Goal: Task Accomplishment & Management: Complete application form

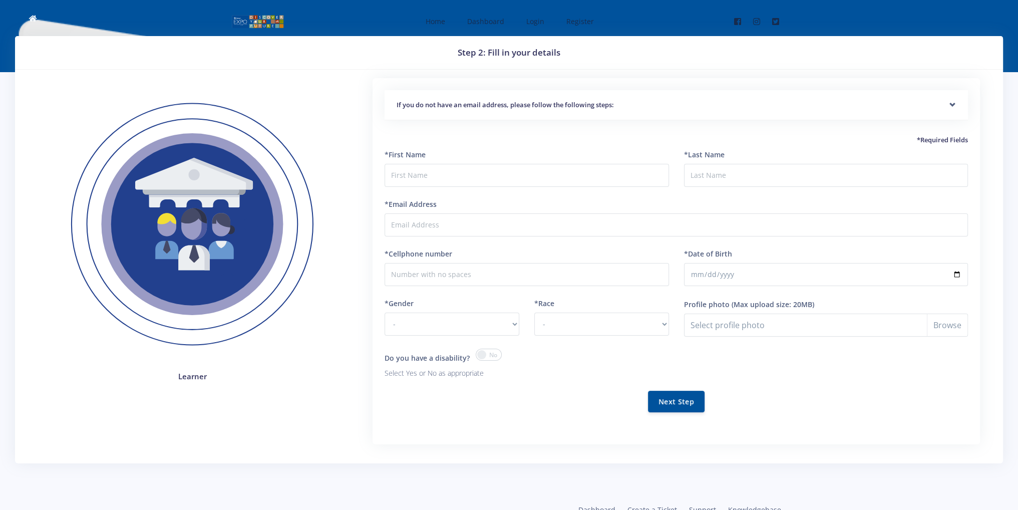
click at [407, 162] on div "*First Name" at bounding box center [527, 168] width 284 height 38
click at [403, 171] on input "text" at bounding box center [527, 175] width 284 height 23
drag, startPoint x: 403, startPoint y: 171, endPoint x: 423, endPoint y: 115, distance: 58.9
drag, startPoint x: 423, startPoint y: 115, endPoint x: 443, endPoint y: 85, distance: 36.1
click at [443, 85] on div "If you do not have an email address, please follow the following steps: Start b…" at bounding box center [677, 261] width 608 height 367
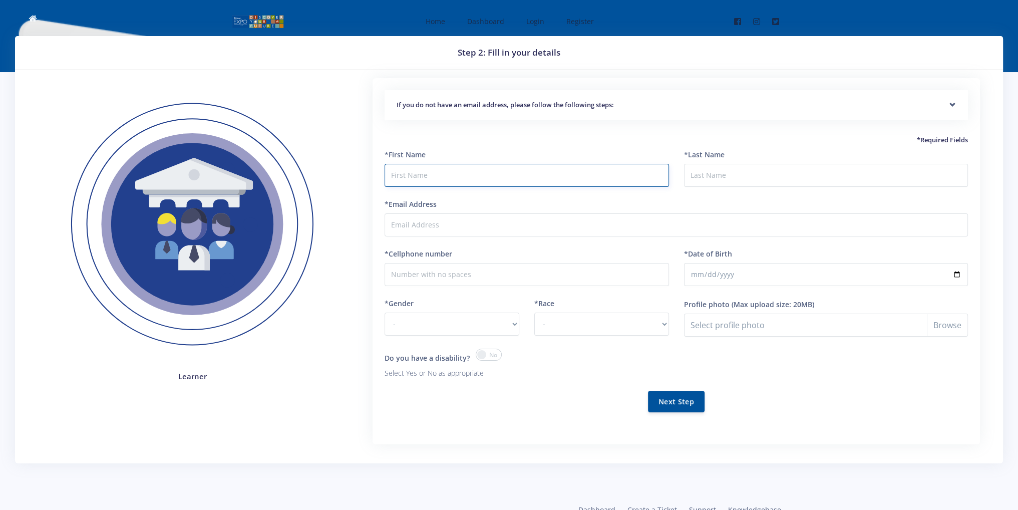
click at [453, 169] on input "text" at bounding box center [527, 175] width 284 height 23
type input "vedant"
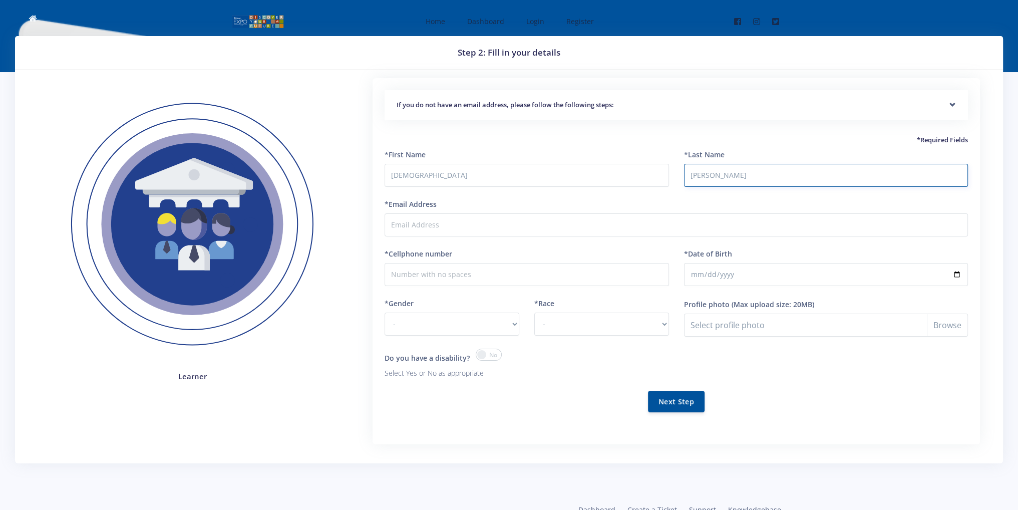
type input "rasadiya"
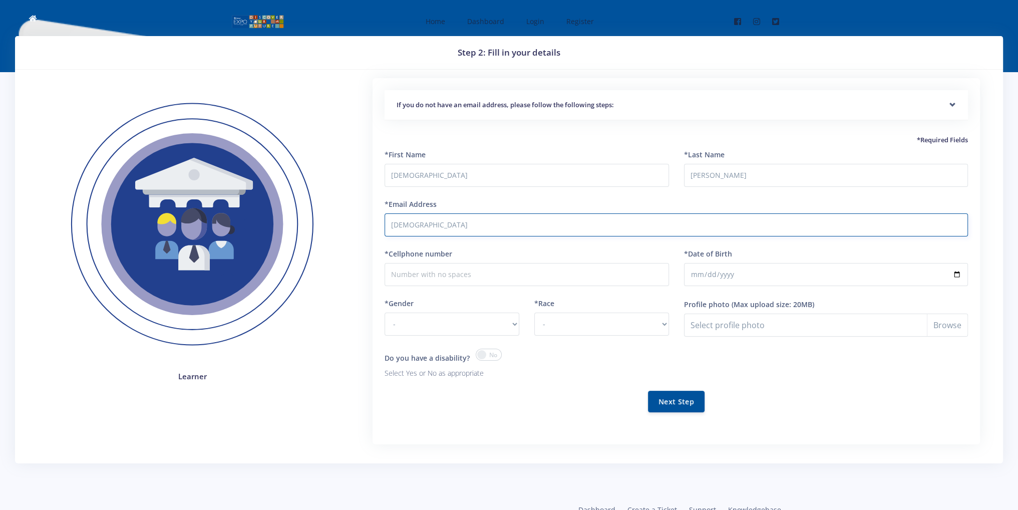
type input "vedantrasadiya@gmail.com"
click at [446, 278] on input "*Cellphone number" at bounding box center [527, 274] width 284 height 23
type input "0730001242"
click at [715, 273] on input "*Date of Birth" at bounding box center [826, 274] width 284 height 23
click at [696, 274] on input "*Date of Birth" at bounding box center [826, 274] width 284 height 23
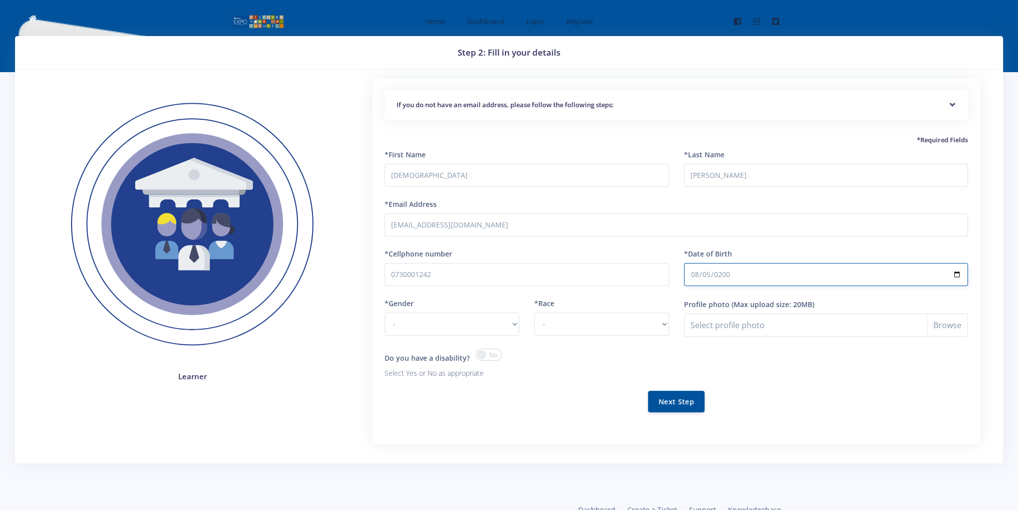
type input "2000-08-05"
click at [414, 324] on select "- Male Female" at bounding box center [452, 324] width 135 height 23
select select "M"
click at [385, 313] on select "- Male Female" at bounding box center [452, 324] width 135 height 23
click at [543, 319] on select "- African Asian Coloured Indian White Other" at bounding box center [601, 324] width 135 height 23
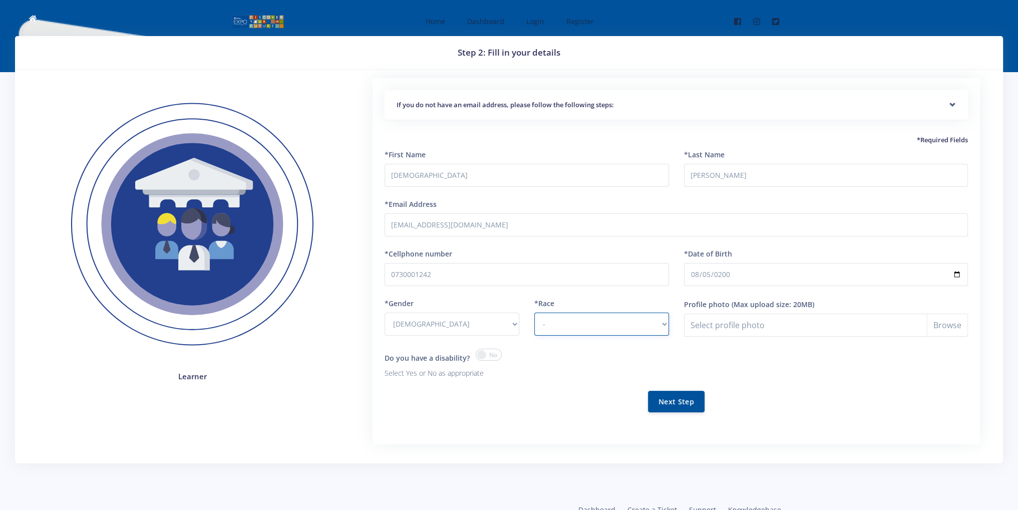
select select "[DEMOGRAPHIC_DATA]"
click at [534, 313] on select "- African Asian Coloured Indian White Other" at bounding box center [601, 324] width 135 height 23
click at [717, 324] on input "Profile photo" at bounding box center [826, 325] width 284 height 23
click at [680, 399] on button "Next Step" at bounding box center [676, 401] width 57 height 22
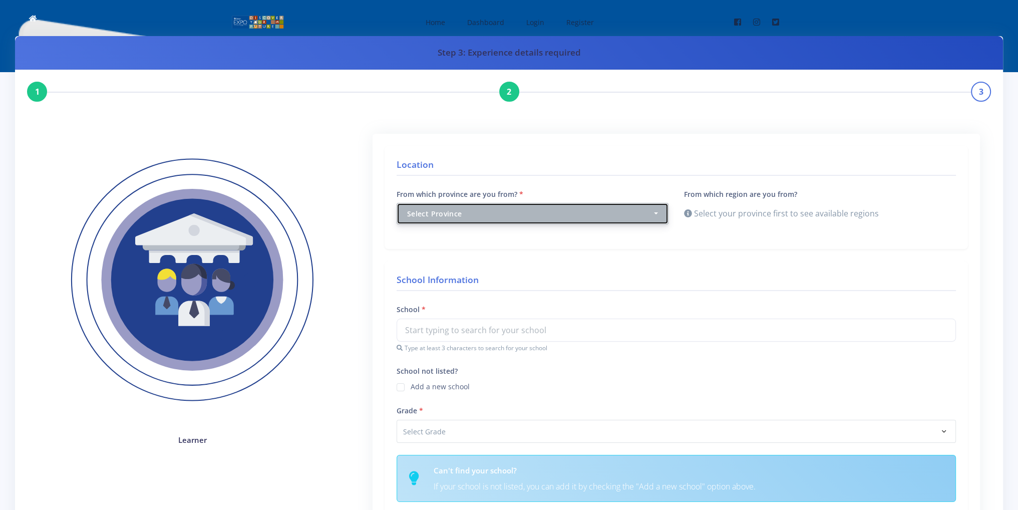
click at [480, 215] on div "Select Province" at bounding box center [529, 213] width 245 height 11
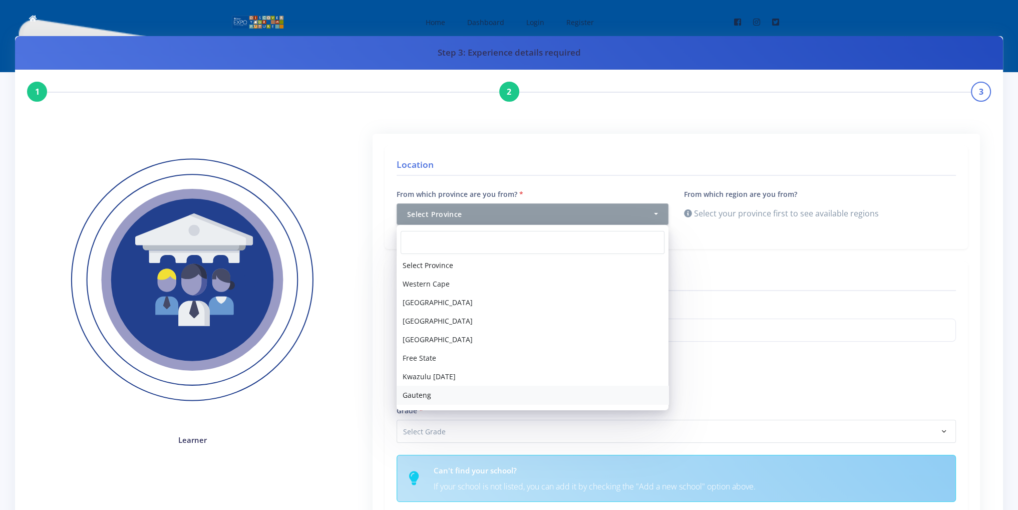
click at [419, 398] on span "Gauteng" at bounding box center [417, 395] width 29 height 11
select select "7"
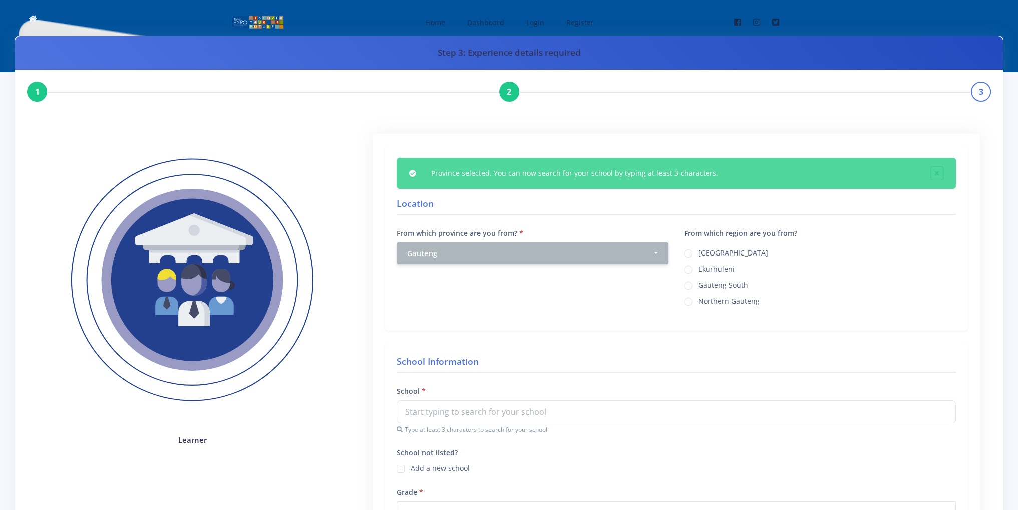
click at [704, 267] on label "Ekurhuleni" at bounding box center [716, 267] width 37 height 8
click at [704, 267] on input "Ekurhuleni" at bounding box center [701, 265] width 7 height 7
radio input "true"
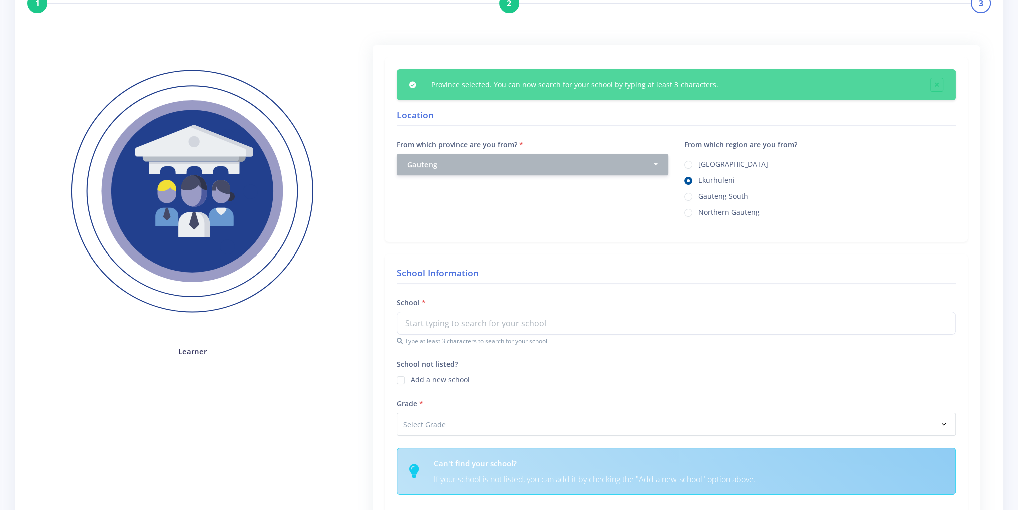
scroll to position [100, 0]
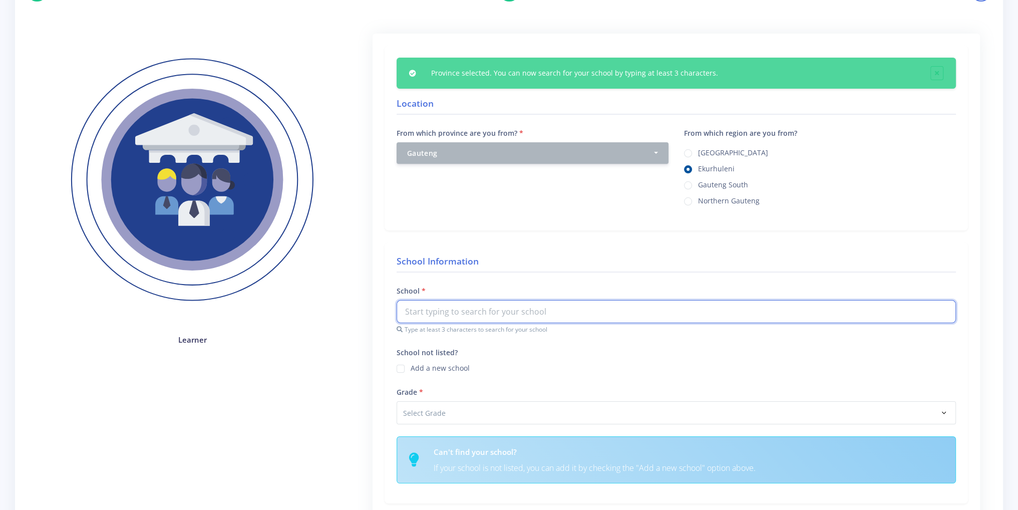
click at [433, 307] on input "text" at bounding box center [676, 311] width 559 height 23
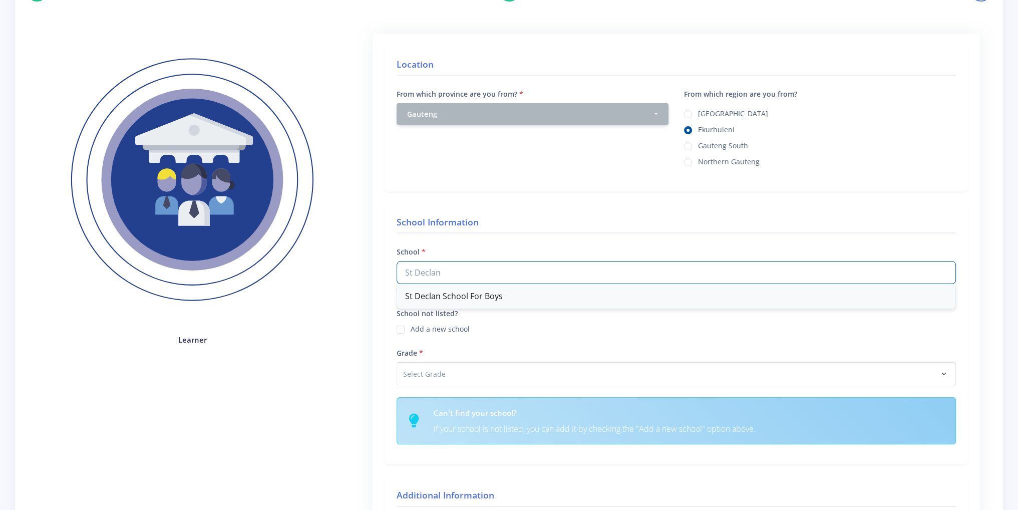
click at [427, 297] on div "St Declan School For Boys" at bounding box center [676, 296] width 558 height 25
type input "St Declan School For Boys"
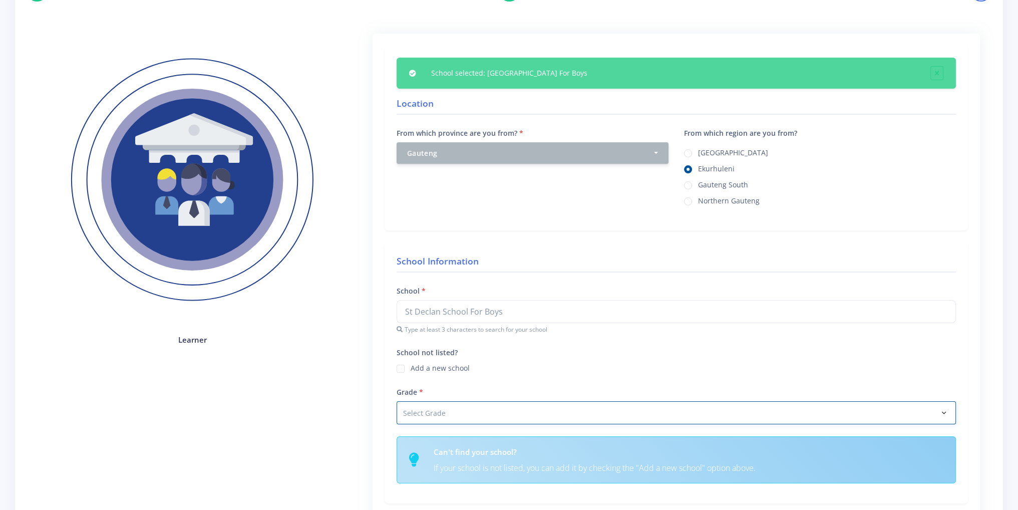
click at [431, 410] on select "Select Grade Grade 4 Grade 5 Grade 6 Grade 7" at bounding box center [676, 412] width 559 height 23
select select "Grade 9"
click at [397, 401] on select "Select Grade Grade 4 Grade 5 Grade 6 Grade 7" at bounding box center [676, 412] width 559 height 23
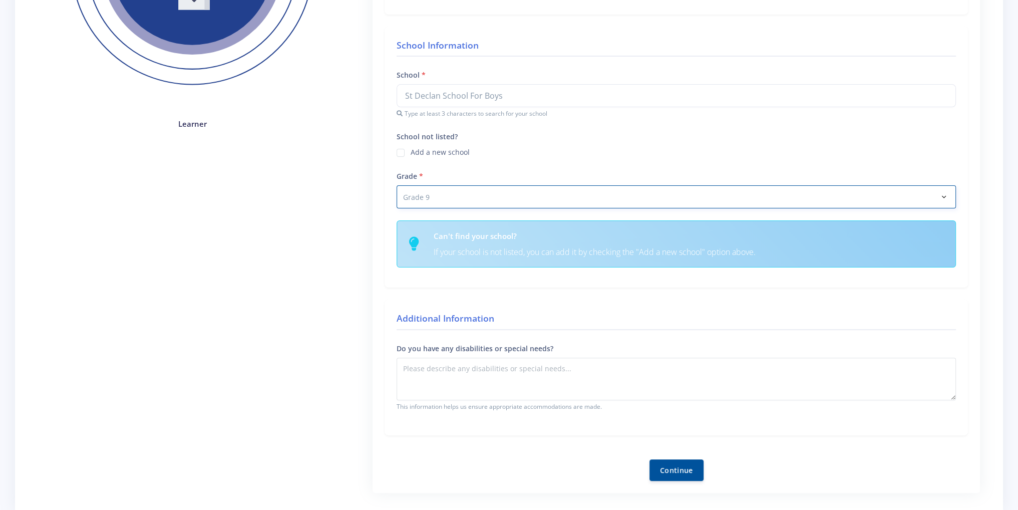
scroll to position [351, 0]
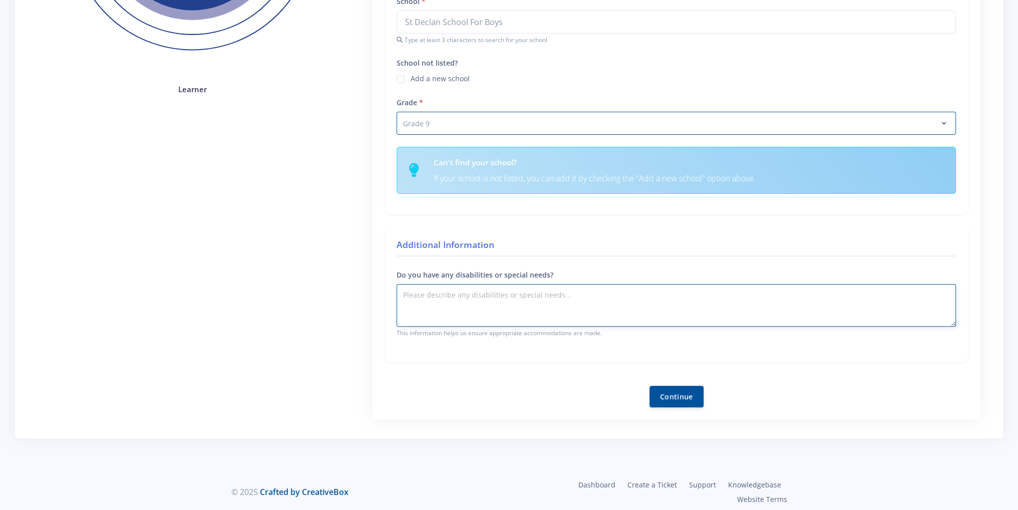
click at [482, 287] on textarea "Do you have any disabilities or special needs?" at bounding box center [676, 305] width 559 height 43
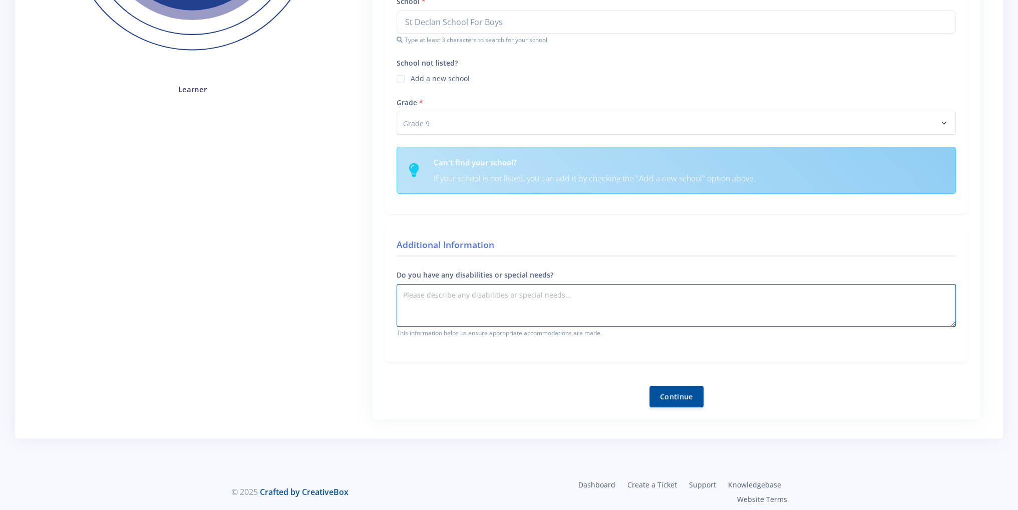
click at [655, 382] on div "Continue" at bounding box center [676, 391] width 583 height 34
click at [662, 394] on button "Continue" at bounding box center [677, 396] width 54 height 22
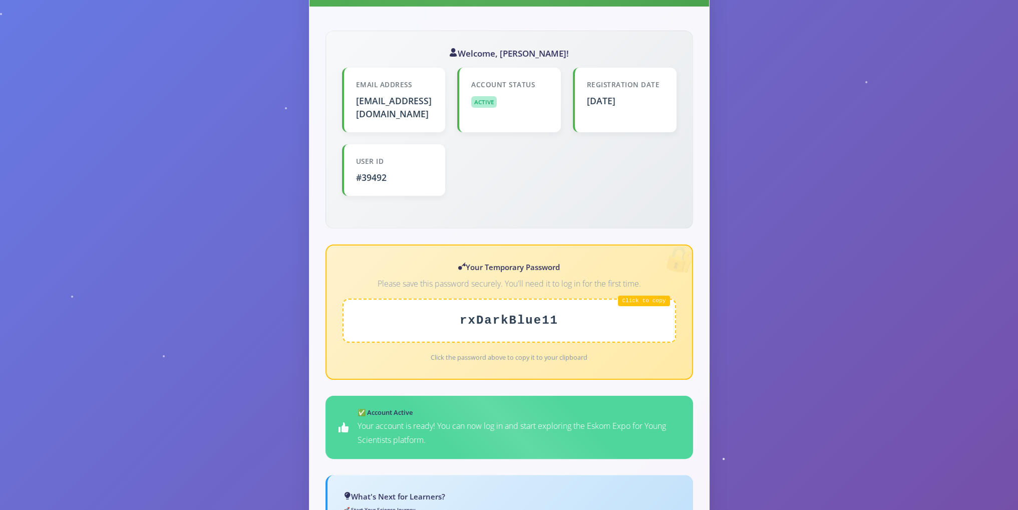
scroll to position [250, 0]
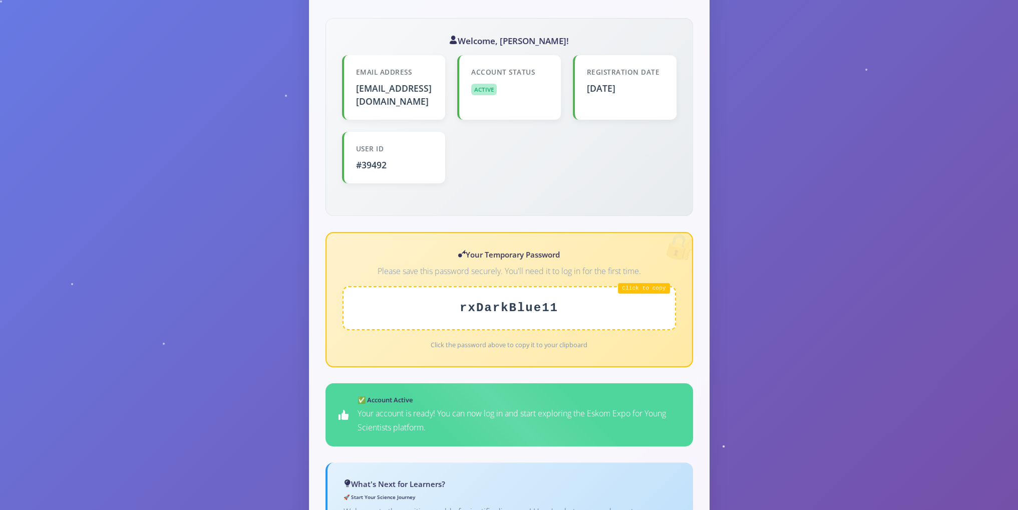
click at [635, 286] on div "rxDarkBlue11" at bounding box center [510, 308] width 334 height 44
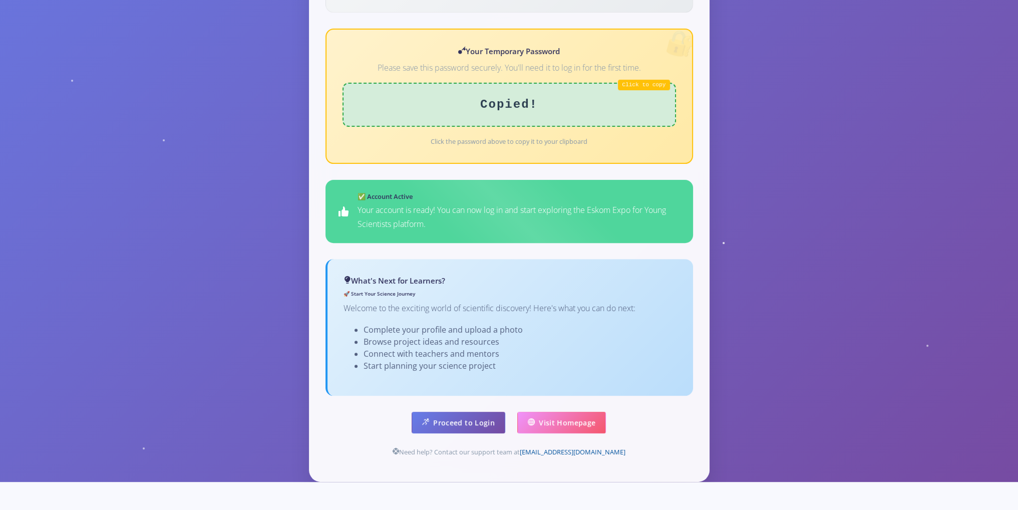
scroll to position [474, 0]
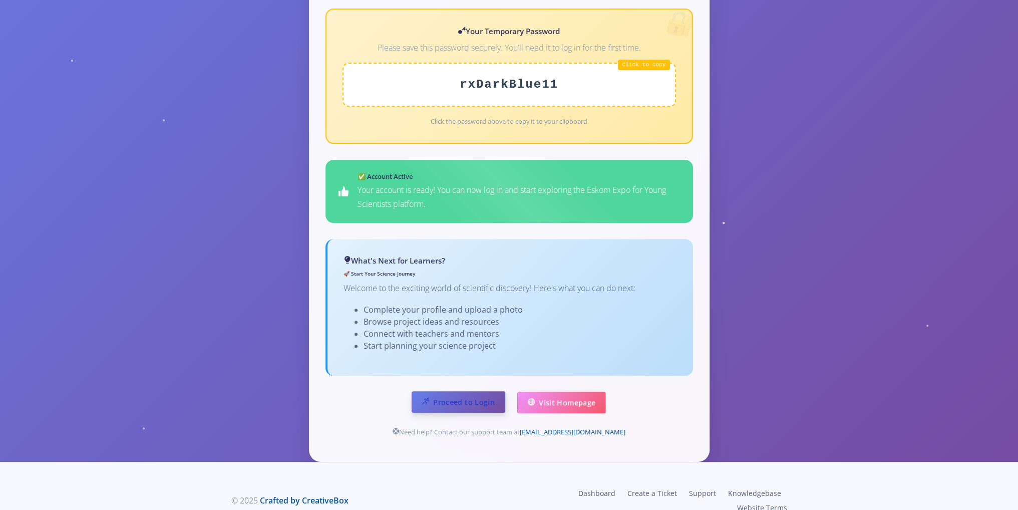
click at [485, 391] on link "Proceed to Login" at bounding box center [459, 402] width 94 height 22
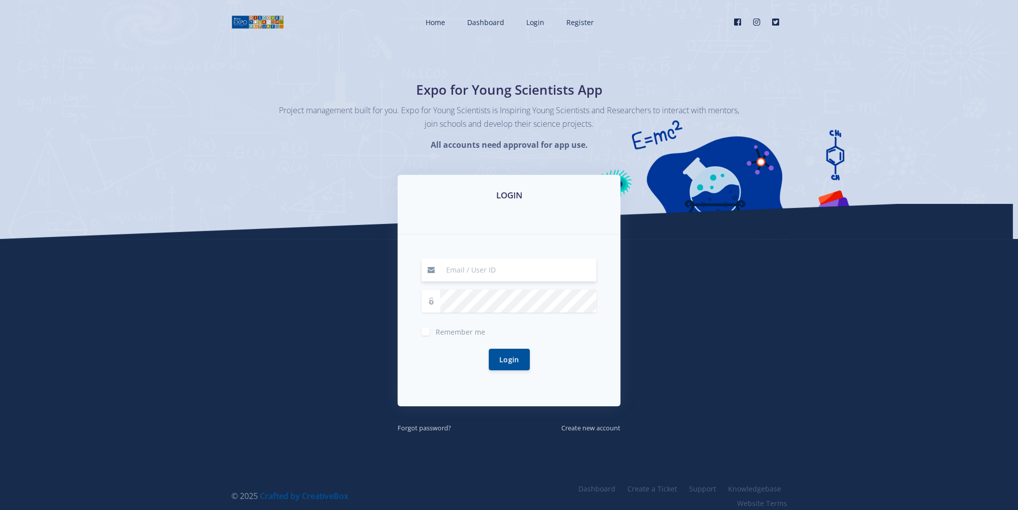
click at [479, 276] on input at bounding box center [518, 269] width 156 height 23
type input "[EMAIL_ADDRESS][DOMAIN_NAME]"
click at [466, 328] on span "Remember me" at bounding box center [461, 332] width 50 height 10
click at [442, 328] on input "Remember me" at bounding box center [439, 328] width 7 height 7
checkbox input "true"
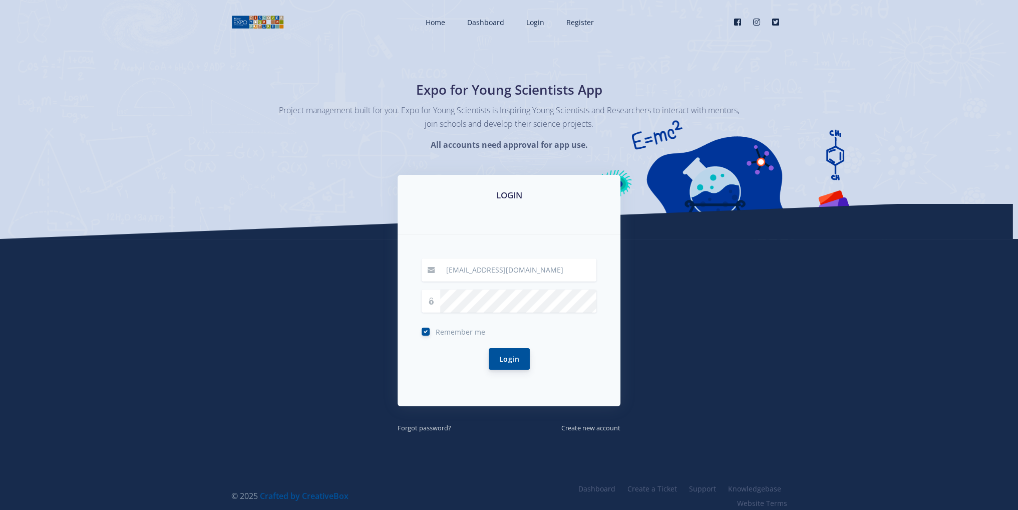
click at [501, 360] on button "Login" at bounding box center [509, 359] width 41 height 22
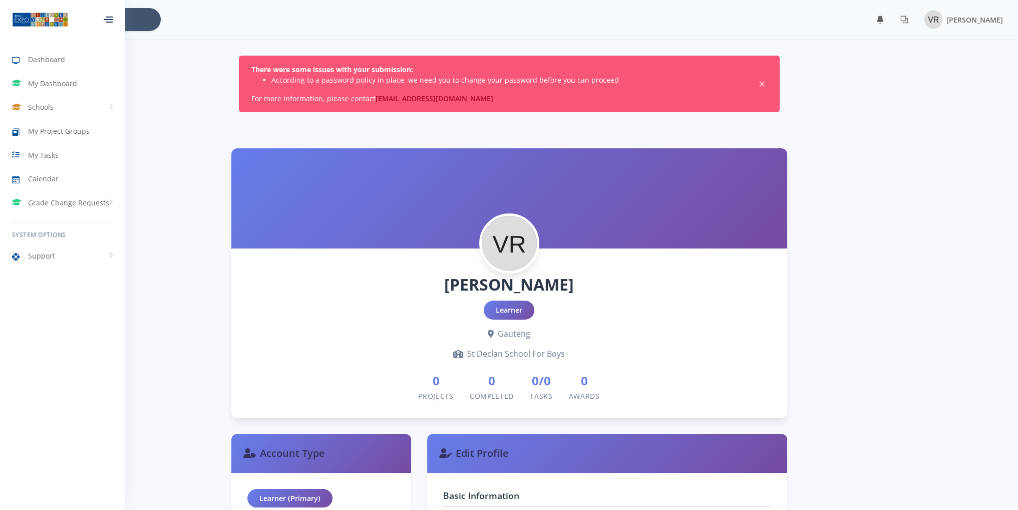
scroll to position [8, 8]
click at [69, 127] on span "My Project Groups" at bounding box center [59, 131] width 62 height 11
click at [60, 83] on span "My Dashboard" at bounding box center [52, 83] width 49 height 11
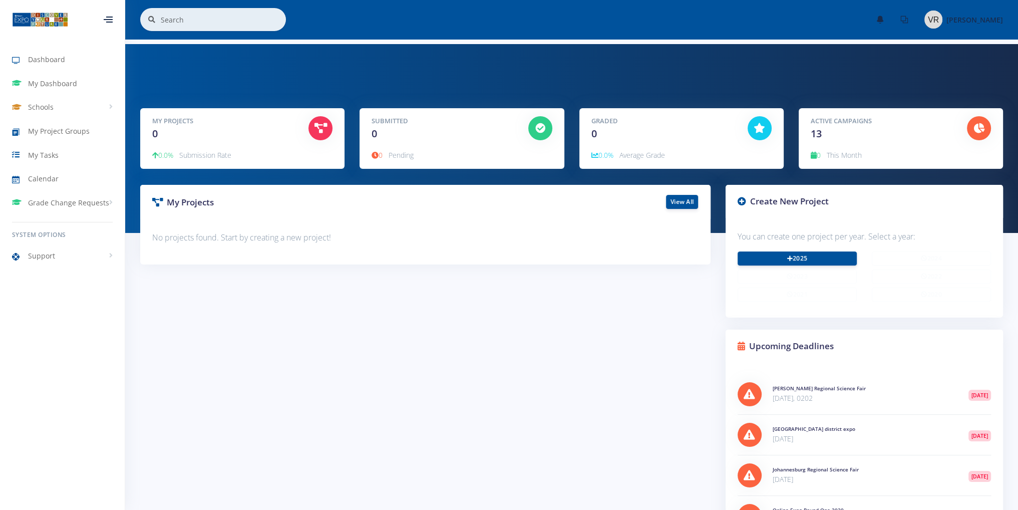
scroll to position [8, 8]
click at [829, 117] on h5 "Active Campaigns" at bounding box center [881, 121] width 141 height 10
click at [979, 128] on icon at bounding box center [979, 128] width 11 height 10
click at [979, 21] on span "[PERSON_NAME]" at bounding box center [975, 20] width 57 height 10
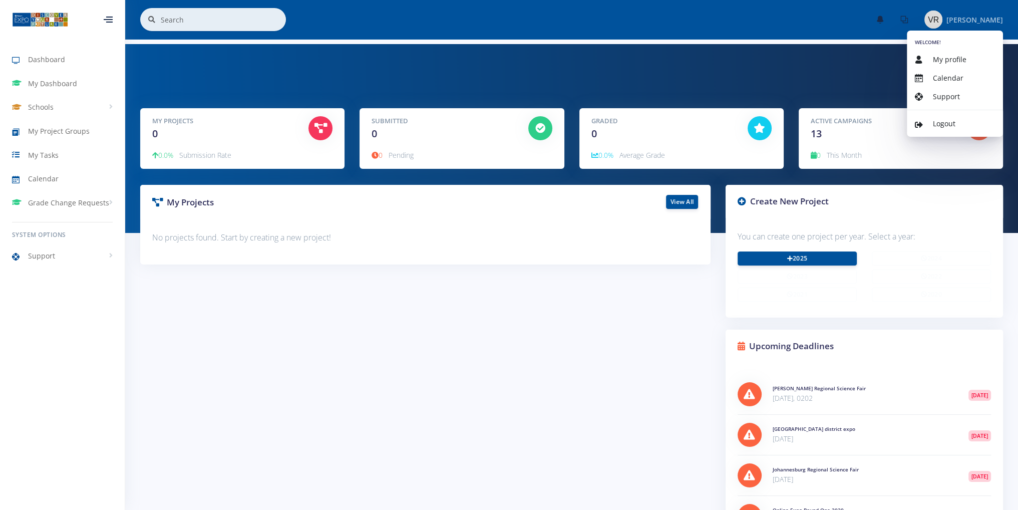
click at [569, 318] on div "My Projects View All No projects found. Start by creating a new project!" at bounding box center [426, 394] width 586 height 419
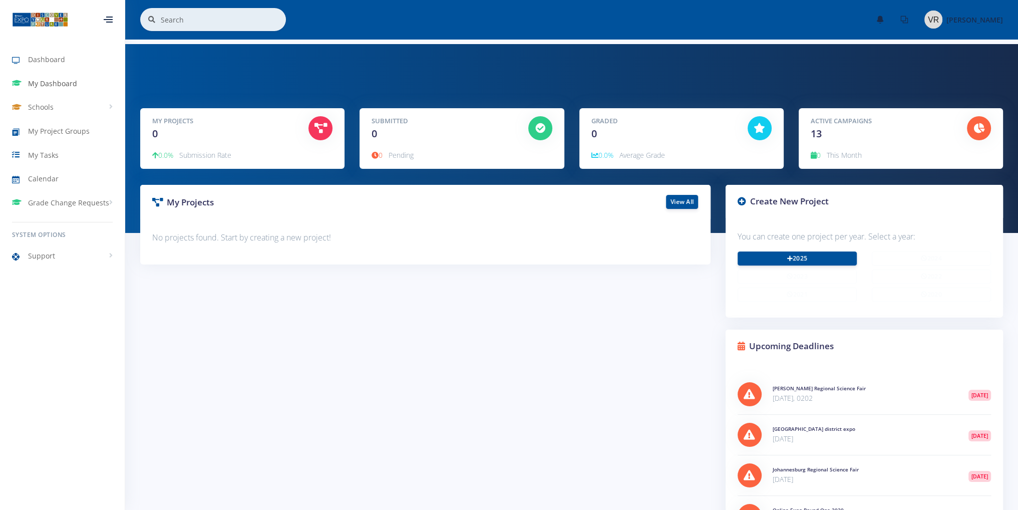
click at [56, 92] on link "My Dashboard" at bounding box center [62, 83] width 125 height 23
click at [679, 203] on link "View All" at bounding box center [682, 201] width 32 height 14
click at [682, 202] on link "View All" at bounding box center [682, 201] width 32 height 14
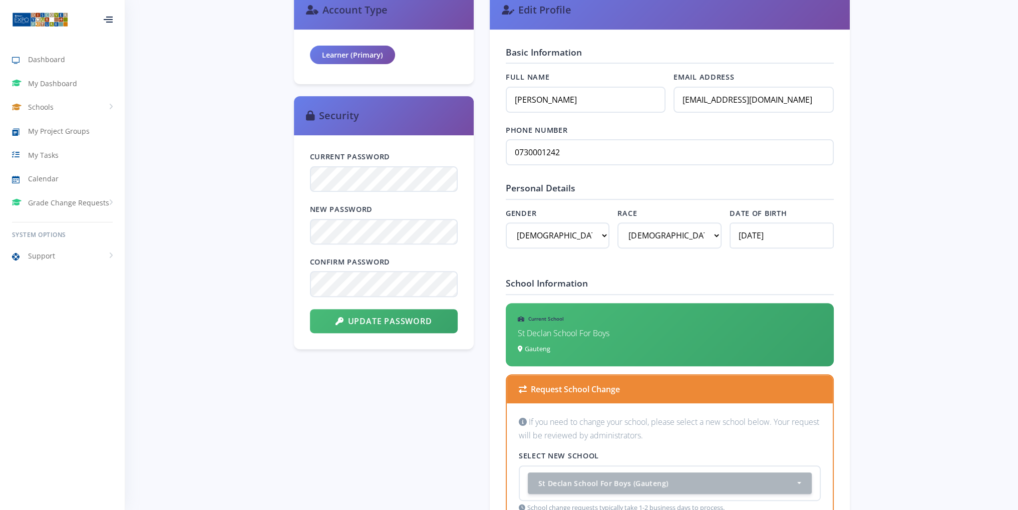
scroll to position [521, 0]
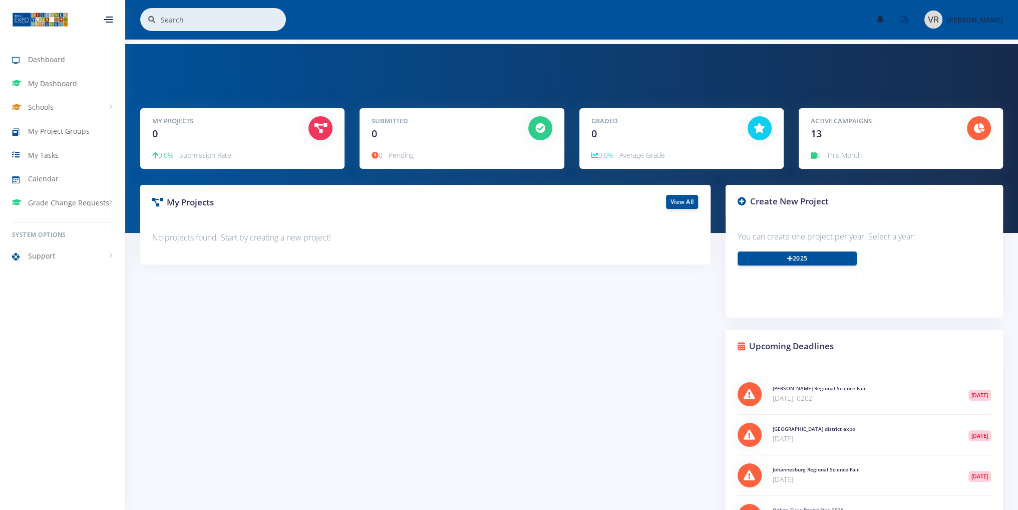
scroll to position [8, 8]
click at [781, 259] on link "2025" at bounding box center [797, 258] width 119 height 14
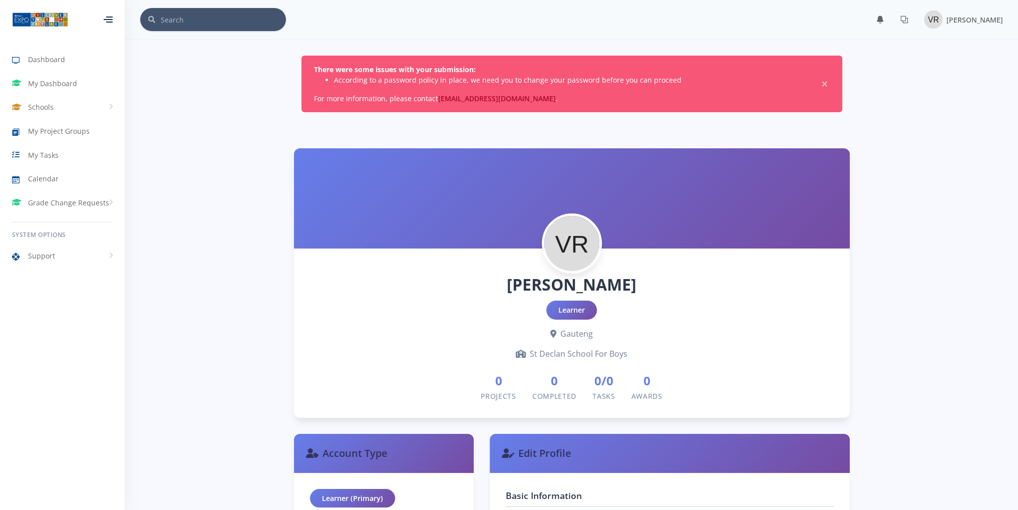
scroll to position [8, 8]
click at [817, 79] on div "There were some issues with your submission: According to a password policy in …" at bounding box center [572, 84] width 541 height 57
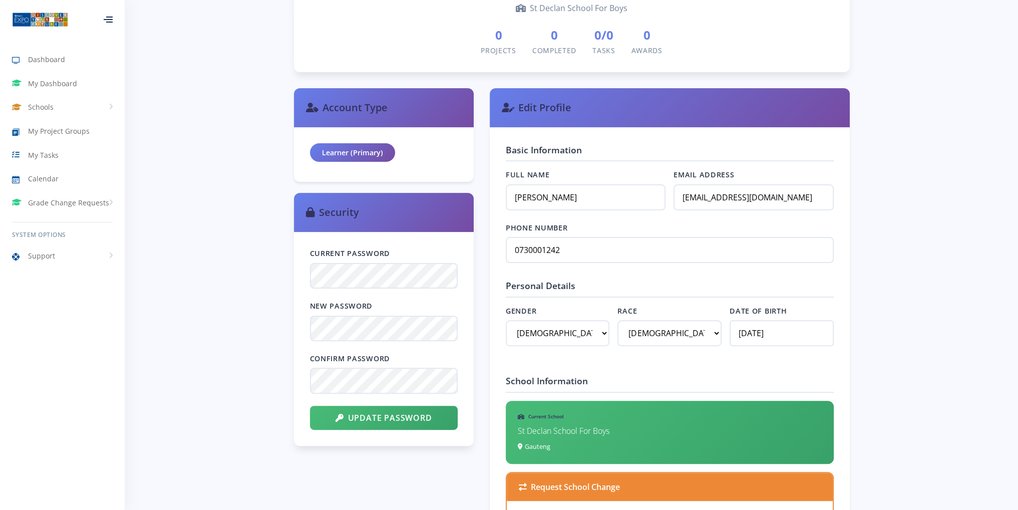
scroll to position [351, 0]
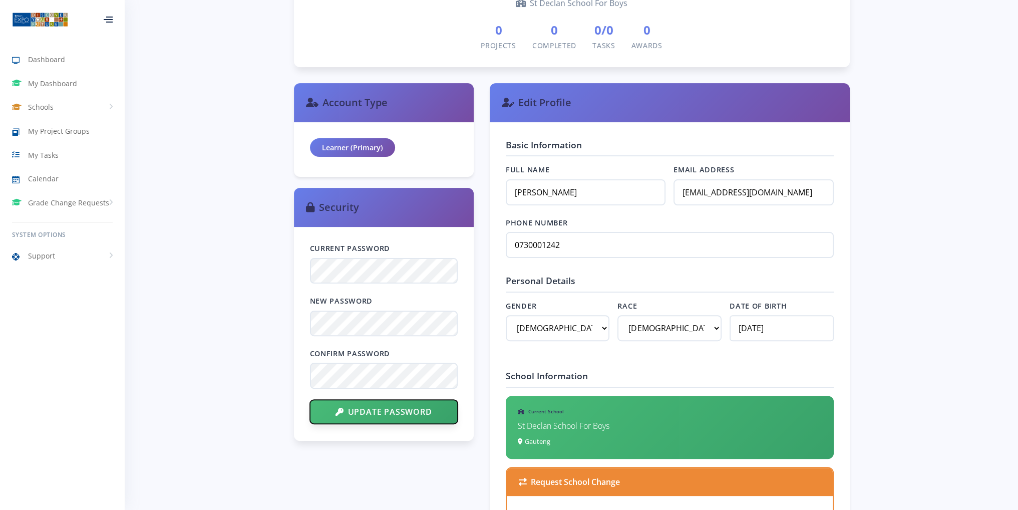
click at [392, 417] on button "Update Password" at bounding box center [384, 412] width 148 height 24
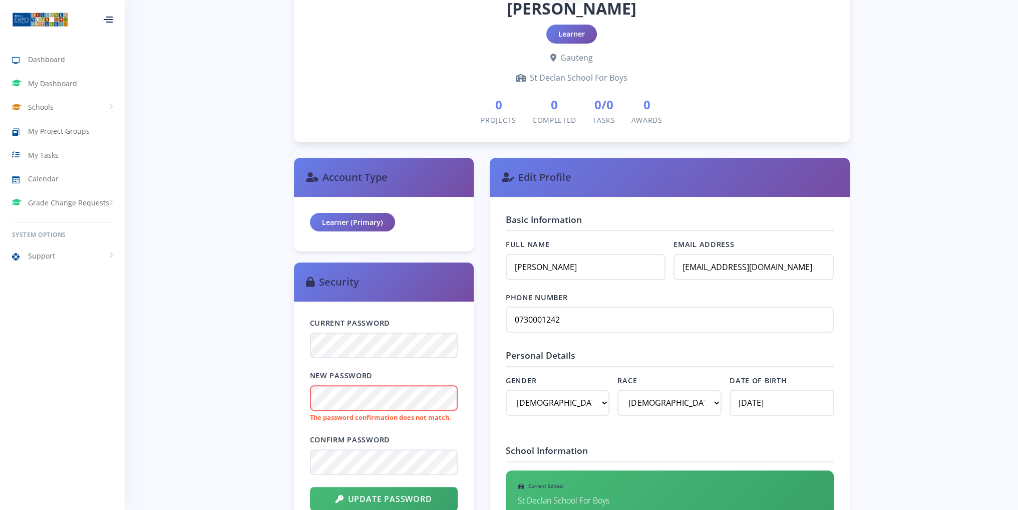
scroll to position [351, 0]
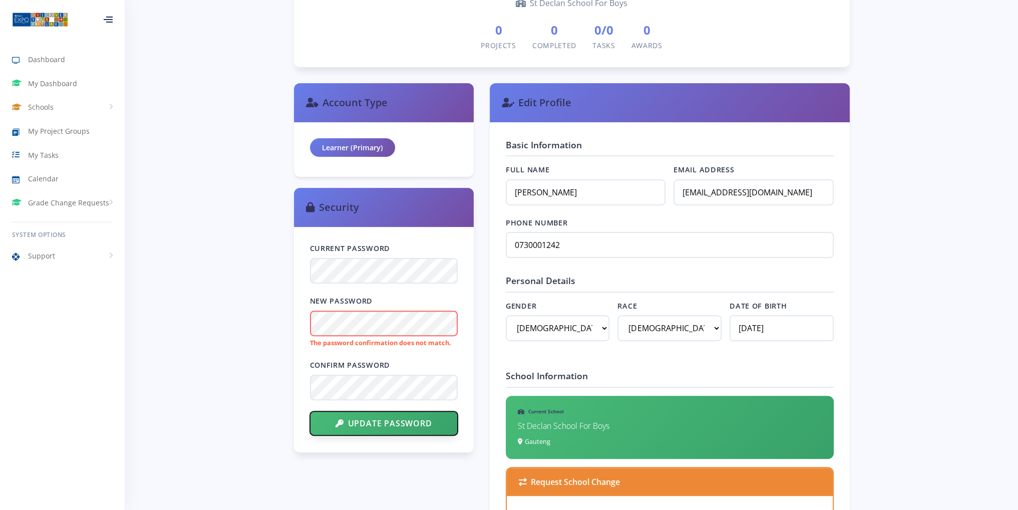
click at [383, 423] on button "Update Password" at bounding box center [384, 423] width 148 height 24
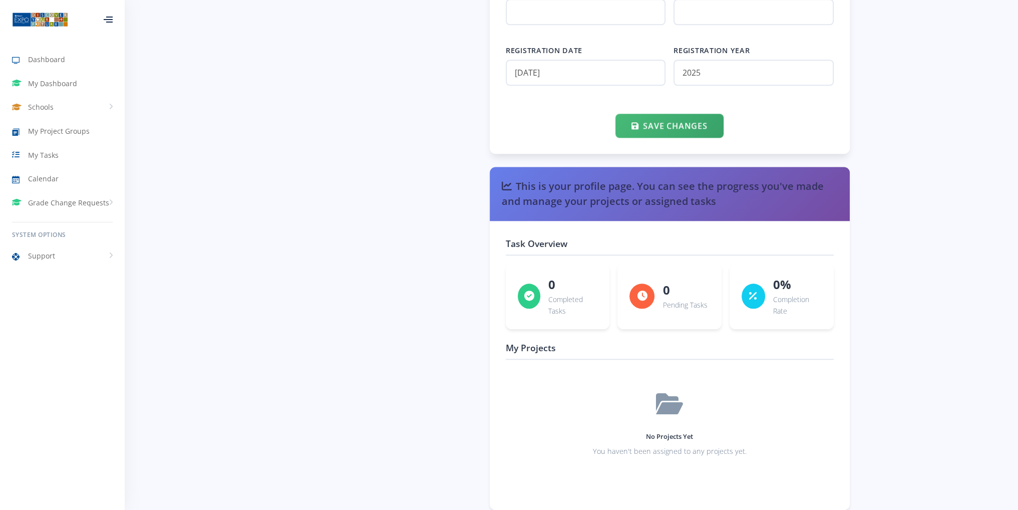
scroll to position [1308, 0]
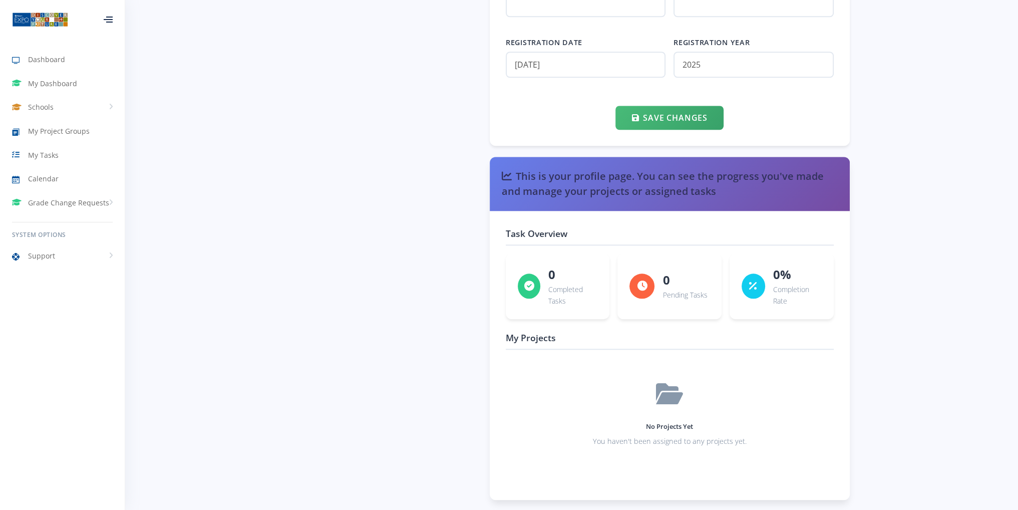
click at [674, 397] on icon at bounding box center [669, 394] width 27 height 24
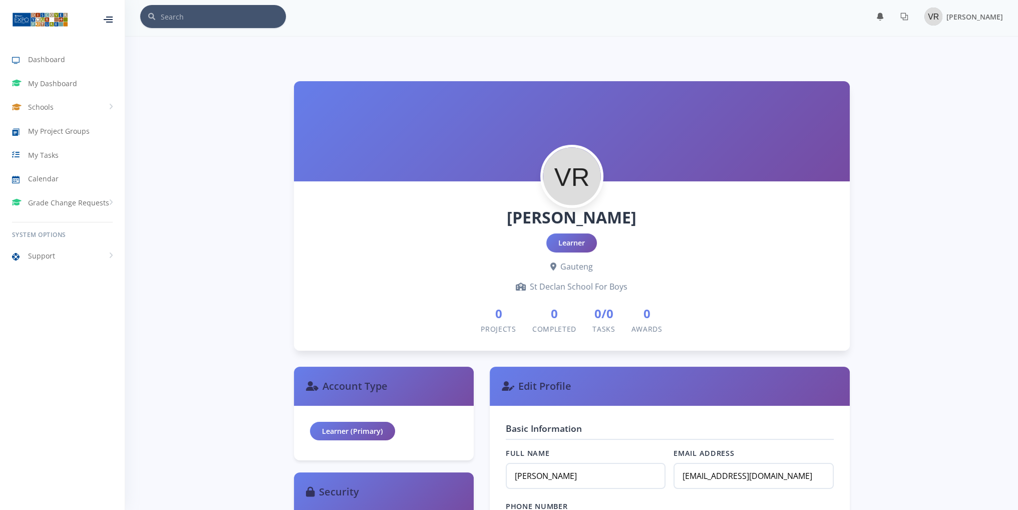
scroll to position [0, 0]
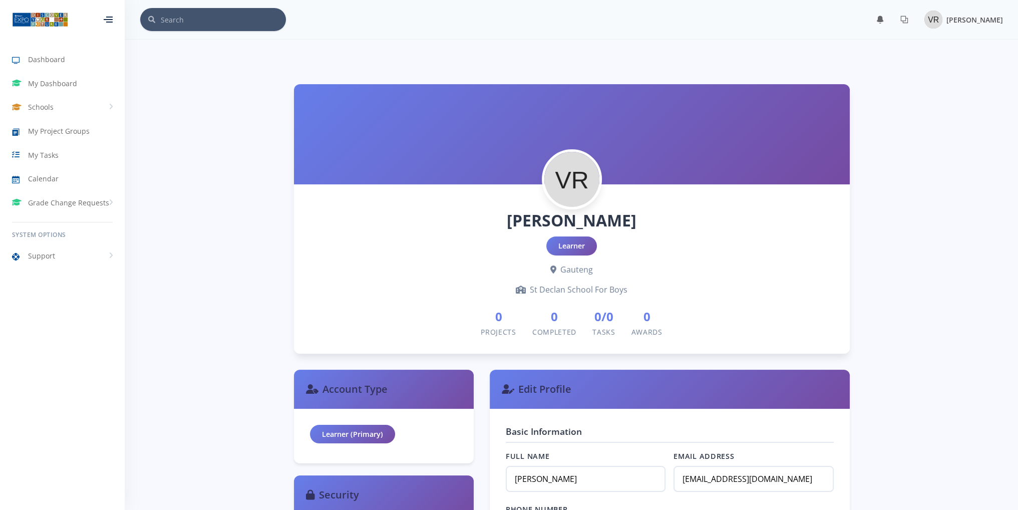
click at [952, 17] on span "[PERSON_NAME]" at bounding box center [975, 20] width 57 height 10
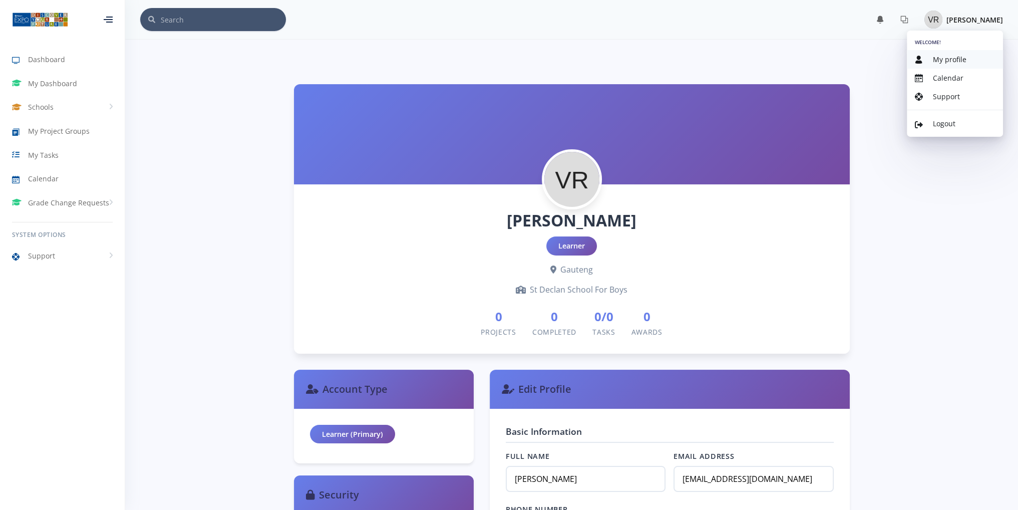
click at [943, 57] on span "My profile" at bounding box center [950, 60] width 34 height 10
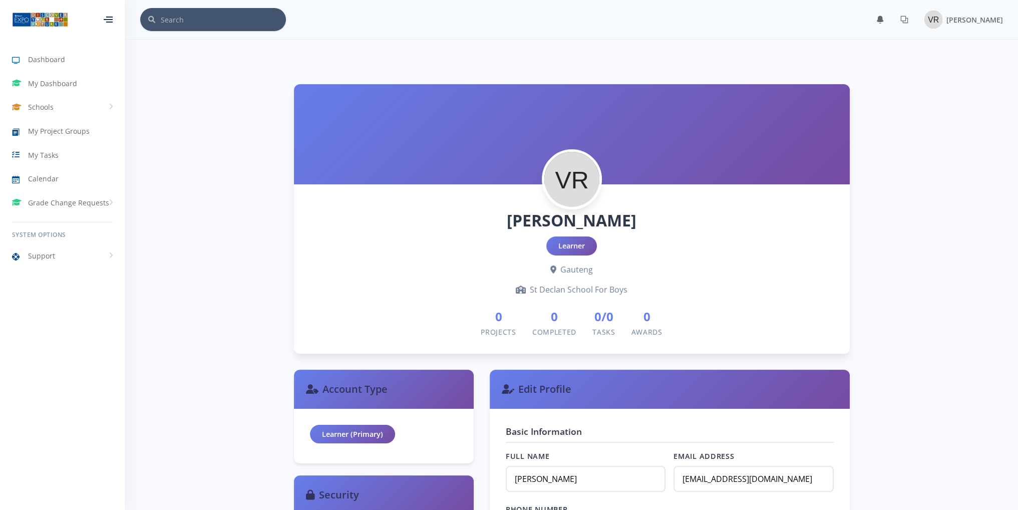
scroll to position [8, 8]
click at [48, 130] on span "My Project Groups" at bounding box center [59, 131] width 62 height 11
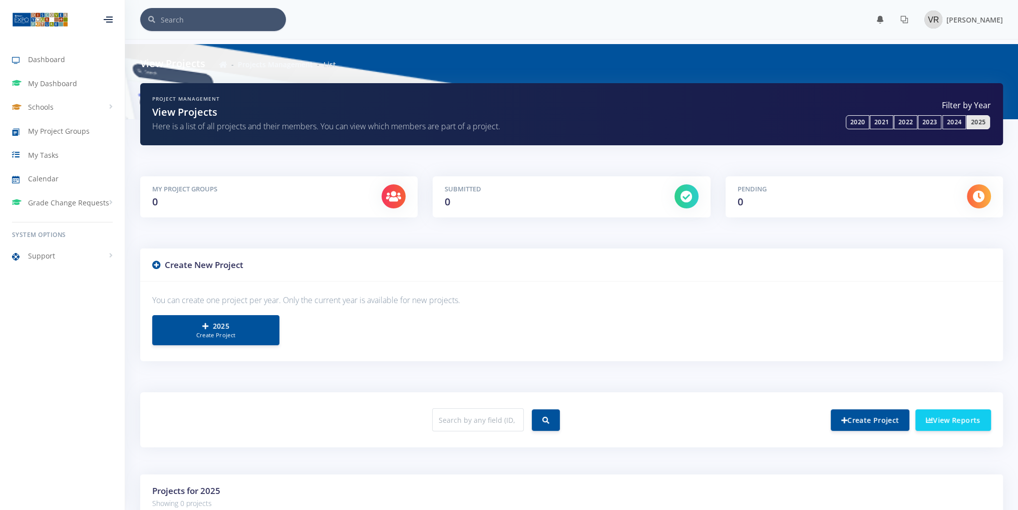
scroll to position [8, 8]
click at [859, 416] on link "Create Project" at bounding box center [870, 420] width 79 height 22
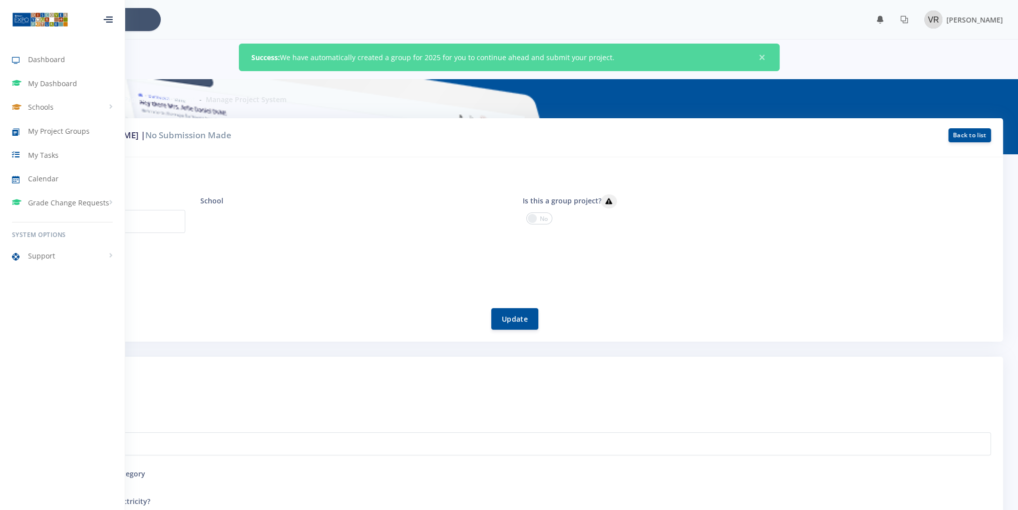
scroll to position [8, 8]
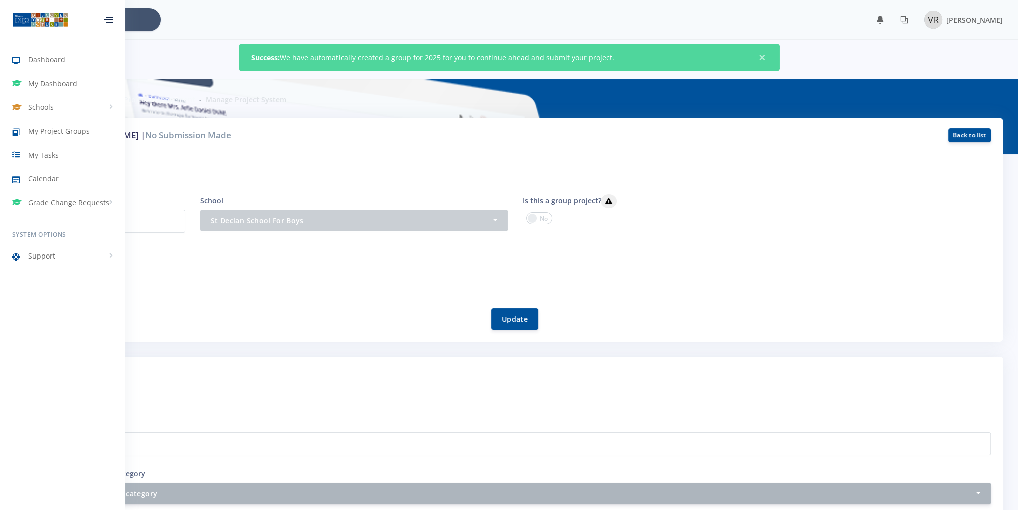
click at [791, 357] on div "Project Step I Setup your Project Enter your project title Project category and…" at bounding box center [509, 480] width 988 height 246
click at [109, 23] on div at bounding box center [108, 20] width 9 height 6
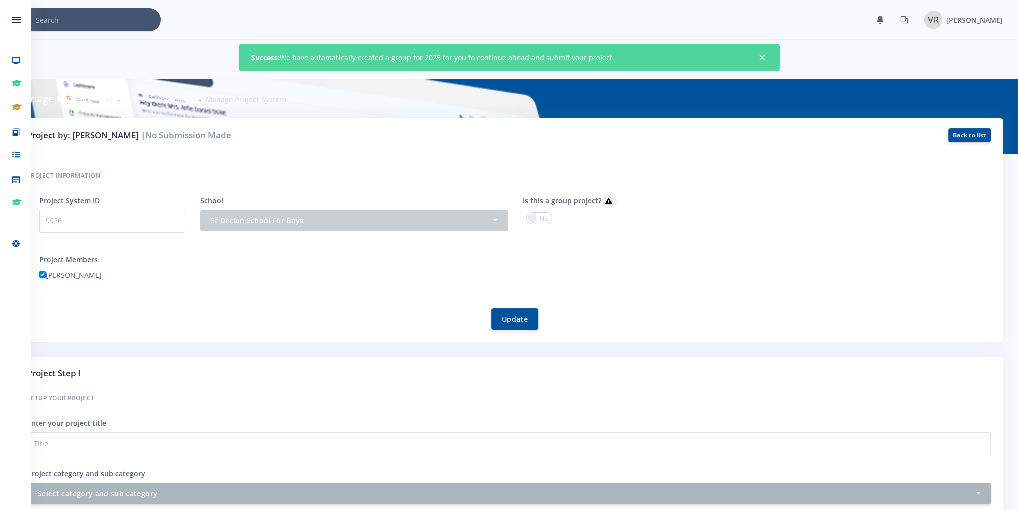
click at [96, 222] on p "9926" at bounding box center [112, 221] width 146 height 23
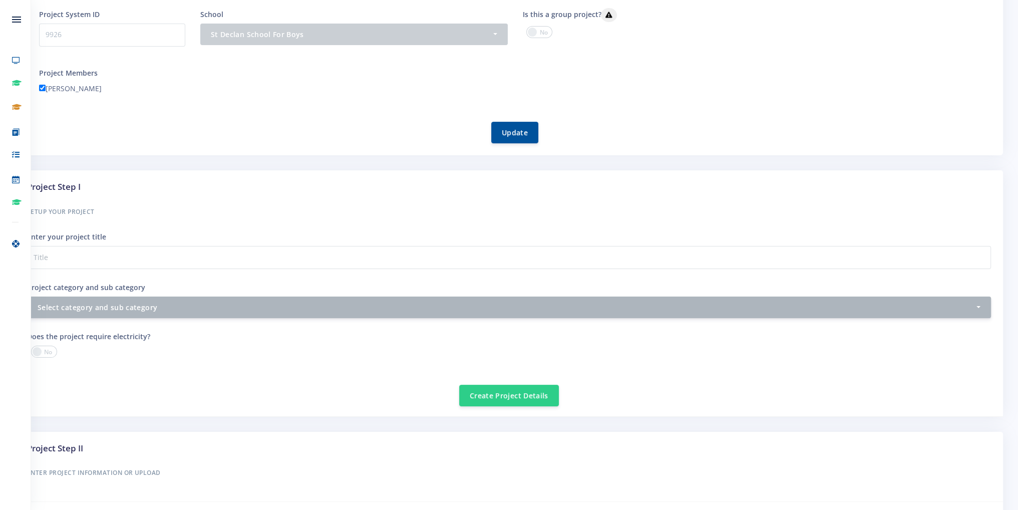
scroll to position [200, 0]
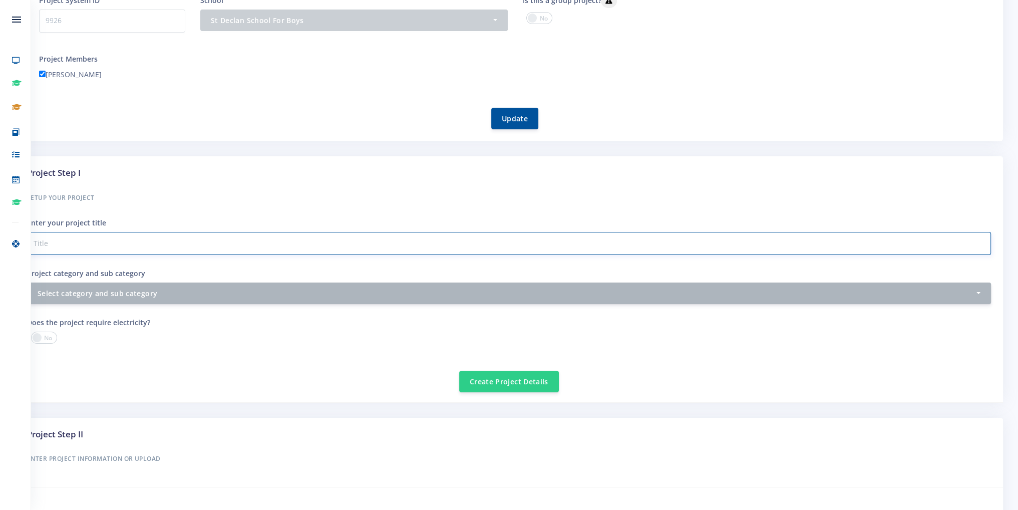
click at [109, 243] on input "Project category and sub category" at bounding box center [509, 243] width 964 height 23
type input "s"
type input "WINDOWS OPTIMIZATION UTILITY ( SDX )"
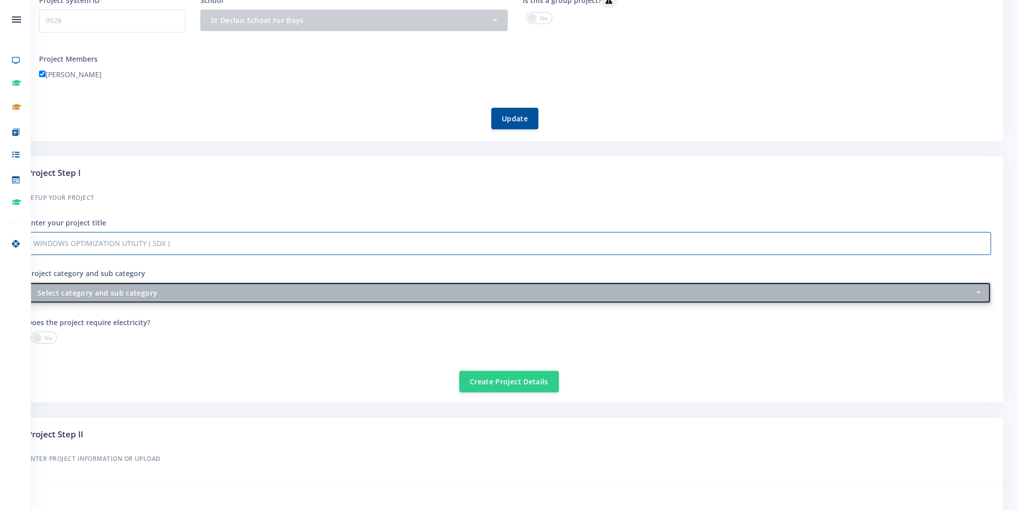
click at [134, 293] on div "Select category and sub category" at bounding box center [506, 292] width 937 height 11
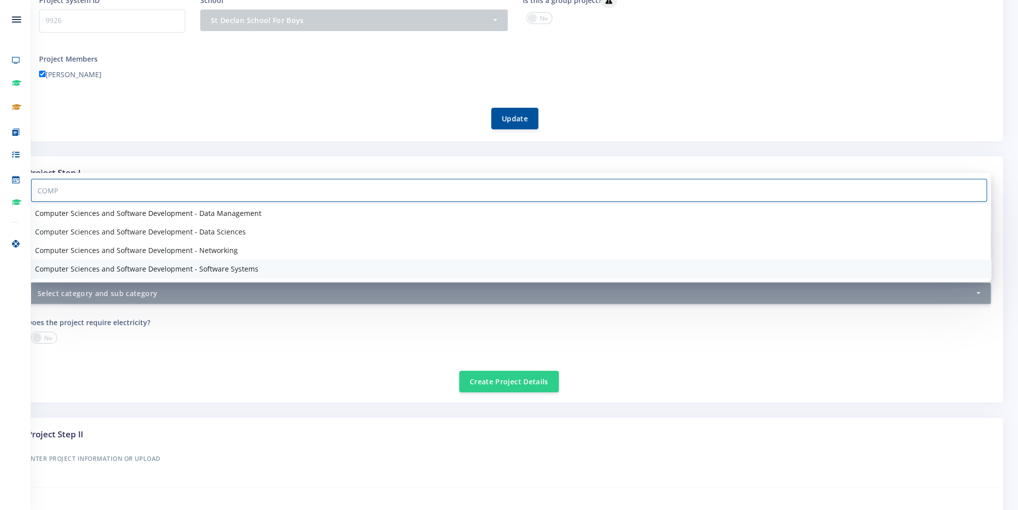
type input "COMP"
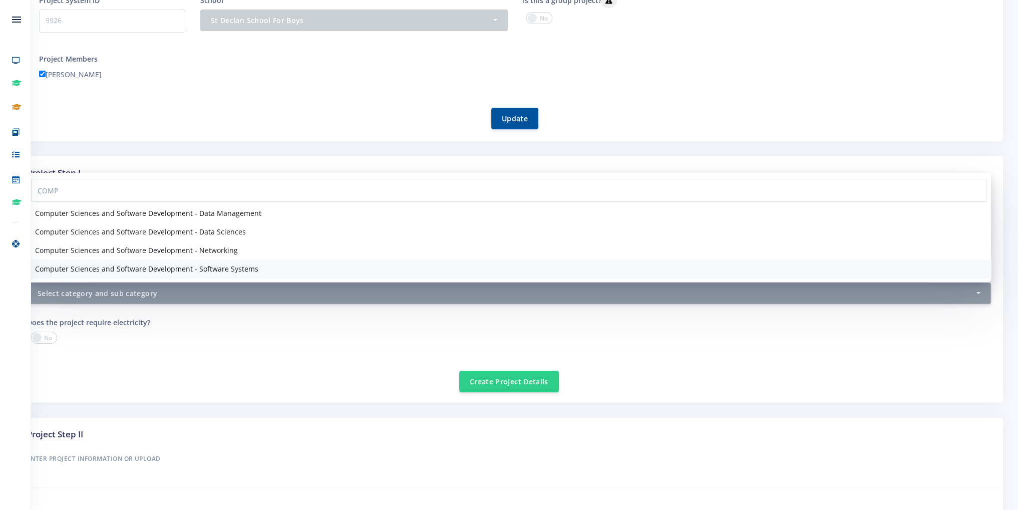
click at [193, 269] on span "Computer Sciences and Software Development - Software Systems" at bounding box center [146, 268] width 223 height 11
select select "29"
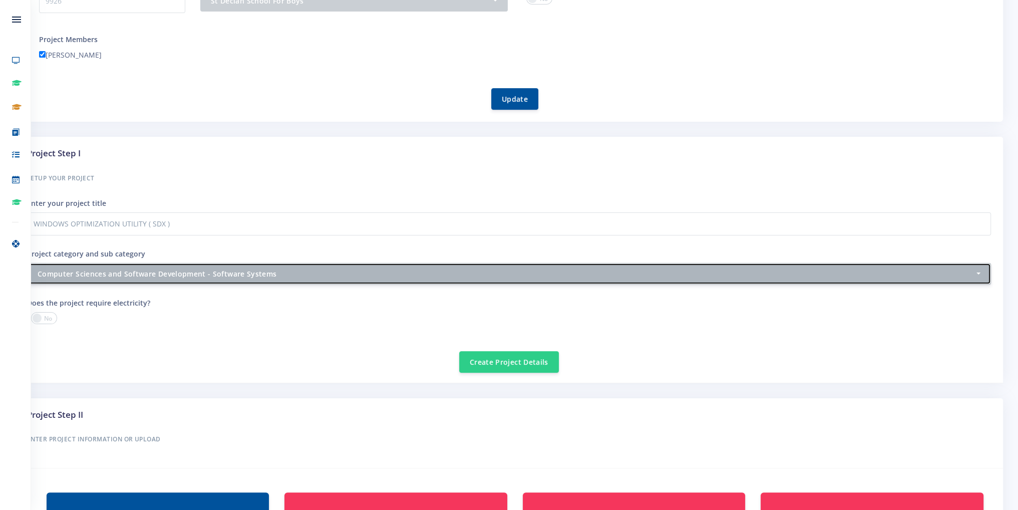
scroll to position [250, 0]
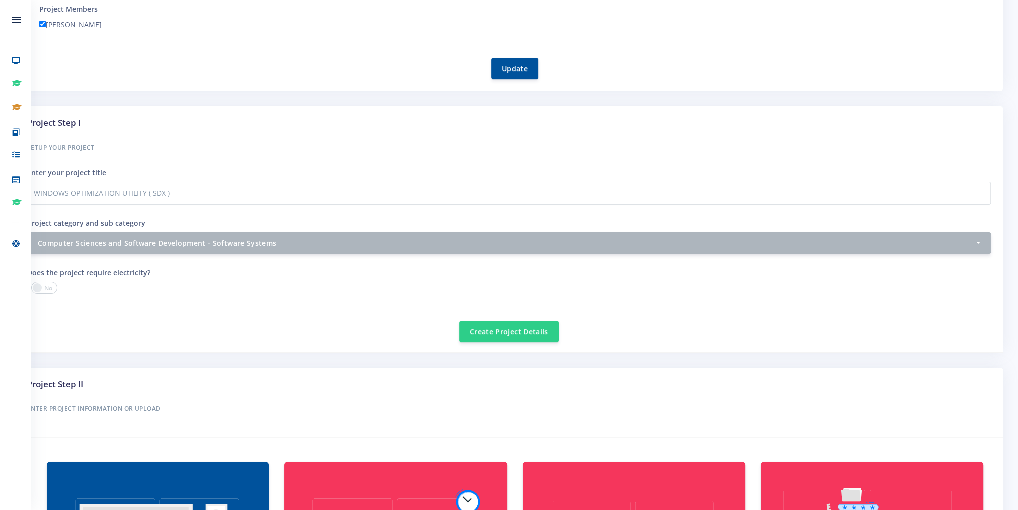
click at [40, 285] on span at bounding box center [44, 287] width 26 height 12
click at [0, 0] on input "checkbox" at bounding box center [0, 0] width 0 height 0
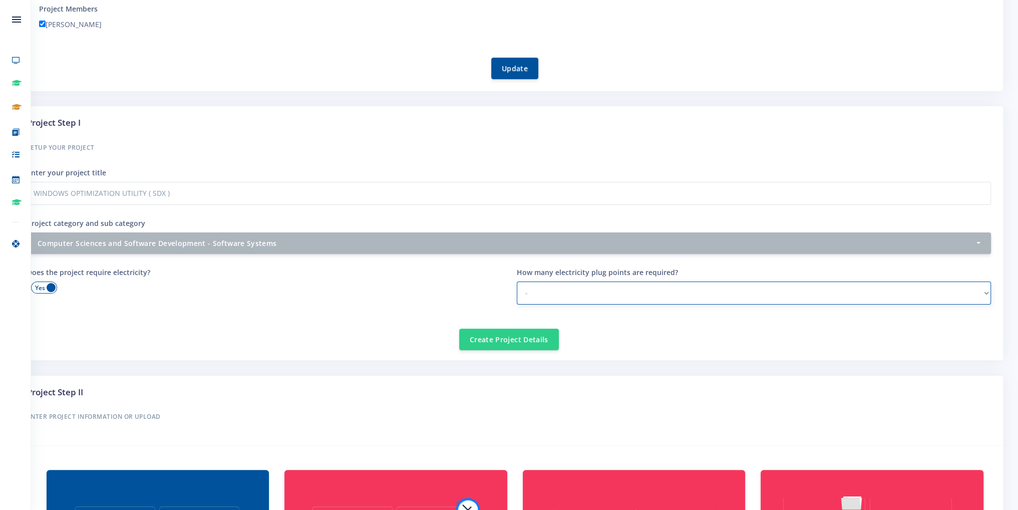
click at [557, 289] on select "- 1 2 - 3 3 or more" at bounding box center [754, 292] width 475 height 23
select select "3 or more"
click at [517, 281] on select "- 1 2 - 3 3 or more" at bounding box center [754, 292] width 475 height 23
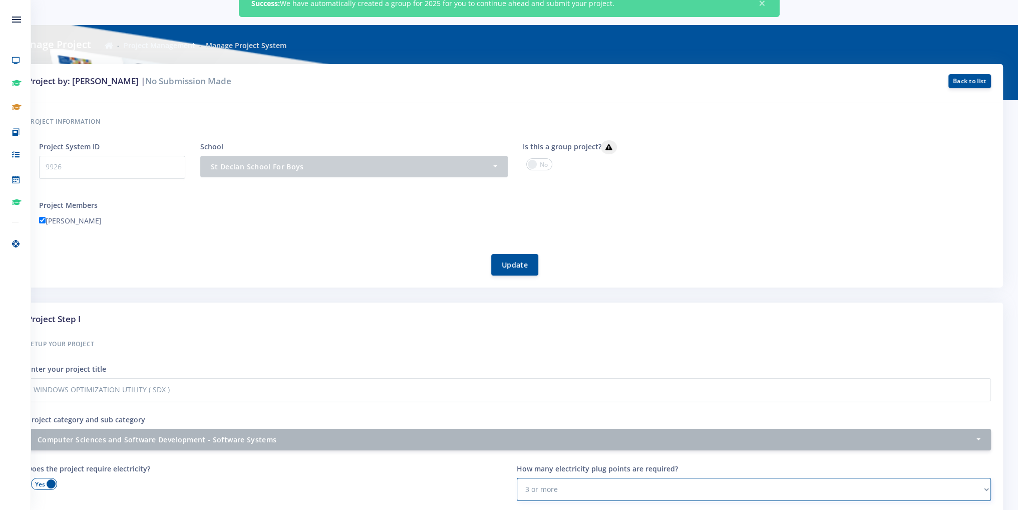
scroll to position [50, 0]
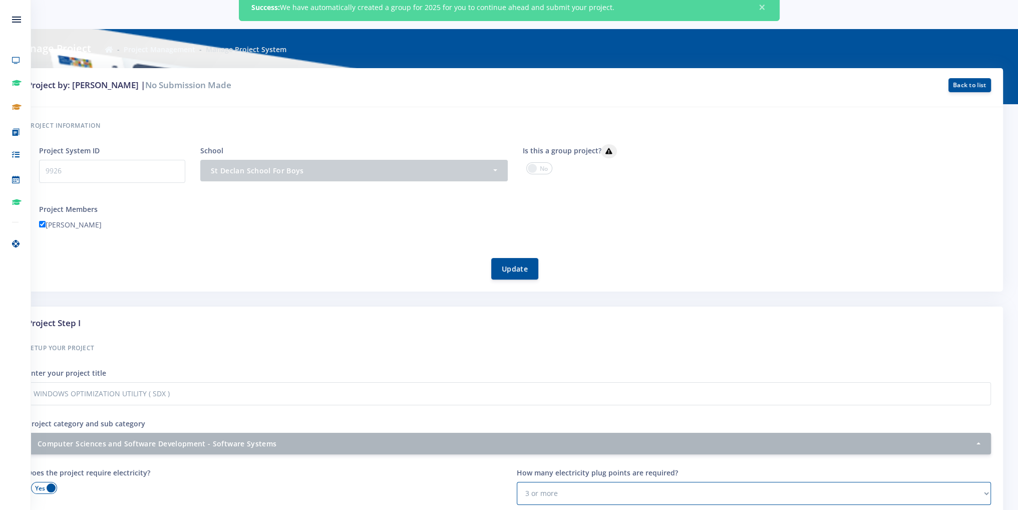
click at [545, 171] on span at bounding box center [539, 168] width 26 height 12
click at [0, 0] on input "checkbox" at bounding box center [0, 0] width 0 height 0
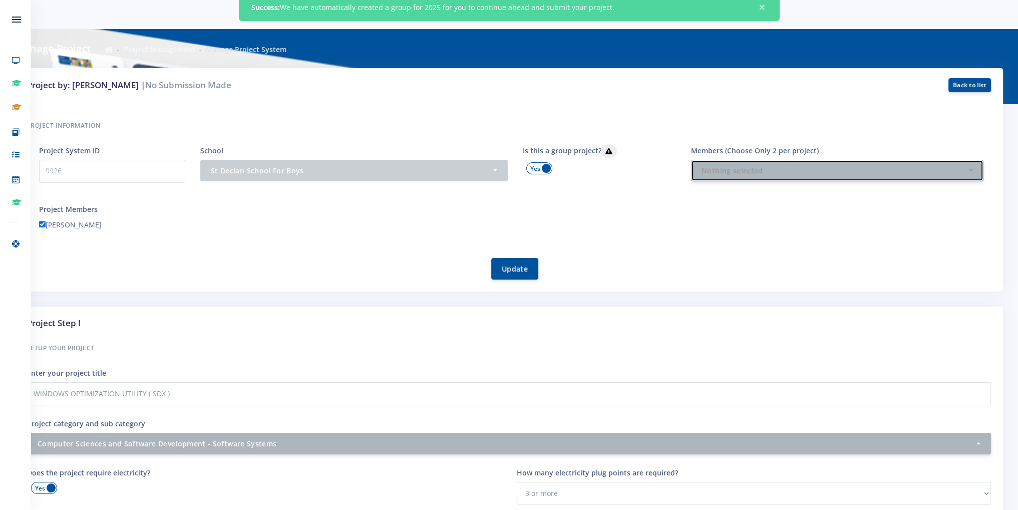
drag, startPoint x: 724, startPoint y: 165, endPoint x: 722, endPoint y: 152, distance: 13.1
click at [722, 152] on div "Members (Choose Only 2 per project) - [PERSON_NAME] [PERSON_NAME] [PERSON_NAME]…" at bounding box center [838, 162] width 308 height 37
click at [726, 170] on div "Nothing selected" at bounding box center [834, 170] width 265 height 11
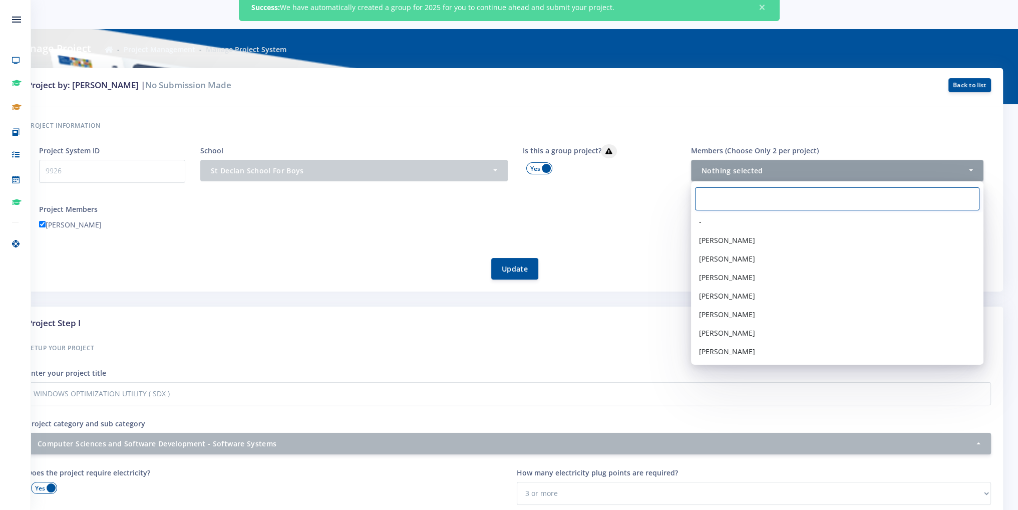
click at [727, 192] on input "Search" at bounding box center [837, 198] width 284 height 23
click at [711, 219] on link "-" at bounding box center [837, 222] width 293 height 19
click at [544, 165] on span at bounding box center [539, 168] width 26 height 12
click at [0, 0] on input "checkbox" at bounding box center [0, 0] width 0 height 0
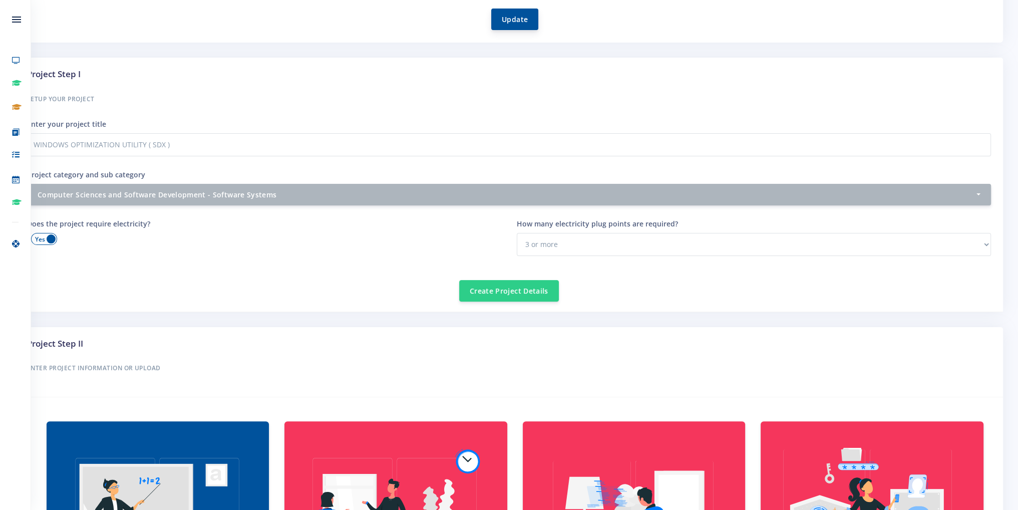
scroll to position [301, 0]
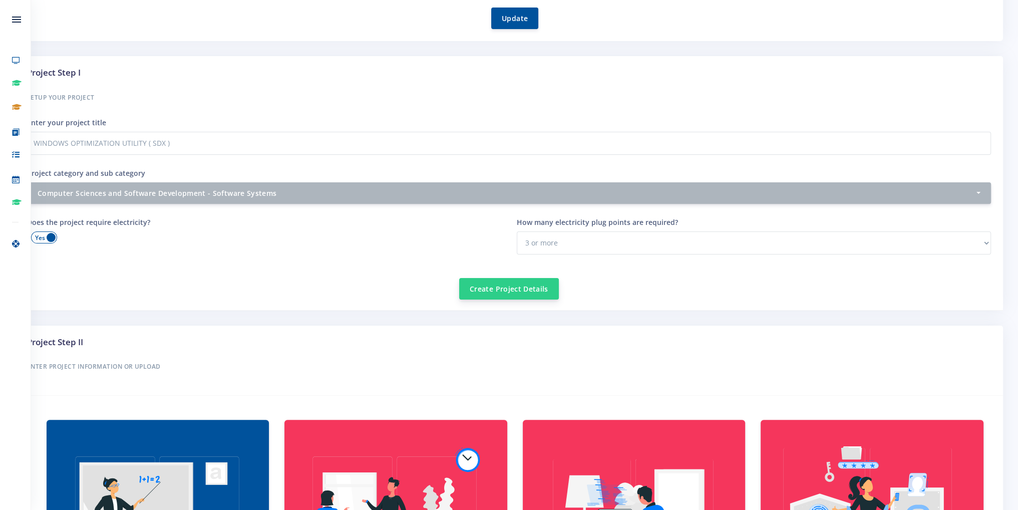
click at [507, 287] on button "Create Project Details" at bounding box center [509, 289] width 100 height 22
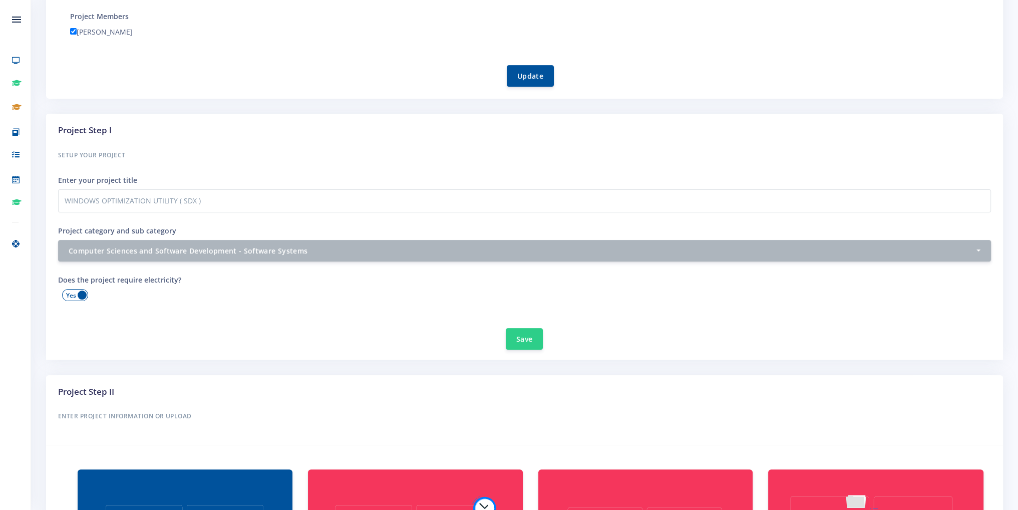
scroll to position [301, 0]
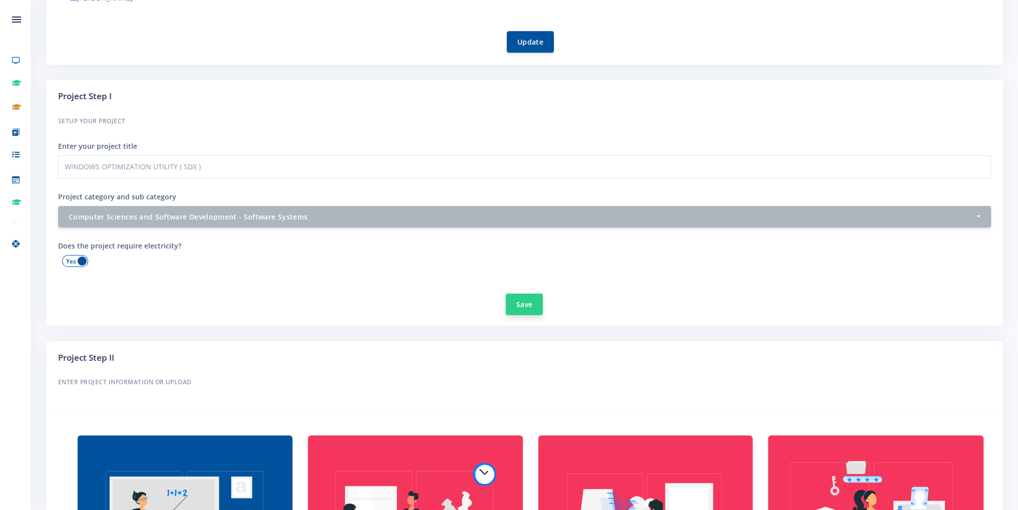
click at [520, 307] on button "Save" at bounding box center [524, 305] width 37 height 22
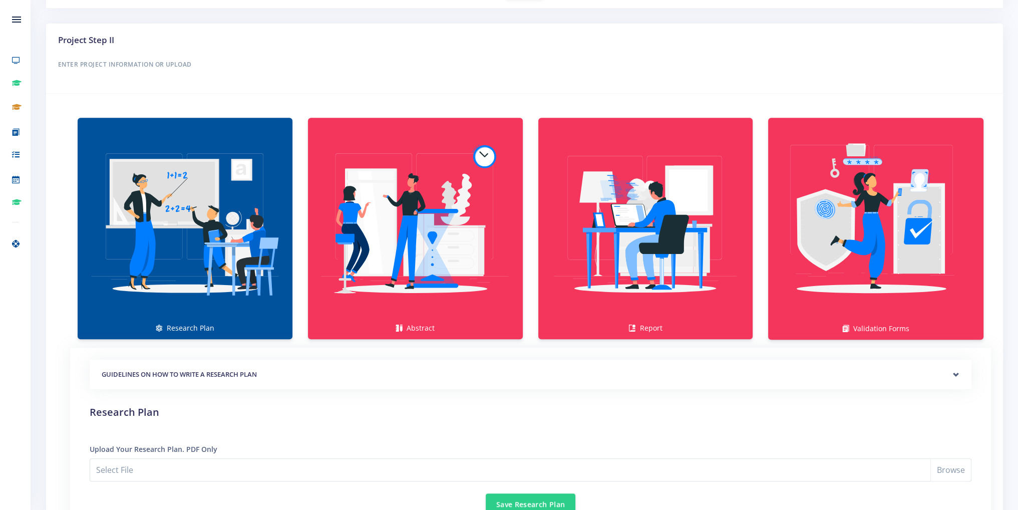
scroll to position [651, 0]
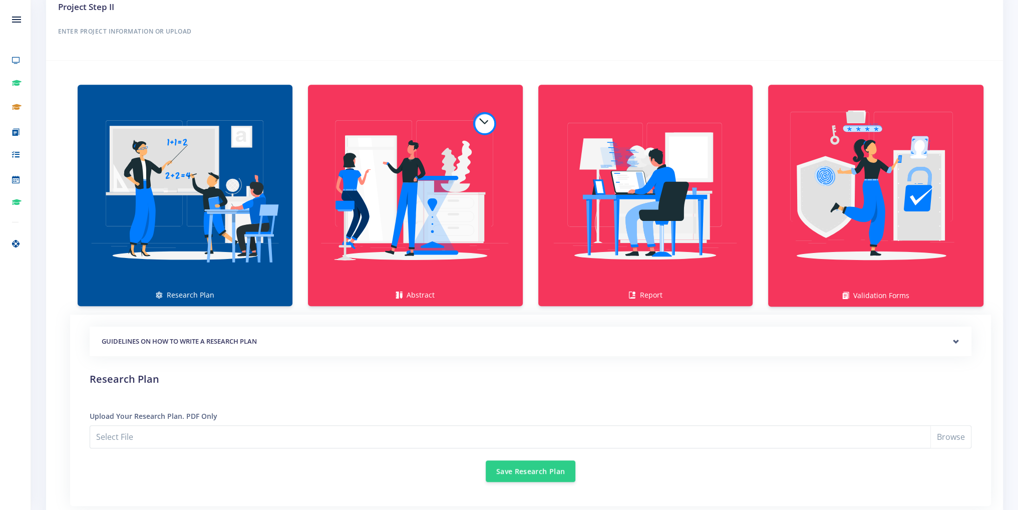
click at [270, 337] on h5 "GUIDELINES ON HOW TO WRITE A RESEARCH PLAN" at bounding box center [531, 342] width 858 height 10
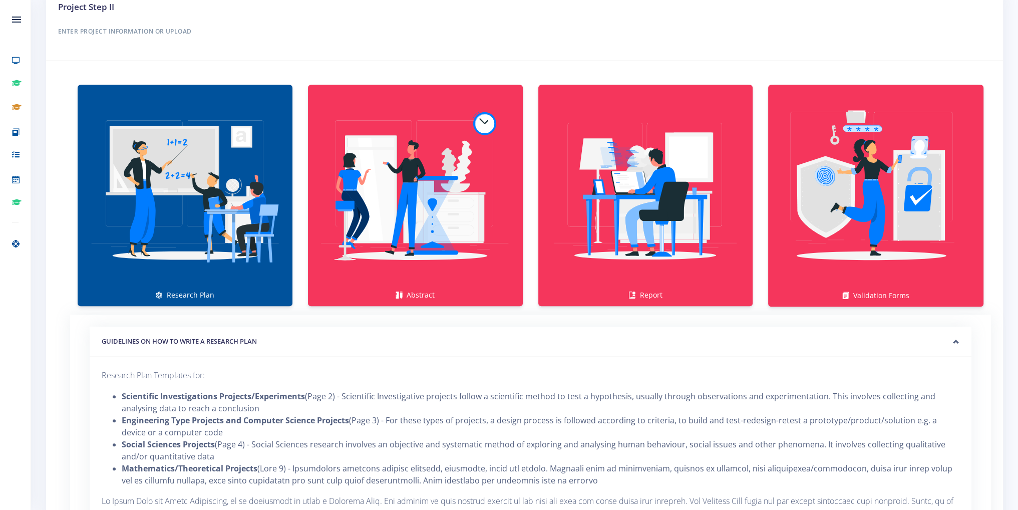
click at [270, 337] on h5 "GUIDELINES ON HOW TO WRITE A RESEARCH PLAN" at bounding box center [531, 342] width 858 height 10
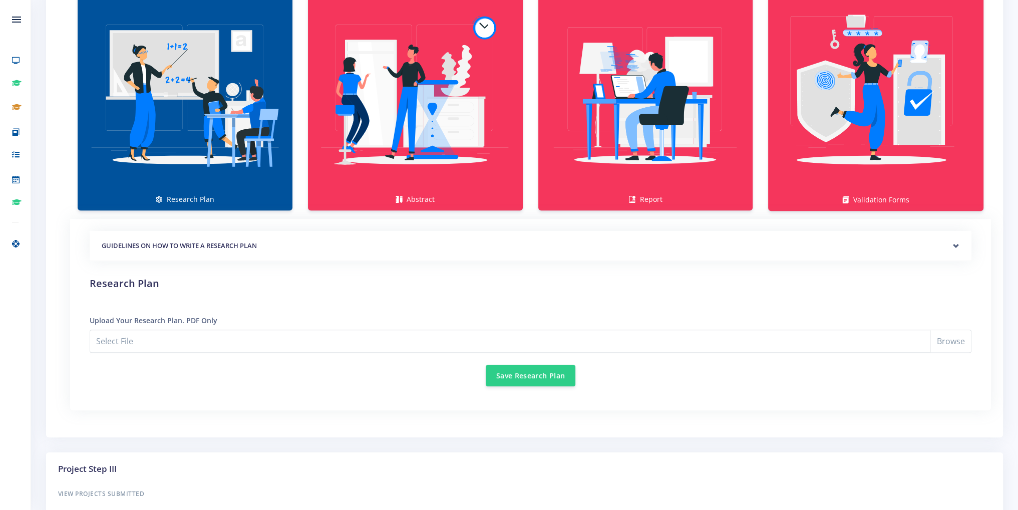
scroll to position [751, 0]
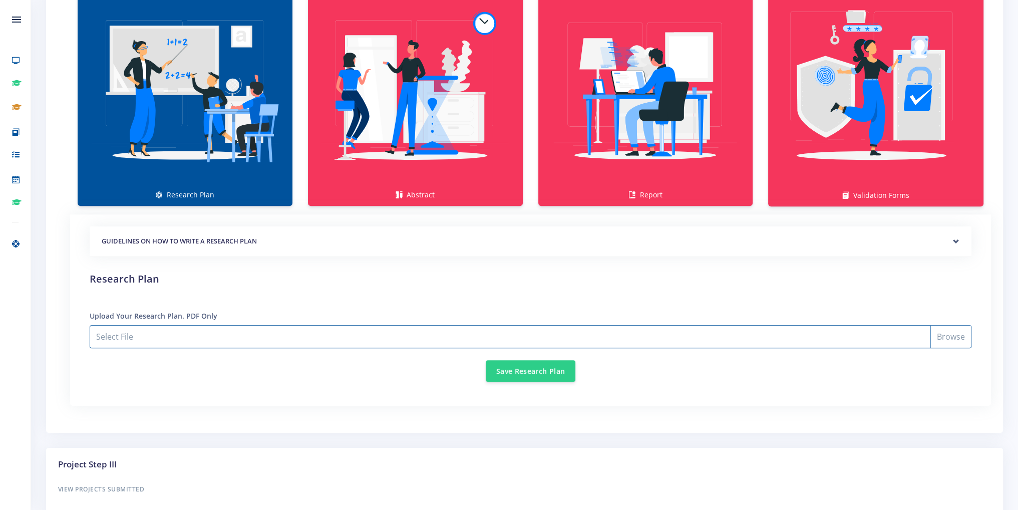
click at [270, 327] on input "Select File" at bounding box center [531, 336] width 882 height 23
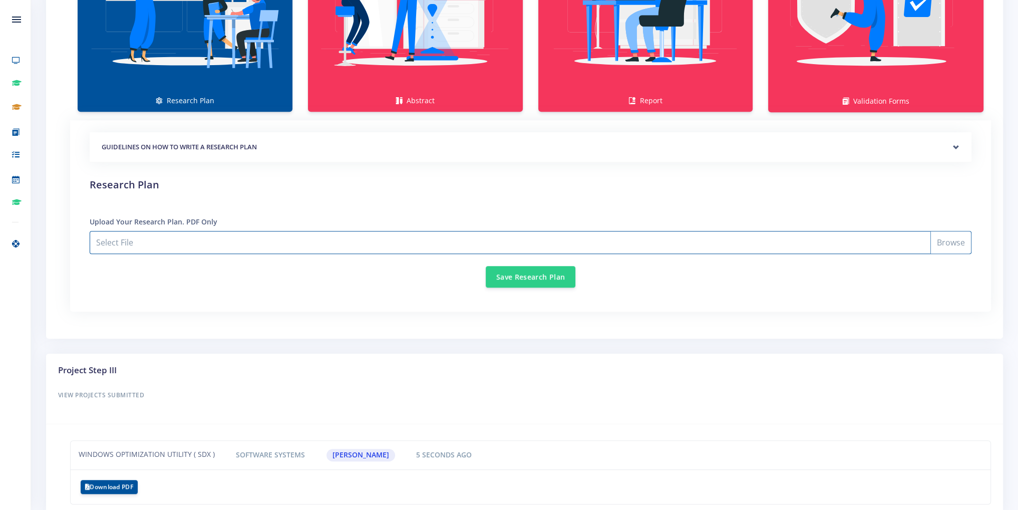
scroll to position [893, 0]
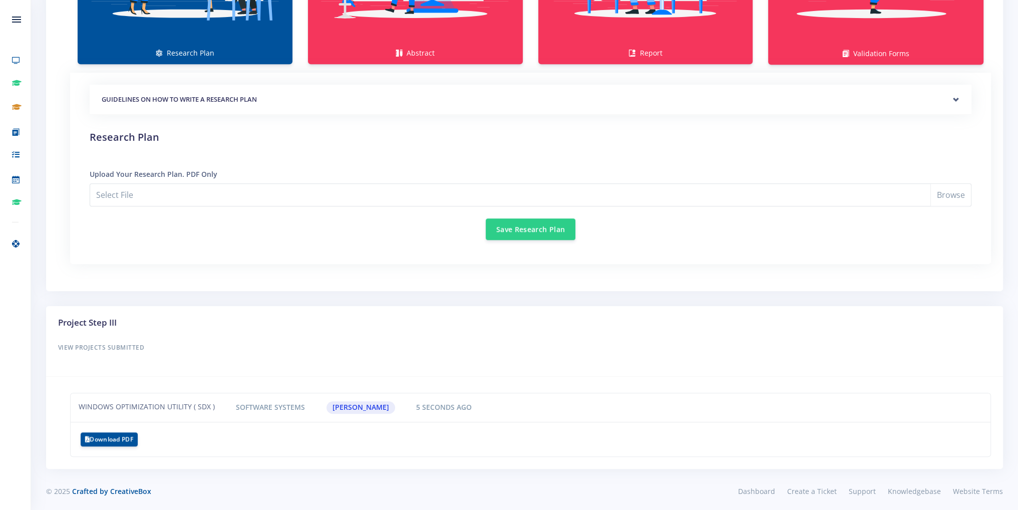
click at [880, 250] on div "GUIDELINES ON HOW TO WRITE A RESEARCH PLAN Research Plan Templates for: Researc…" at bounding box center [531, 169] width 906 height 192
click at [542, 220] on button "Save Research Plan" at bounding box center [531, 229] width 90 height 22
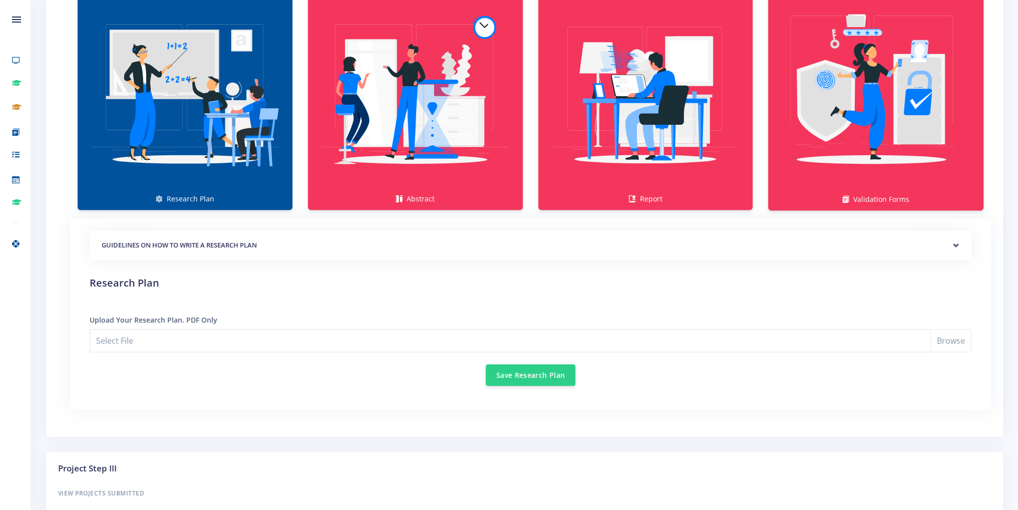
scroll to position [751, 0]
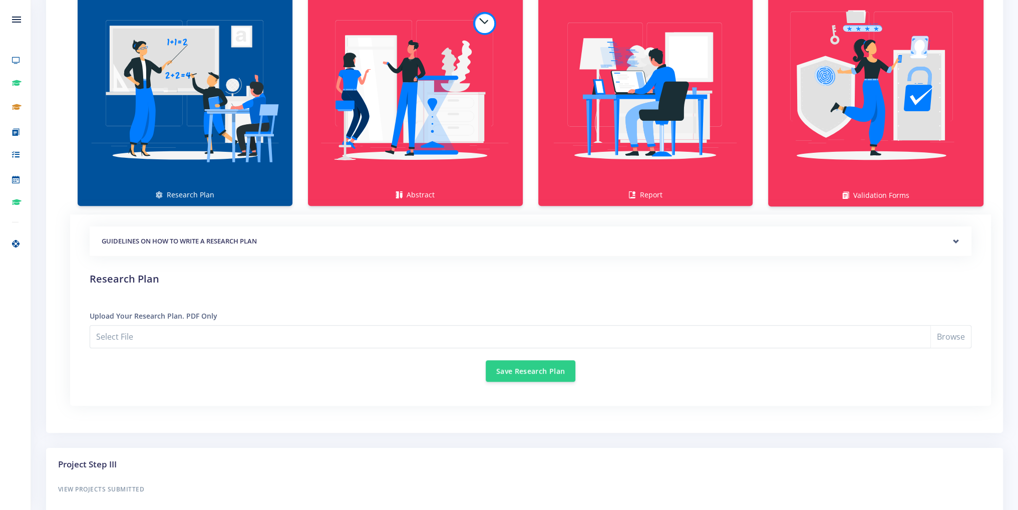
click at [288, 320] on div "GUIDELINES ON HOW TO WRITE A RESEARCH PLAN Research Plan Templates for: Scienti…" at bounding box center [531, 304] width 882 height 156
click at [286, 325] on input "Select File" at bounding box center [531, 336] width 882 height 23
click at [165, 329] on input "Vlextweaks.zip" at bounding box center [531, 336] width 882 height 23
type input "C:\fakepath\Vlextweaks Research Plan.pdf"
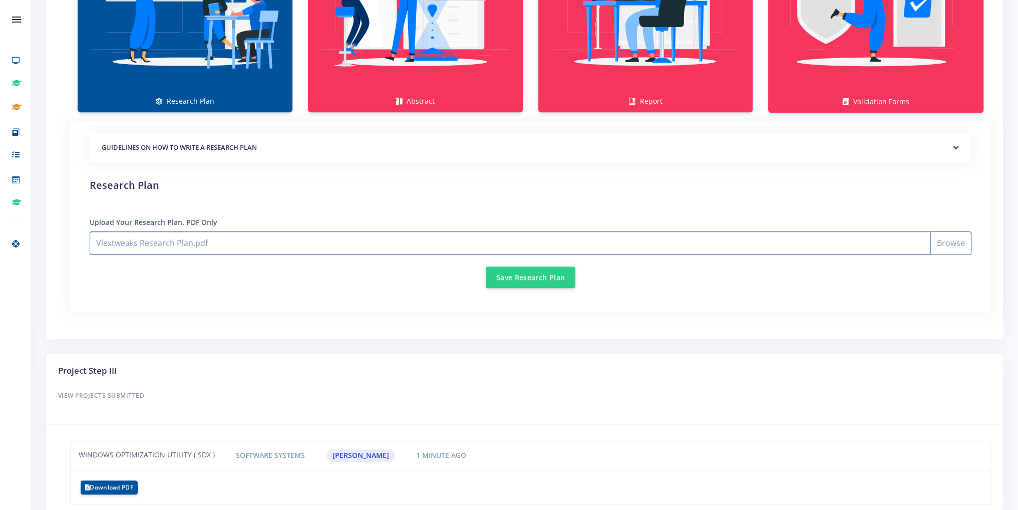
scroll to position [851, 0]
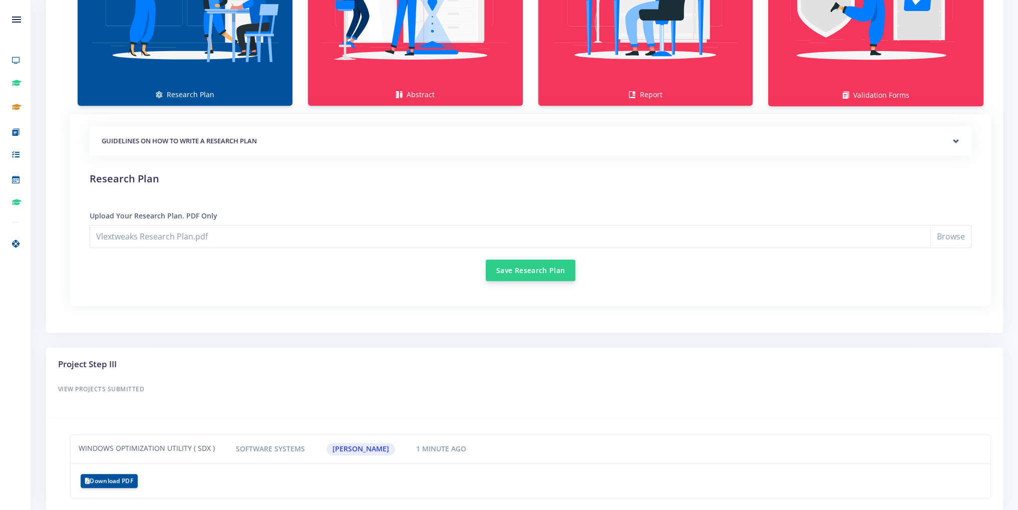
click at [524, 271] on button "Save Research Plan" at bounding box center [531, 270] width 90 height 22
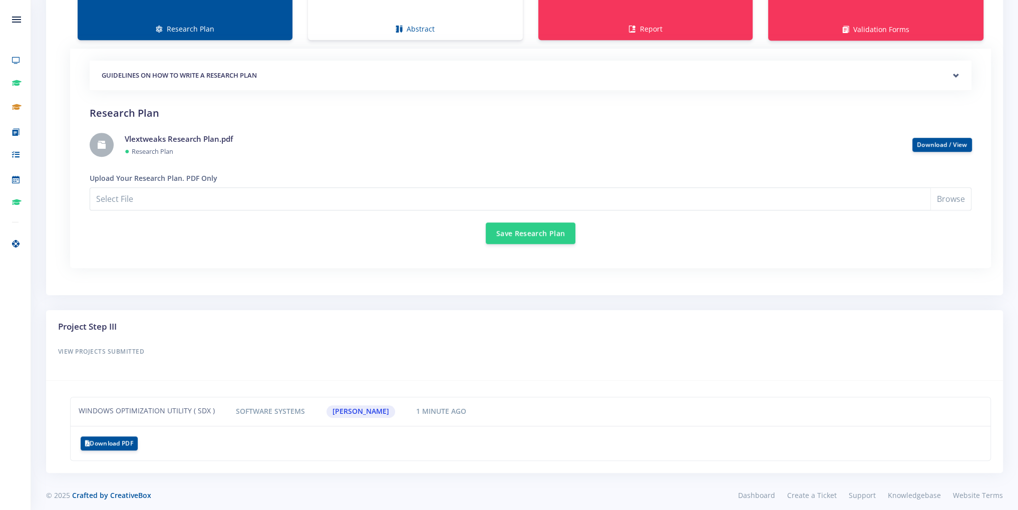
scroll to position [921, 0]
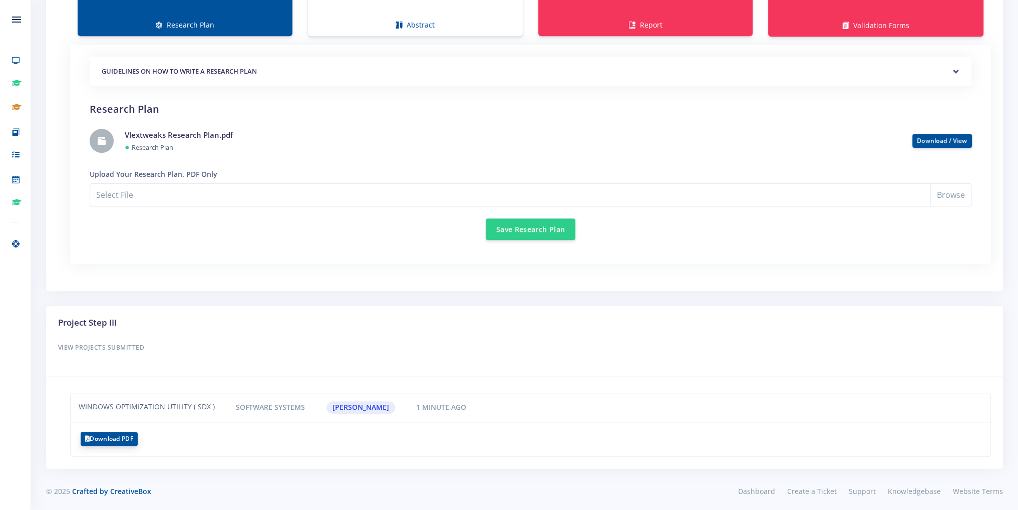
click at [128, 433] on button "Download PDF" at bounding box center [109, 439] width 57 height 14
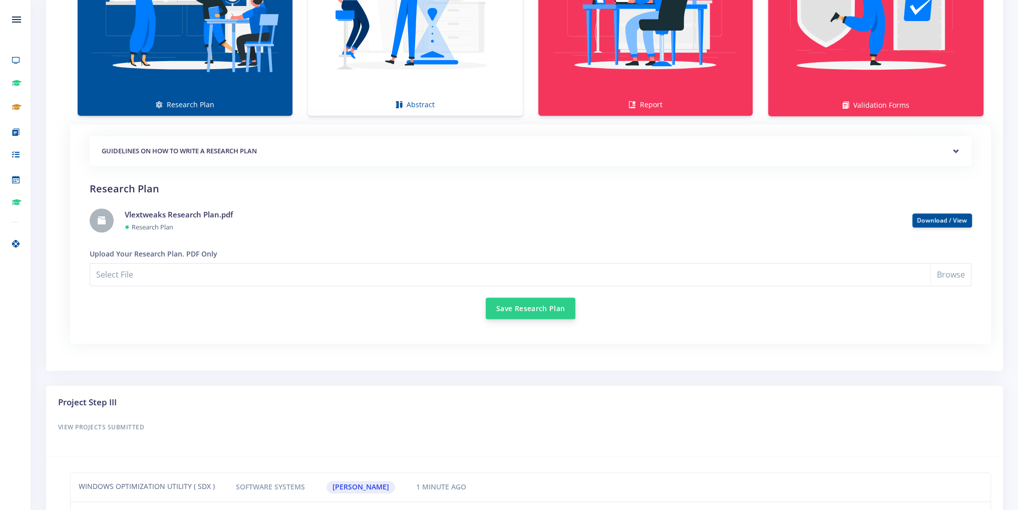
scroll to position [821, 0]
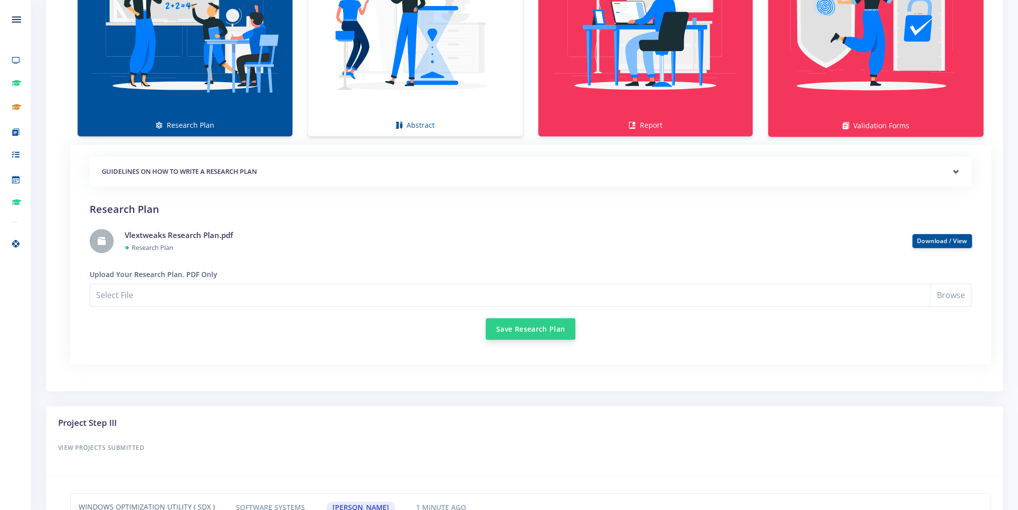
click at [531, 322] on button "Save Research Plan" at bounding box center [531, 329] width 90 height 22
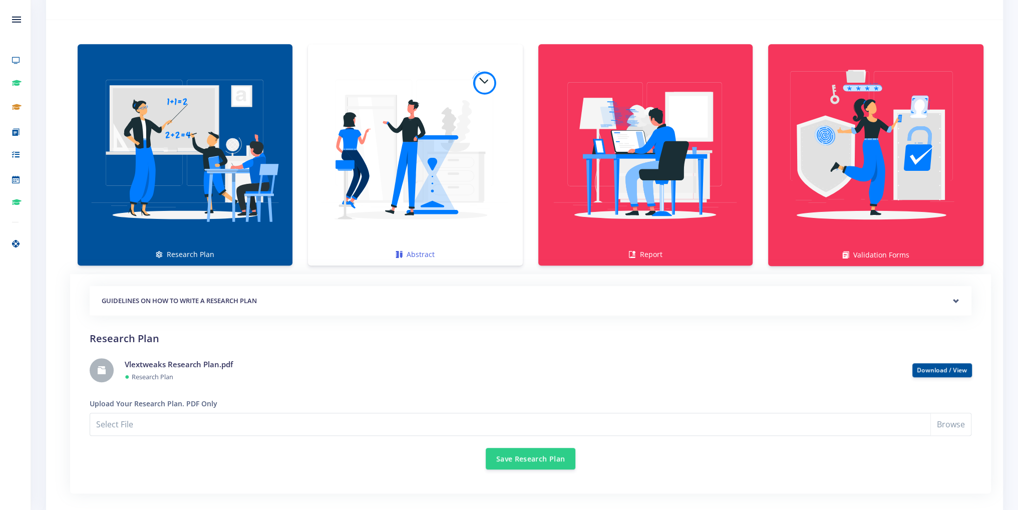
scroll to position [701, 0]
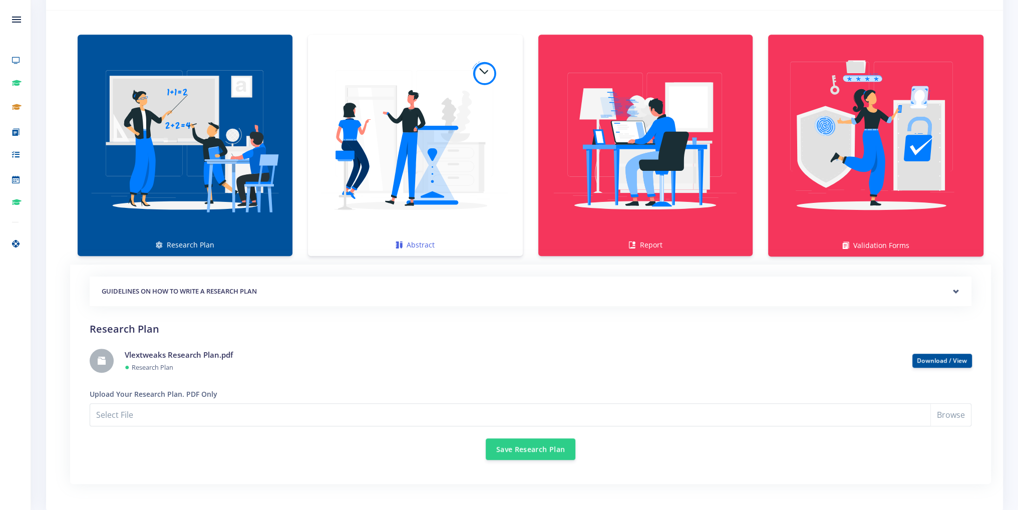
click at [439, 197] on img at bounding box center [415, 140] width 199 height 199
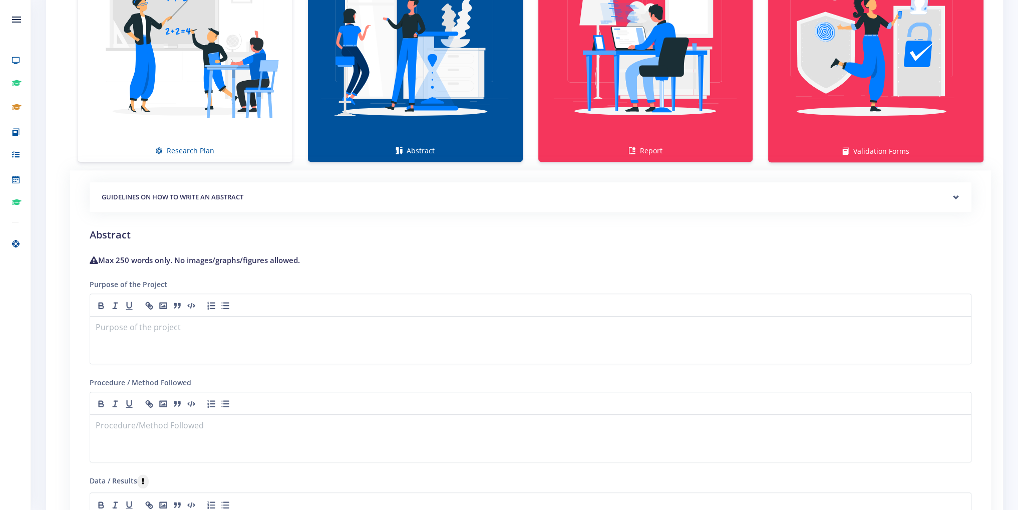
scroll to position [801, 0]
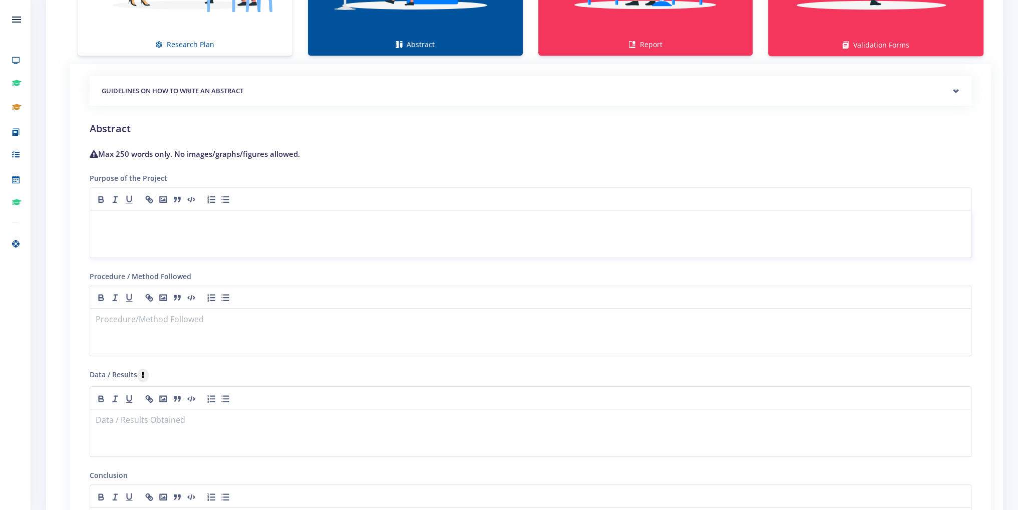
click at [234, 231] on div at bounding box center [531, 234] width 882 height 48
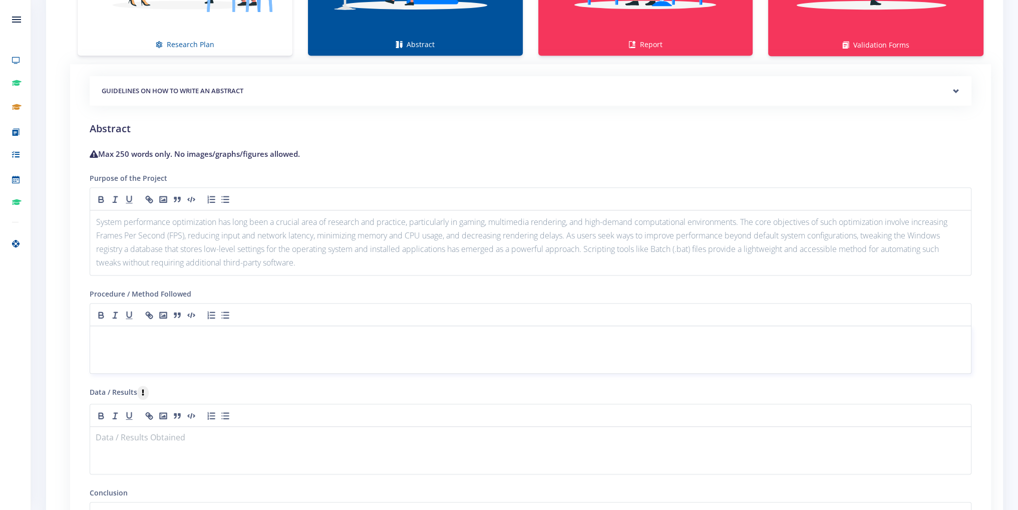
click at [144, 336] on p at bounding box center [530, 338] width 869 height 14
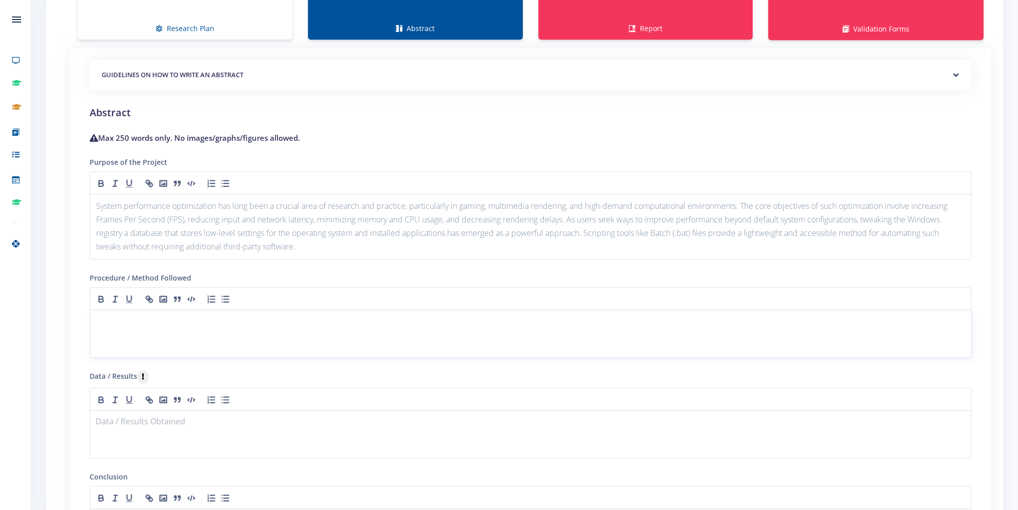
scroll to position [952, 0]
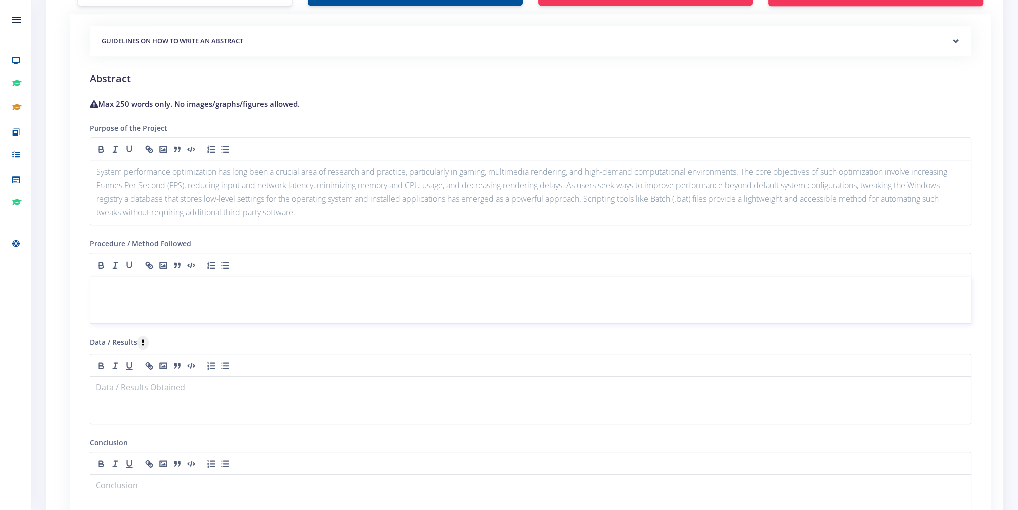
click at [163, 283] on p at bounding box center [530, 288] width 869 height 14
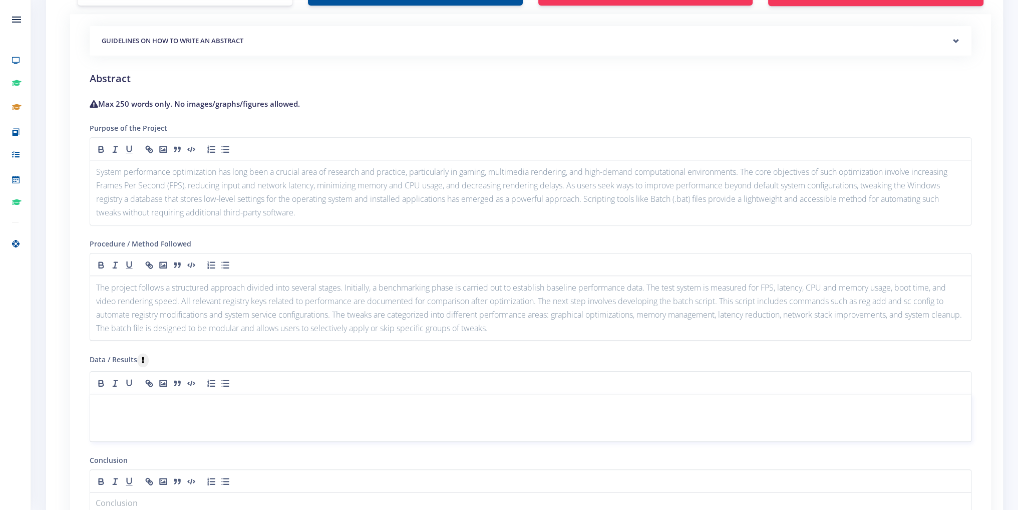
click at [146, 410] on div at bounding box center [531, 418] width 882 height 48
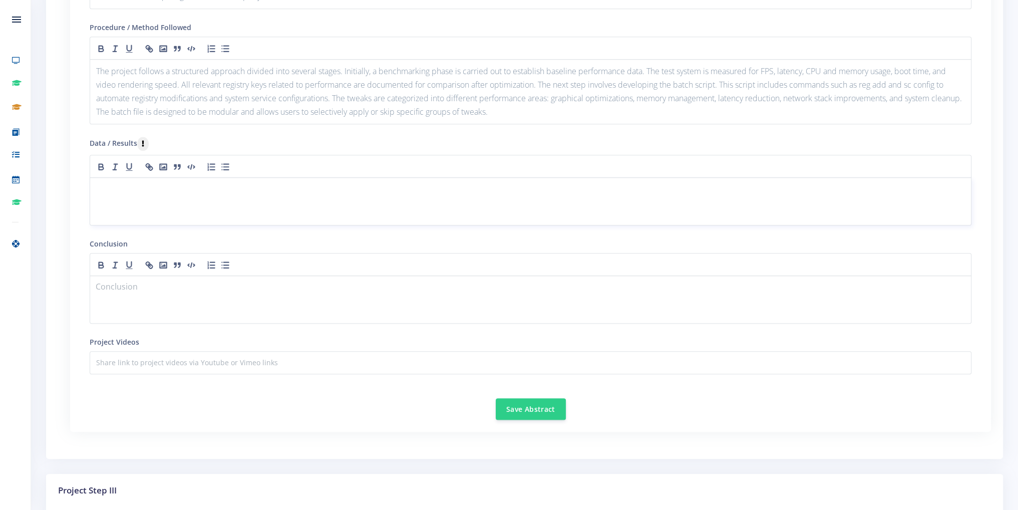
scroll to position [1202, 0]
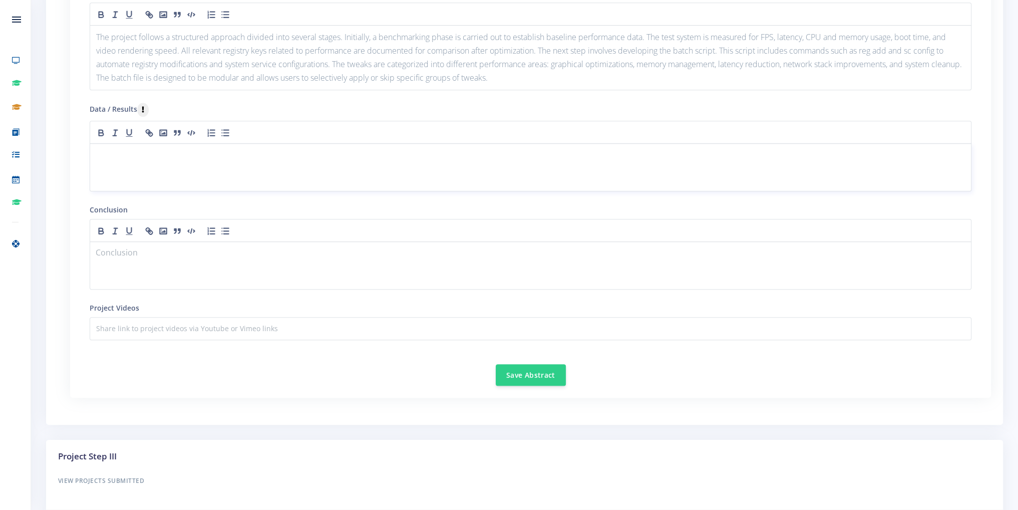
click at [222, 149] on p at bounding box center [530, 156] width 869 height 14
click at [216, 158] on div at bounding box center [531, 167] width 882 height 48
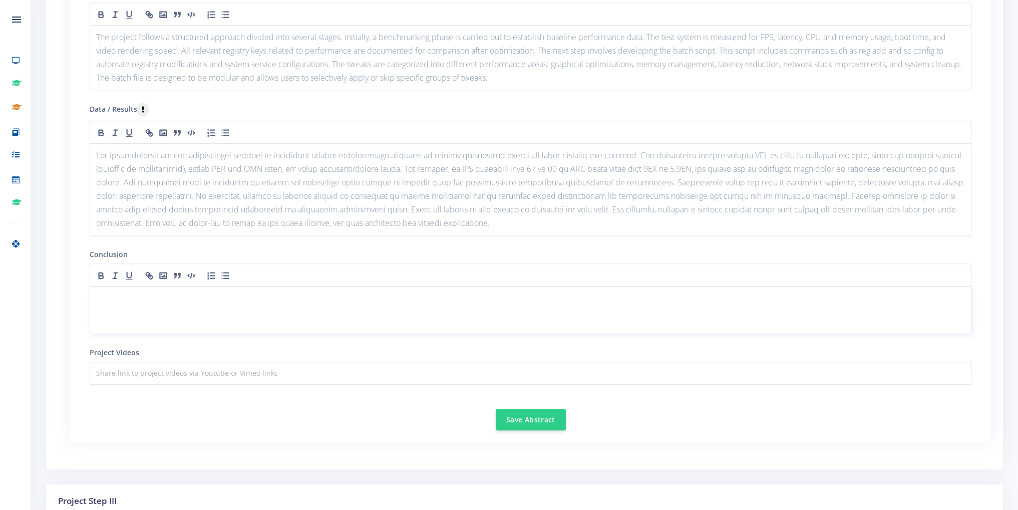
click at [142, 291] on p at bounding box center [530, 298] width 869 height 14
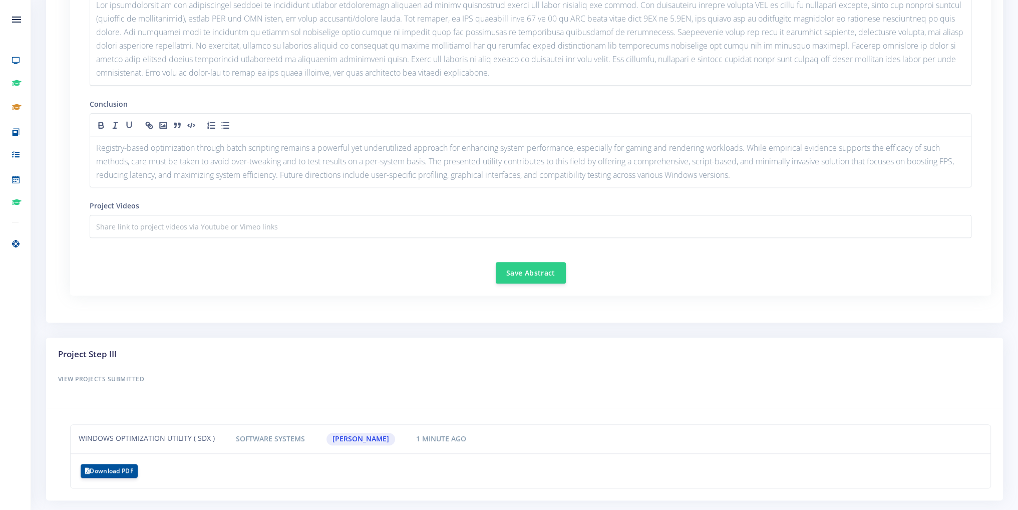
click at [344, 275] on div "Save Abstract" at bounding box center [531, 267] width 882 height 34
click at [525, 263] on button "Save Abstract" at bounding box center [531, 272] width 70 height 22
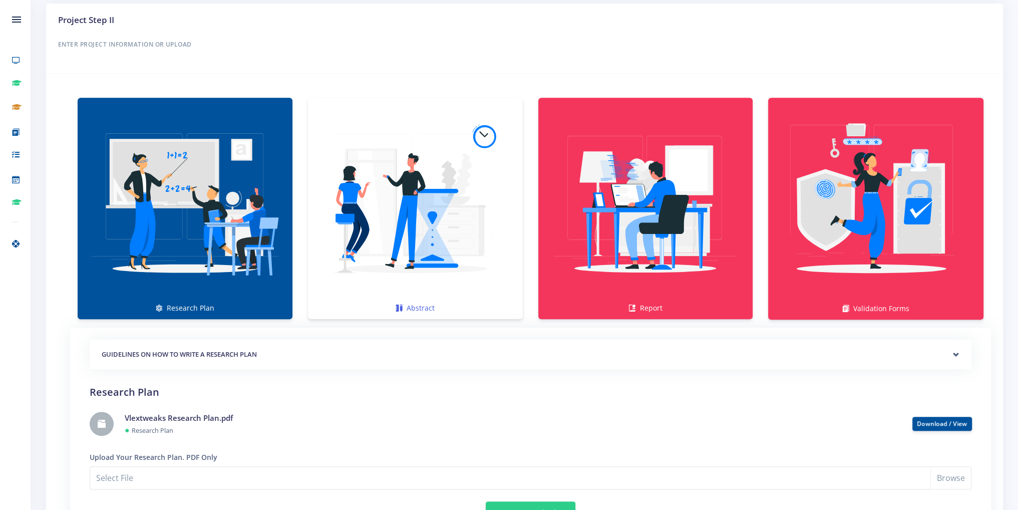
scroll to position [701, 0]
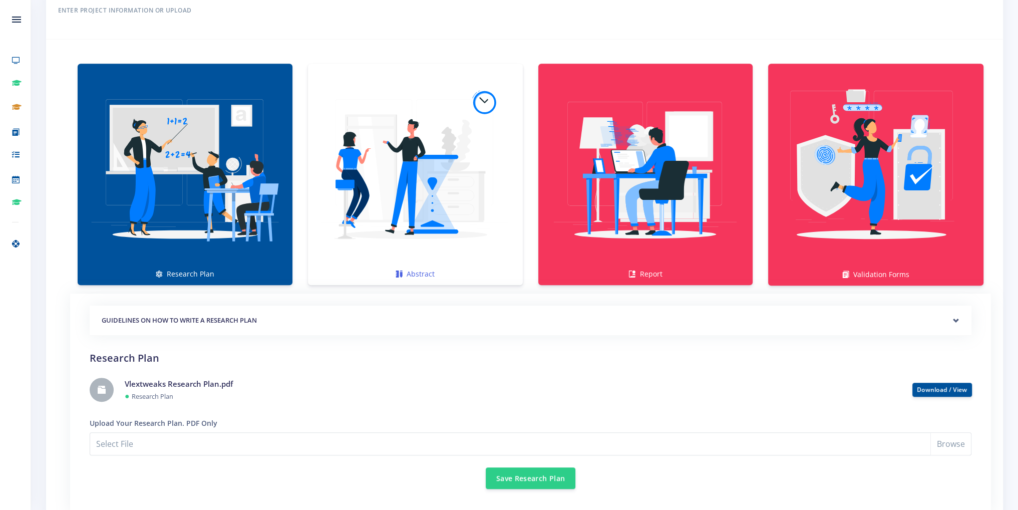
click at [434, 191] on img at bounding box center [415, 169] width 199 height 199
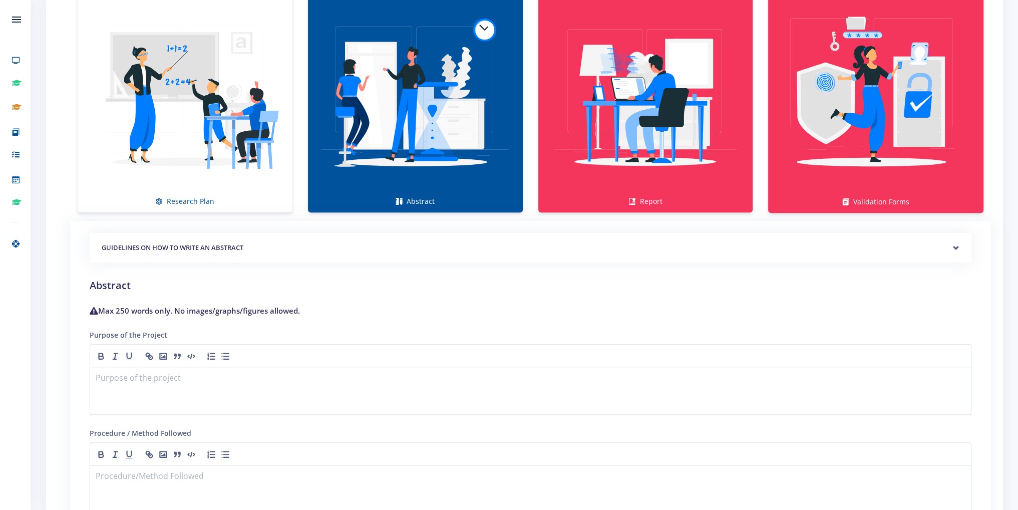
scroll to position [1052, 0]
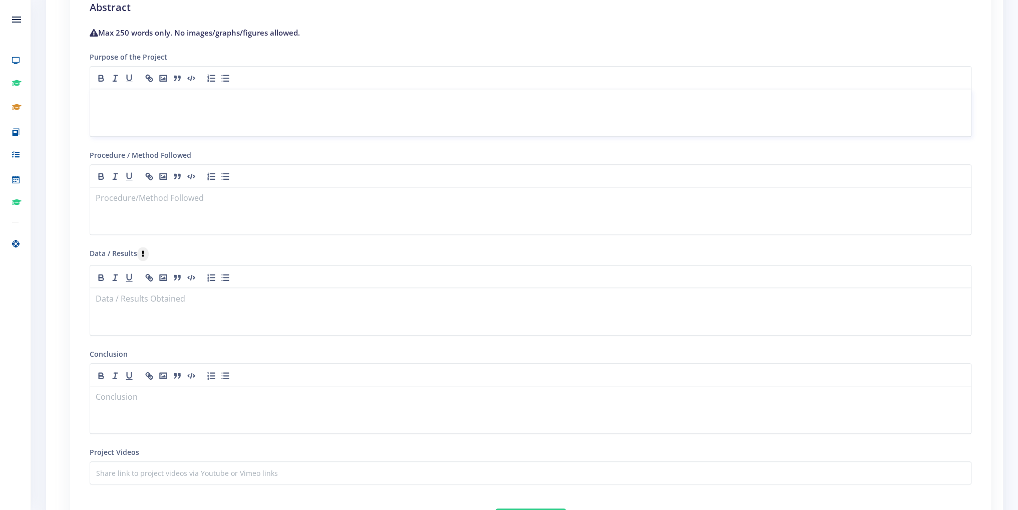
click at [360, 115] on div at bounding box center [531, 113] width 882 height 48
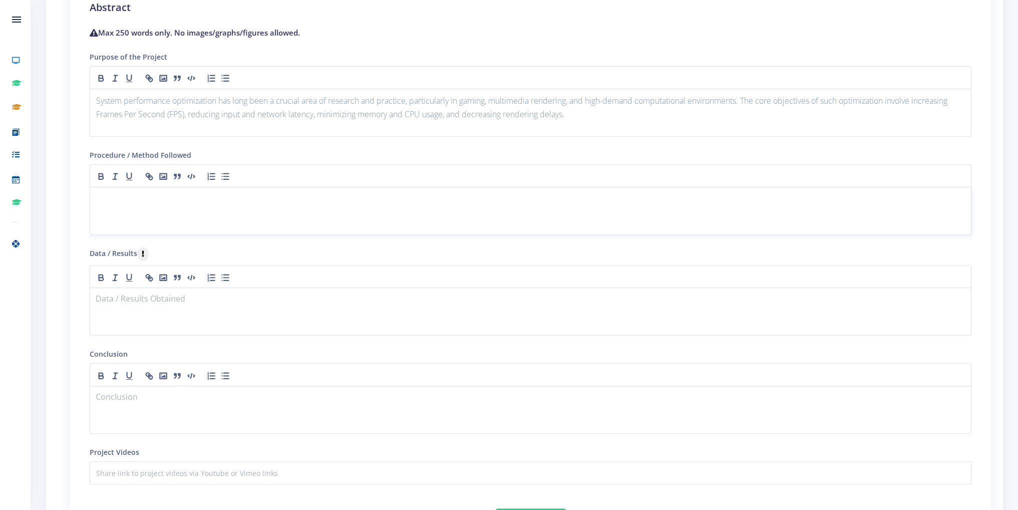
click at [230, 192] on p at bounding box center [530, 199] width 869 height 14
drag, startPoint x: 549, startPoint y: 139, endPoint x: 495, endPoint y: 169, distance: 61.9
drag, startPoint x: 495, startPoint y: 169, endPoint x: 142, endPoint y: 199, distance: 353.9
click at [142, 199] on p at bounding box center [530, 199] width 869 height 14
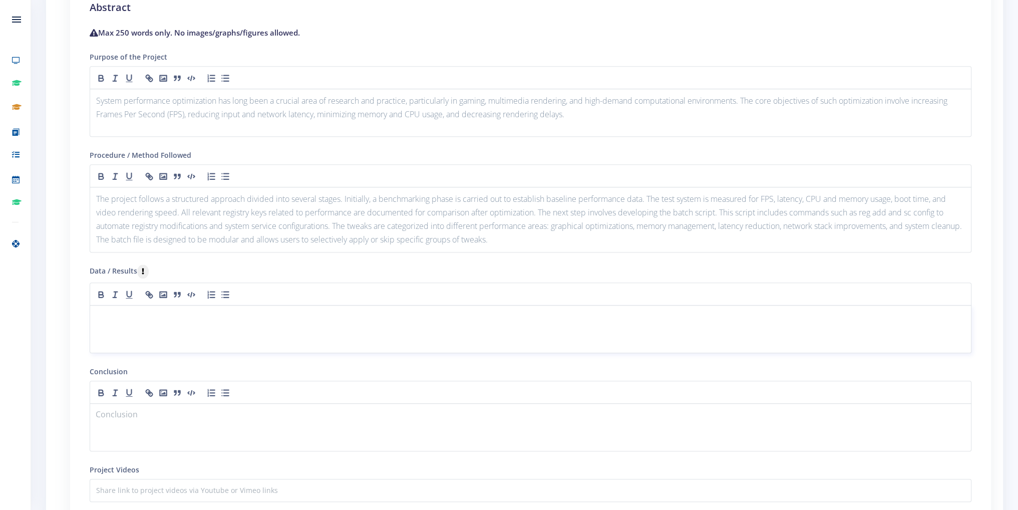
click at [174, 314] on p at bounding box center [530, 318] width 869 height 14
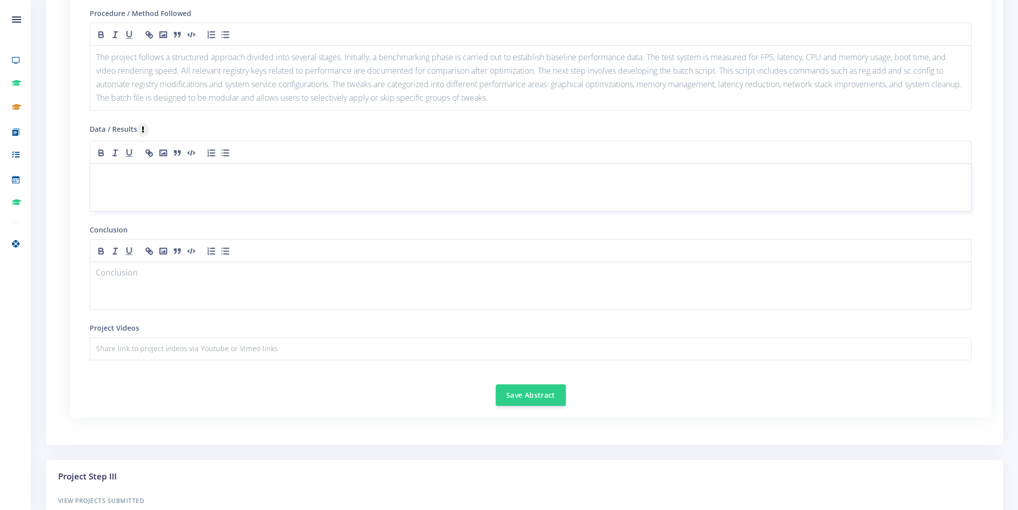
scroll to position [1202, 0]
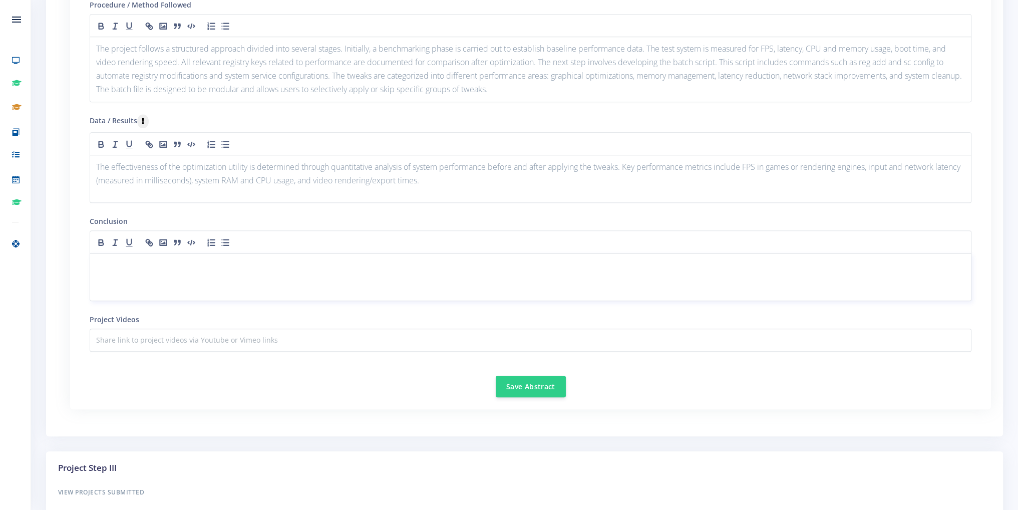
click at [158, 271] on div at bounding box center [531, 277] width 882 height 48
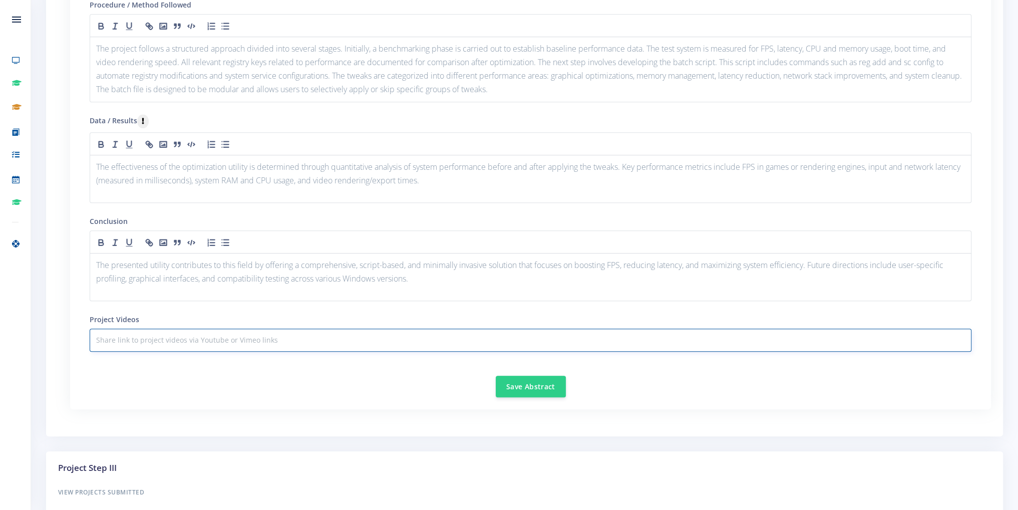
click at [152, 335] on input "text" at bounding box center [531, 340] width 882 height 23
click at [510, 379] on button "Save Abstract" at bounding box center [531, 386] width 70 height 22
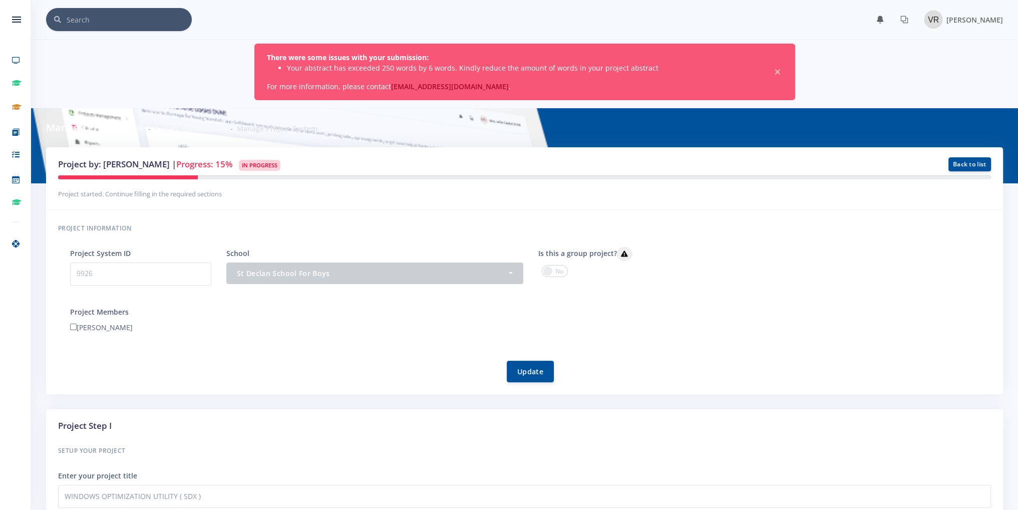
scroll to position [8, 8]
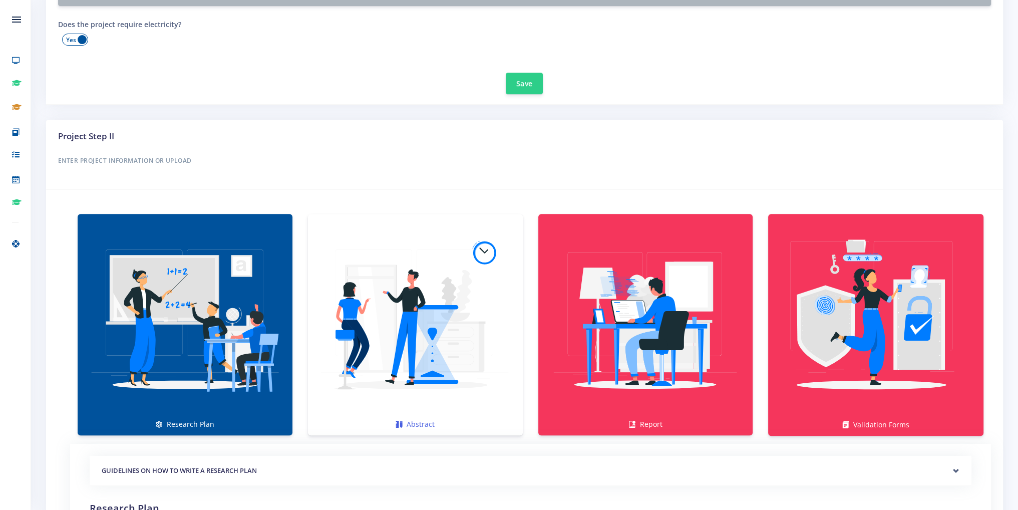
click at [421, 321] on img at bounding box center [415, 319] width 199 height 199
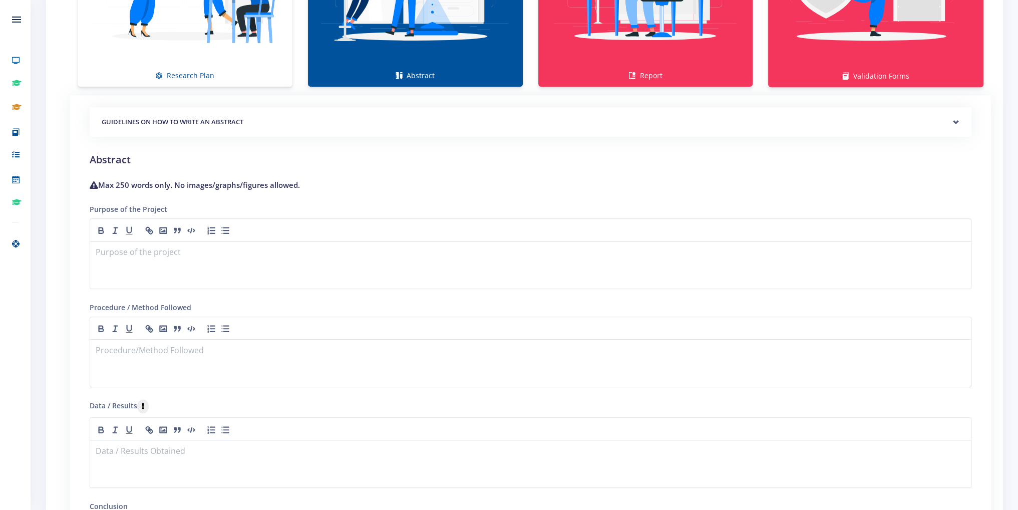
scroll to position [952, 0]
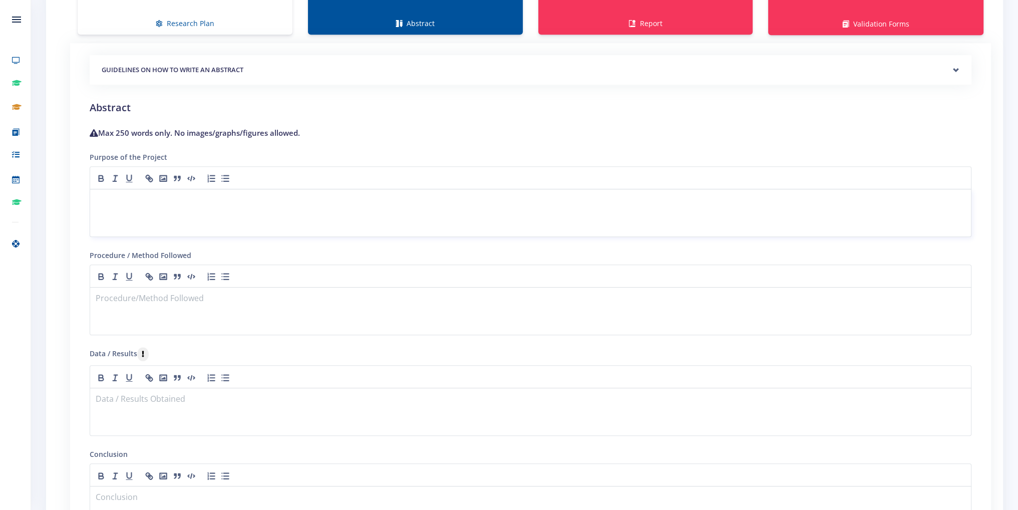
click at [170, 205] on div at bounding box center [531, 213] width 882 height 48
drag, startPoint x: 94, startPoint y: 209, endPoint x: 166, endPoint y: 214, distance: 72.3
click at [166, 214] on div "System performance optimization has long been a crucial area of research and pr…" at bounding box center [531, 213] width 882 height 48
drag, startPoint x: 150, startPoint y: 211, endPoint x: 170, endPoint y: 213, distance: 20.1
click at [170, 213] on p "System performance optimization has long been a crucial area of research and pr…" at bounding box center [530, 207] width 869 height 27
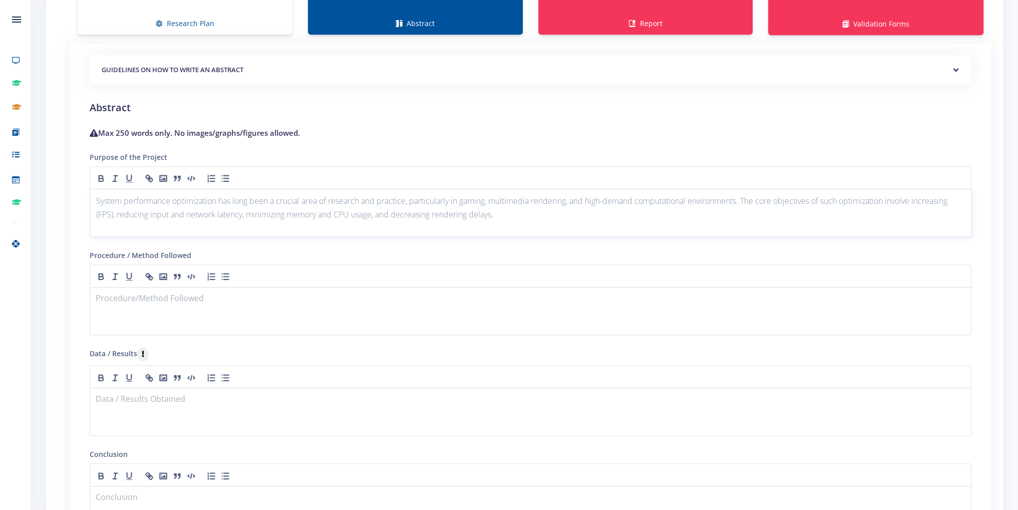
click at [184, 213] on p "System performance optimization has long been a crucial area of research and pr…" at bounding box center [530, 207] width 869 height 27
click at [187, 212] on p "System performance optimization has long been a crucial area of research and pr…" at bounding box center [530, 207] width 869 height 27
drag, startPoint x: 230, startPoint y: 211, endPoint x: 271, endPoint y: 215, distance: 41.3
click at [271, 215] on p "System performance optimization has long been a crucial area of research and pr…" at bounding box center [530, 207] width 869 height 27
click at [318, 214] on p "System performance optimization has long been a crucial area of research and pr…" at bounding box center [530, 207] width 869 height 27
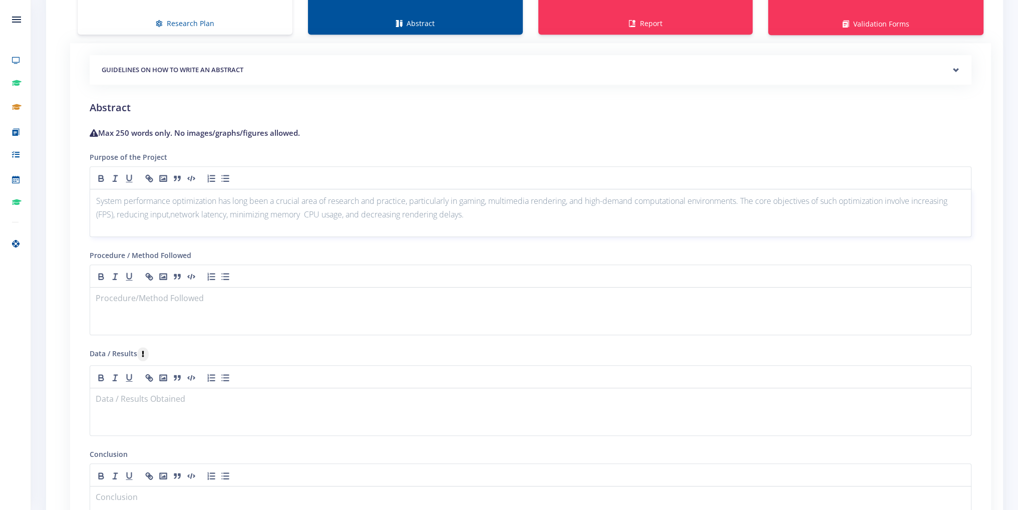
click at [309, 213] on p "System performance optimization has long been a crucial area of research and pr…" at bounding box center [530, 207] width 869 height 27
click at [169, 210] on p "System performance optimization has long been a crucial area of research and pr…" at bounding box center [530, 207] width 869 height 27
click at [181, 214] on p "System performance optimization has long been a crucial area of research and pr…" at bounding box center [530, 207] width 869 height 27
click at [649, 232] on div "System performance optimization has long been a crucial area of research and pr…" at bounding box center [531, 213] width 882 height 48
click at [409, 309] on div at bounding box center [531, 311] width 882 height 48
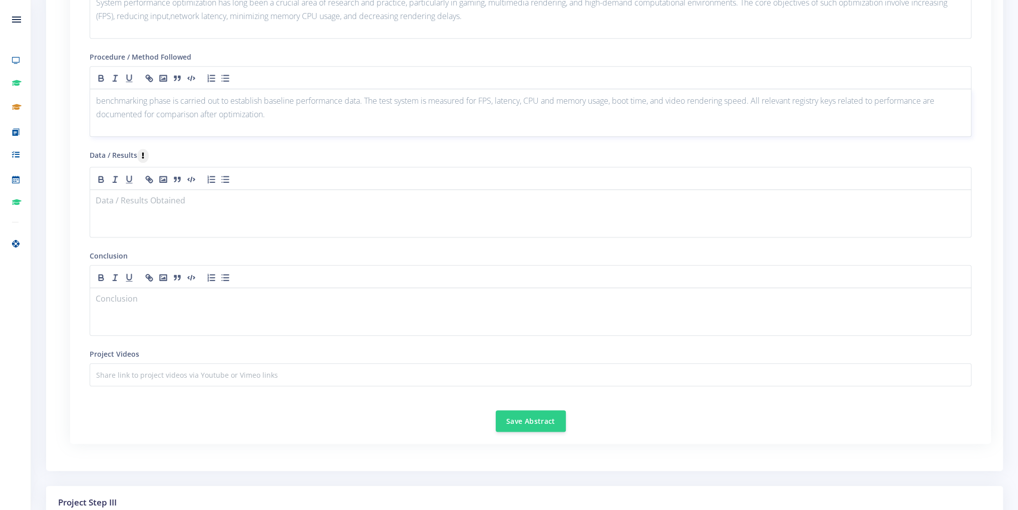
scroll to position [1152, 0]
click at [220, 225] on div at bounding box center [531, 211] width 882 height 48
click at [163, 204] on div at bounding box center [531, 211] width 882 height 48
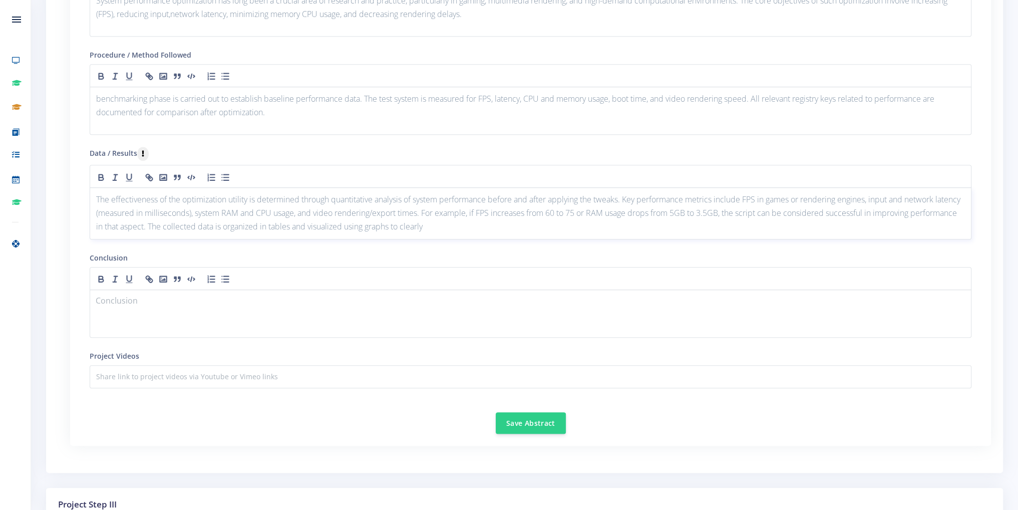
scroll to position [0, 0]
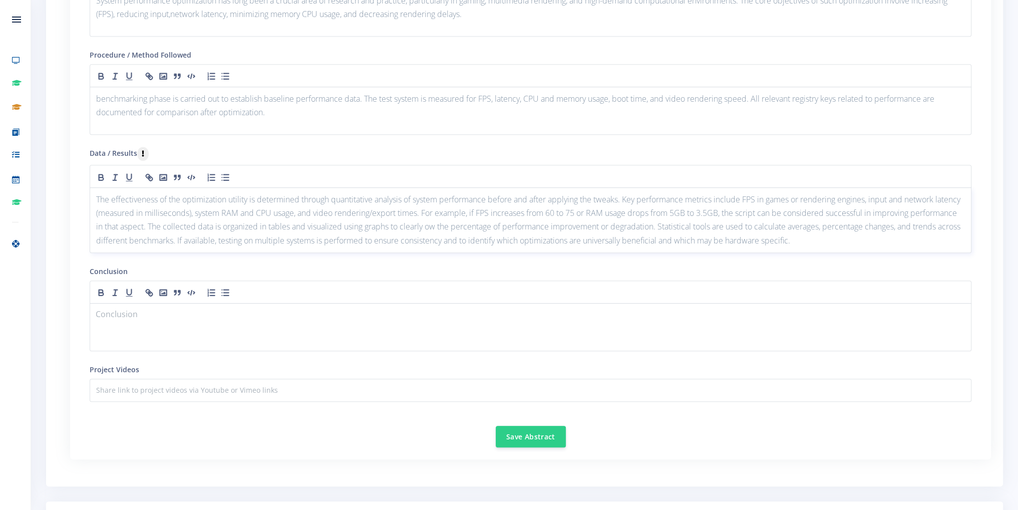
click at [479, 225] on p "The effectiveness of the optimization utility is determined through quantitativ…" at bounding box center [530, 220] width 869 height 55
click at [359, 309] on p at bounding box center [530, 316] width 869 height 14
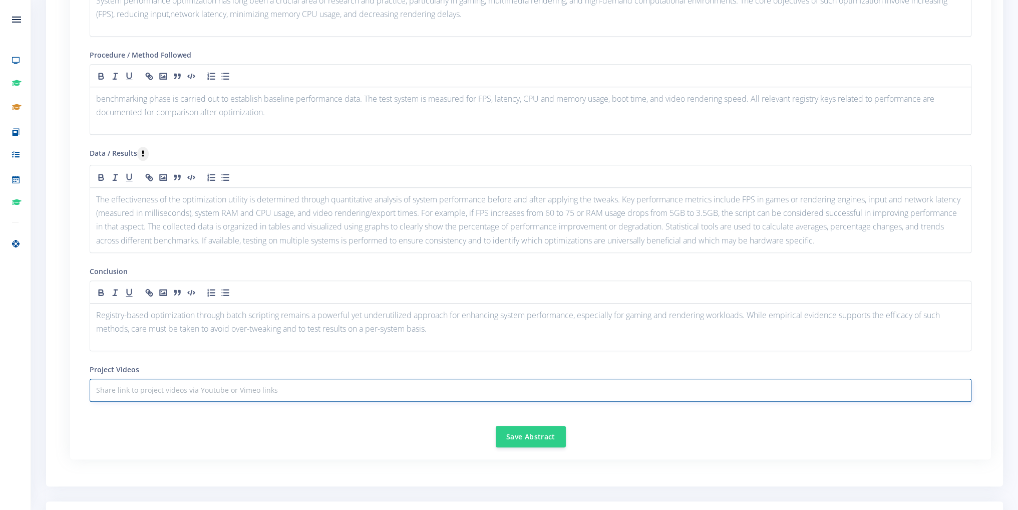
click at [206, 381] on input "text" at bounding box center [531, 390] width 882 height 23
click at [513, 427] on button "Save Abstract" at bounding box center [531, 436] width 70 height 22
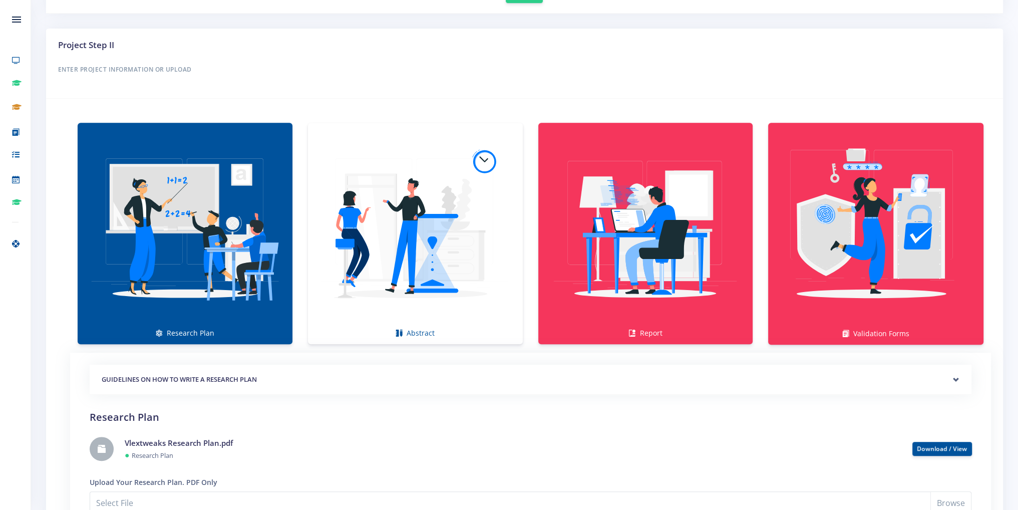
scroll to position [651, 0]
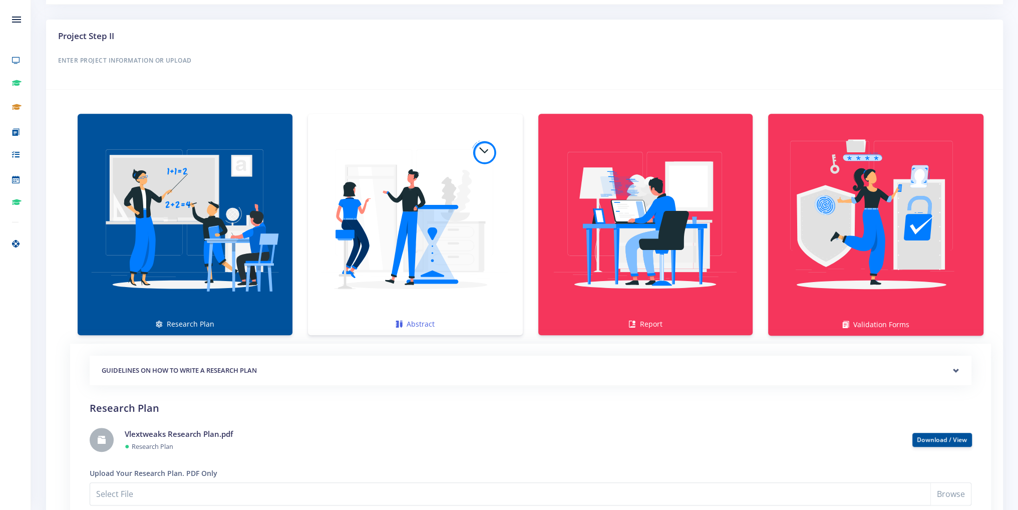
click at [417, 230] on img at bounding box center [415, 219] width 199 height 199
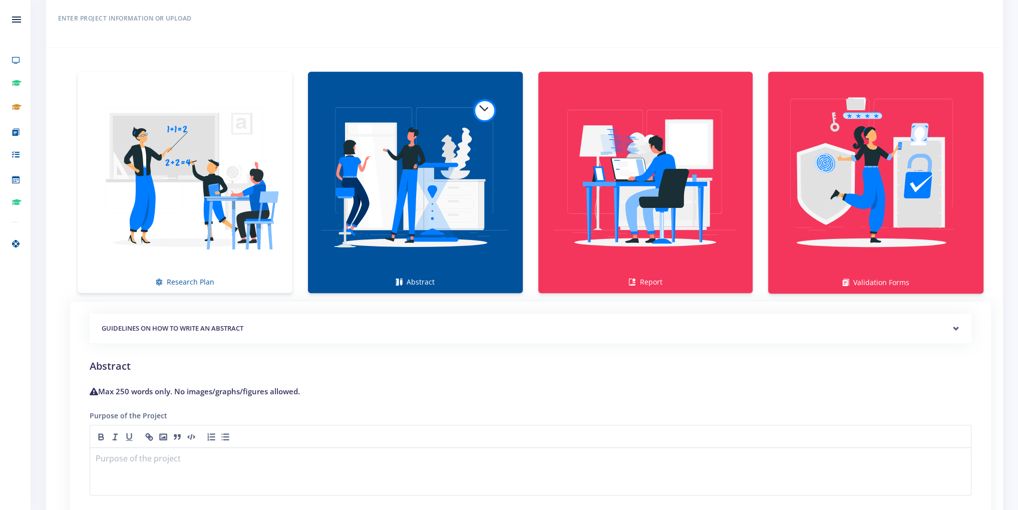
scroll to position [952, 0]
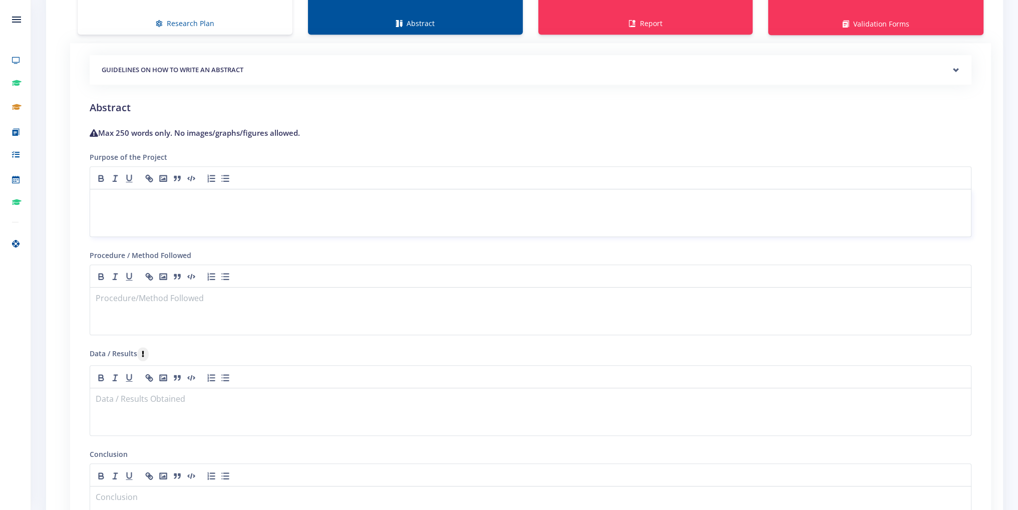
click at [237, 195] on p at bounding box center [530, 201] width 869 height 14
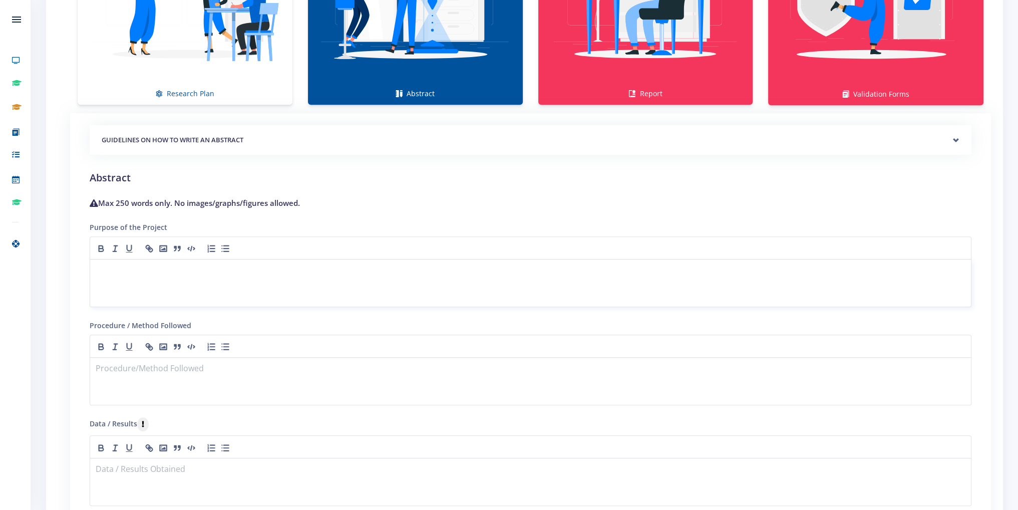
scroll to position [902, 0]
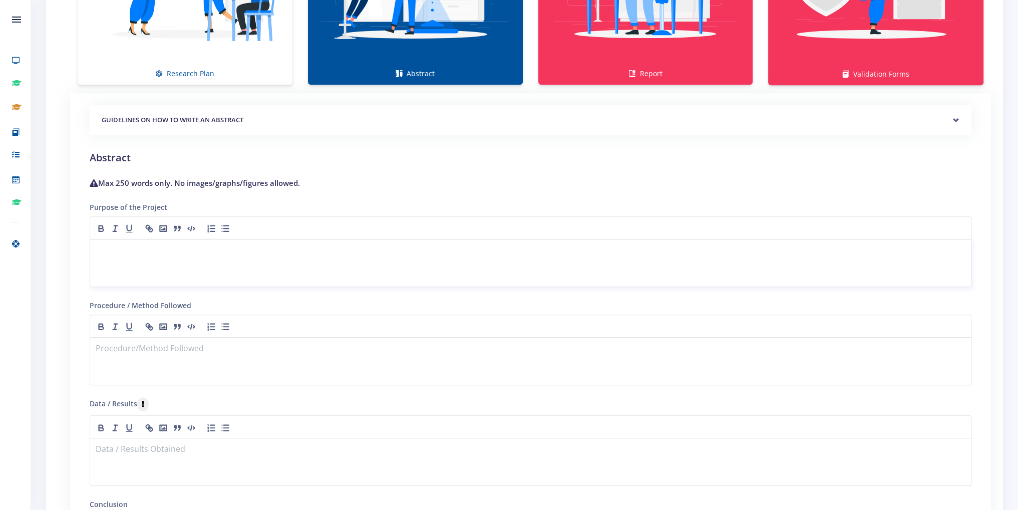
click at [236, 248] on p at bounding box center [530, 251] width 869 height 14
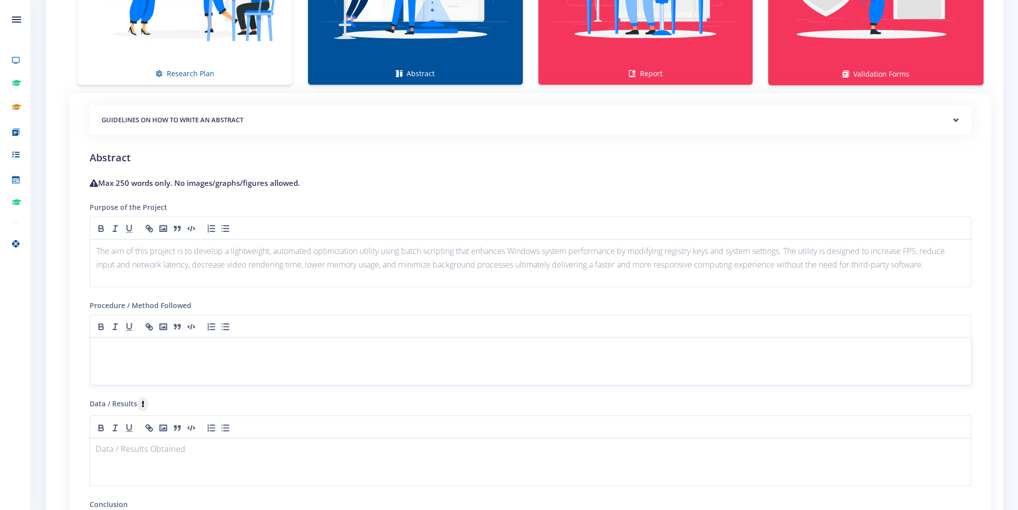
click at [222, 337] on div at bounding box center [531, 361] width 882 height 48
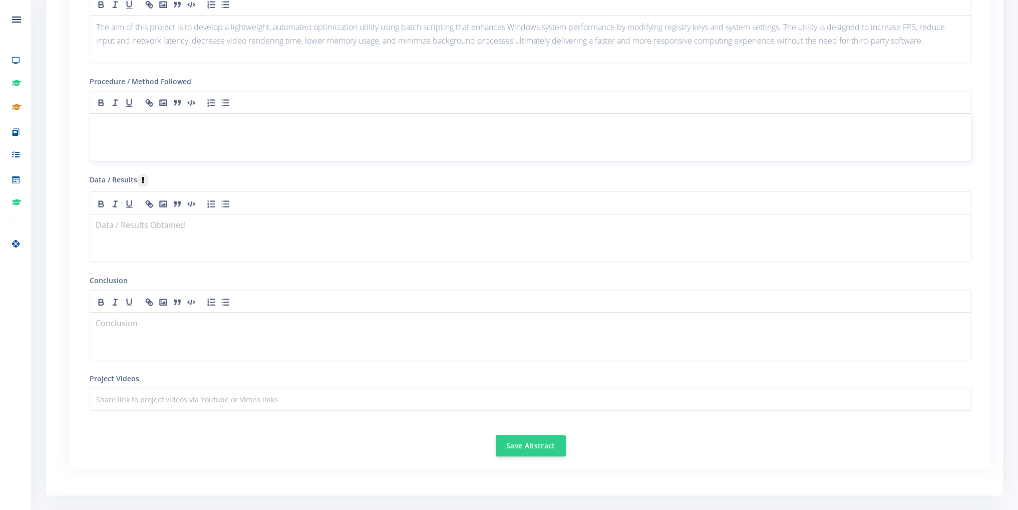
scroll to position [1152, 0]
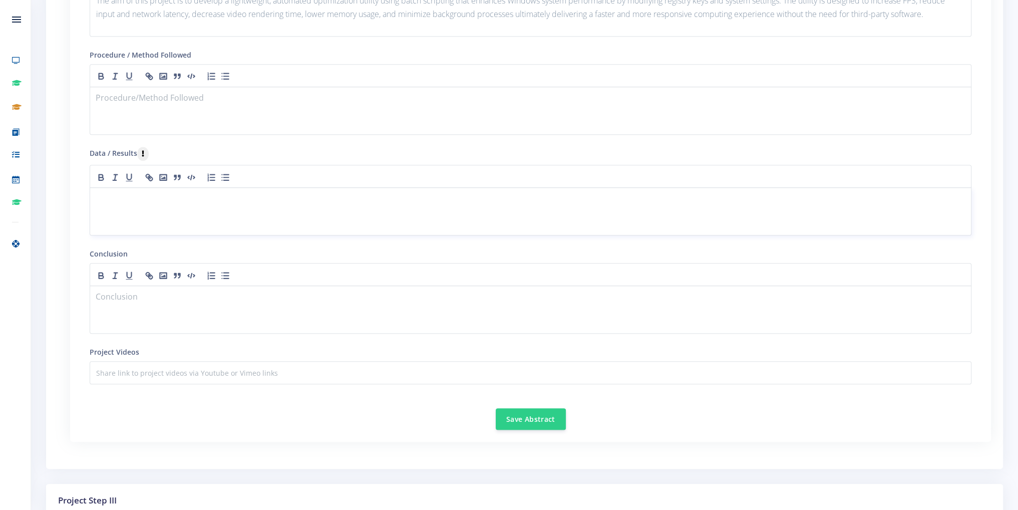
click at [164, 201] on p at bounding box center [530, 200] width 869 height 14
click at [186, 92] on p at bounding box center [530, 99] width 869 height 14
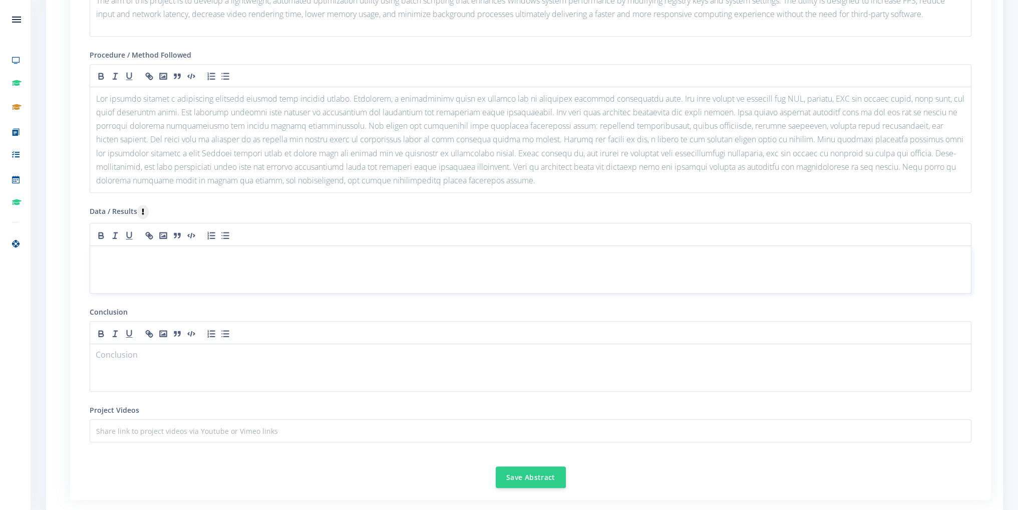
click at [168, 267] on div at bounding box center [531, 269] width 882 height 48
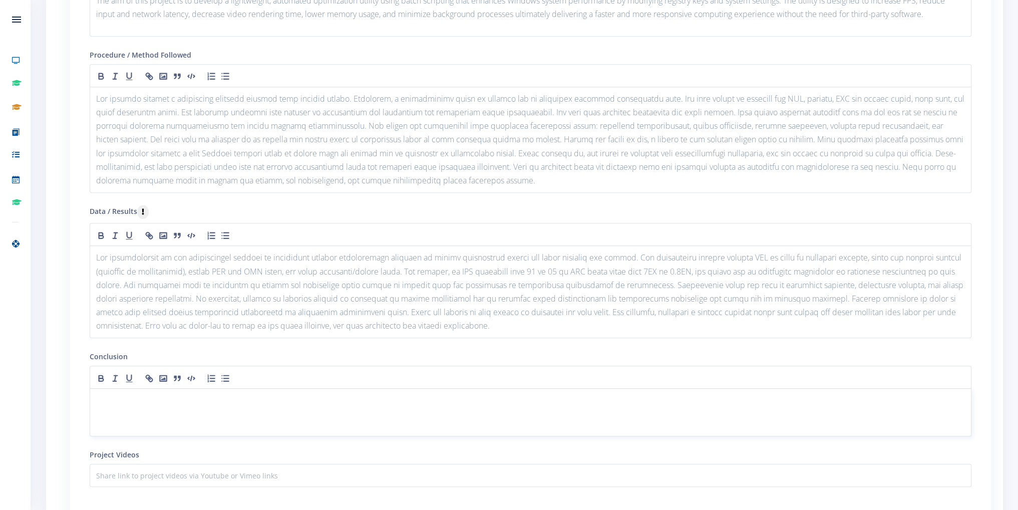
click at [162, 396] on p at bounding box center [530, 401] width 869 height 14
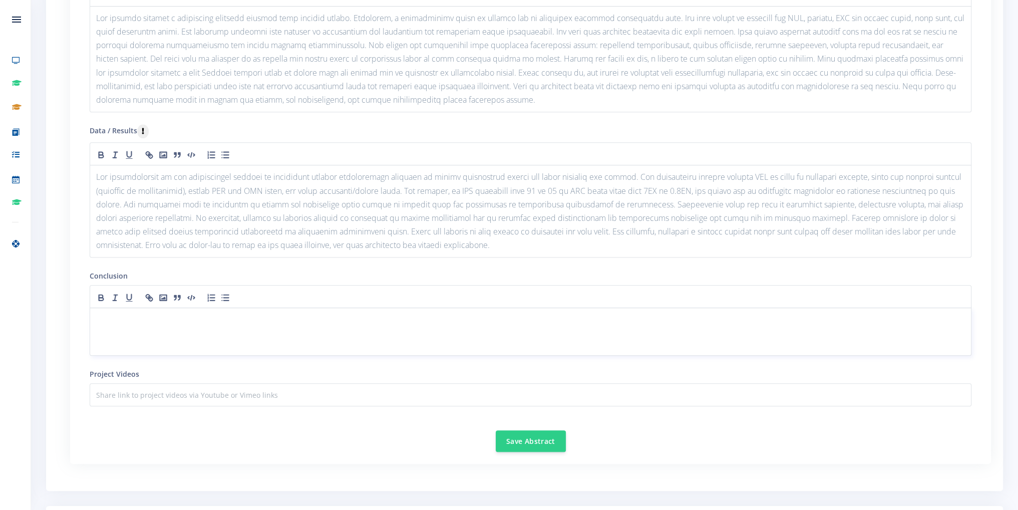
scroll to position [1252, 0]
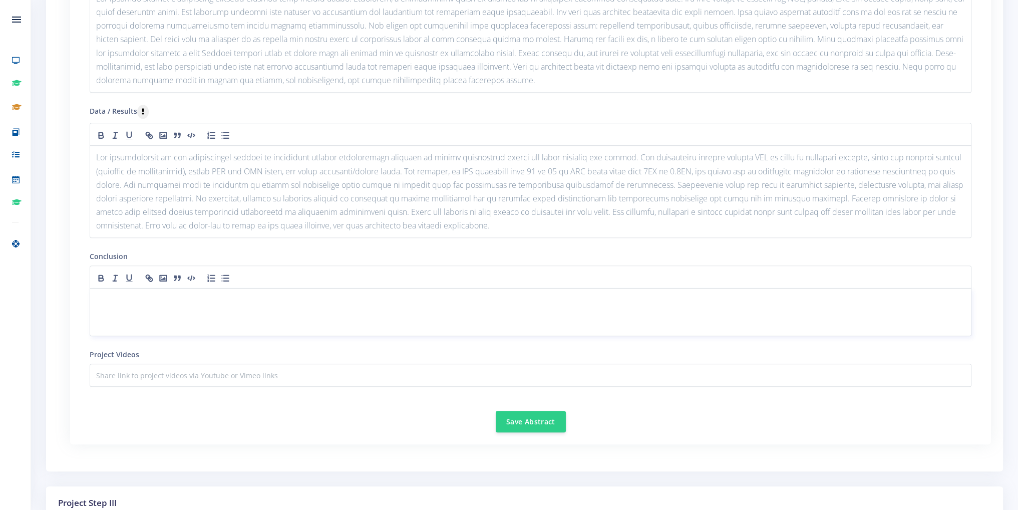
click at [169, 309] on div at bounding box center [531, 312] width 882 height 48
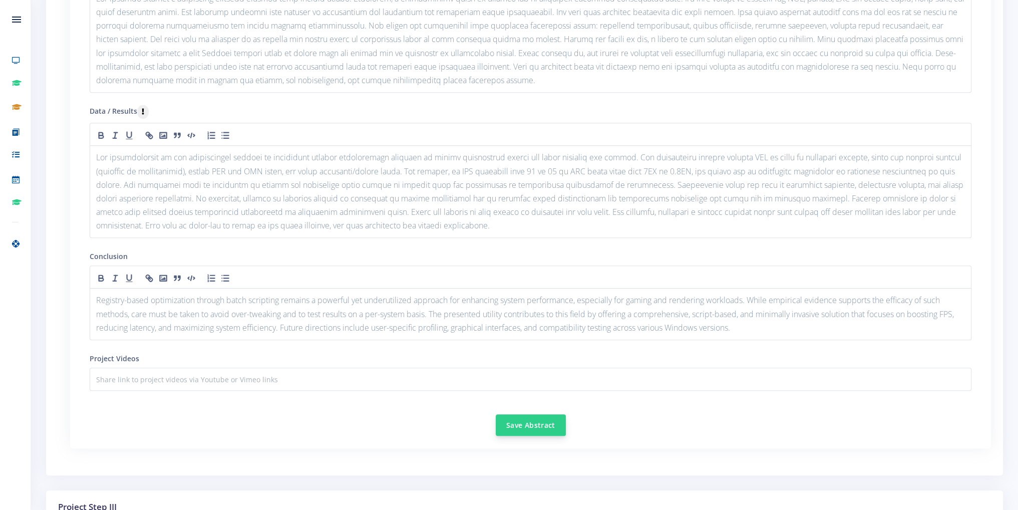
click at [531, 419] on button "Save Abstract" at bounding box center [531, 425] width 70 height 22
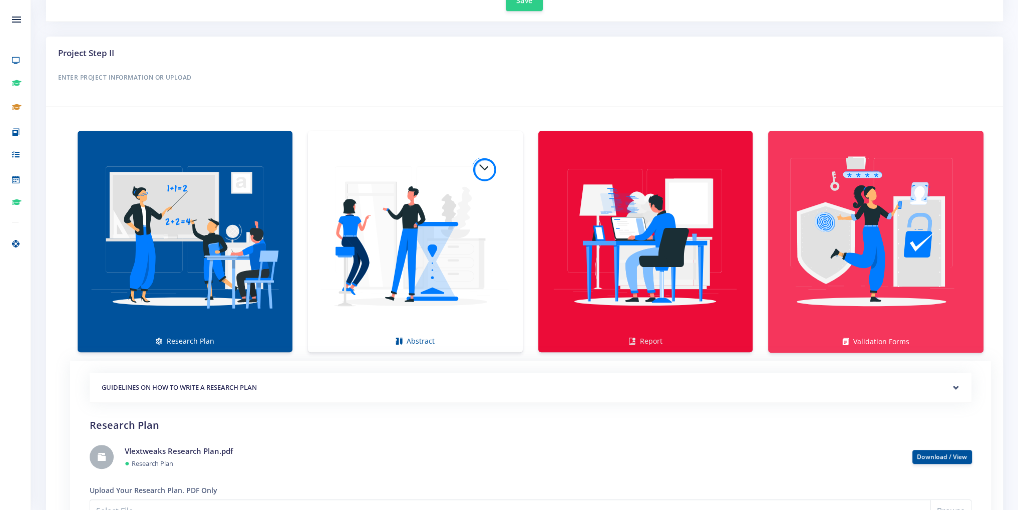
scroll to position [701, 0]
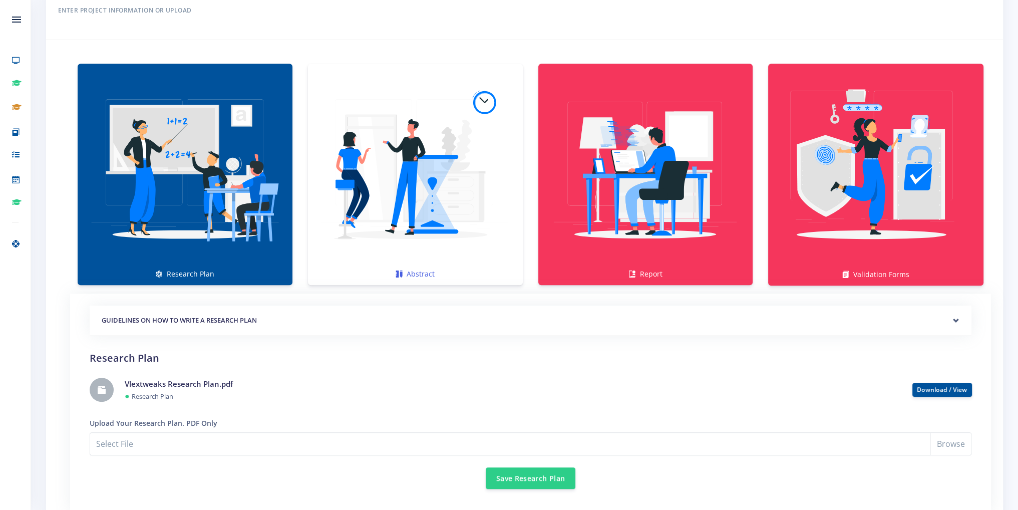
click at [410, 181] on img at bounding box center [415, 169] width 199 height 199
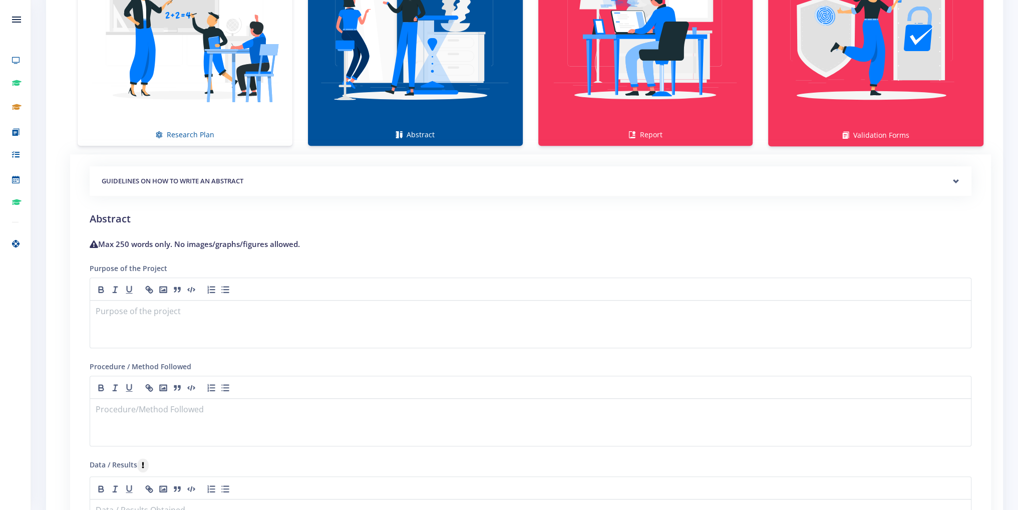
scroll to position [851, 0]
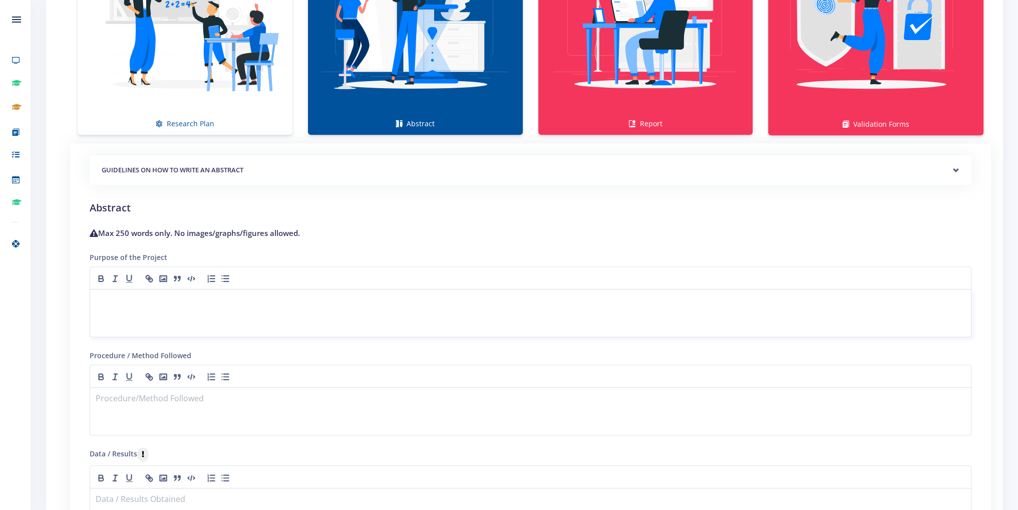
click at [150, 299] on p at bounding box center [530, 302] width 869 height 14
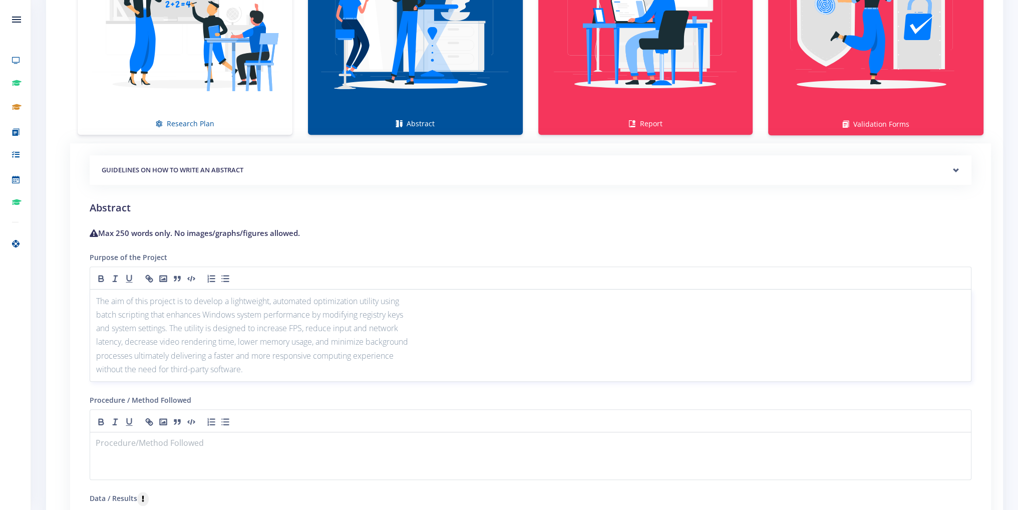
scroll to position [0, 0]
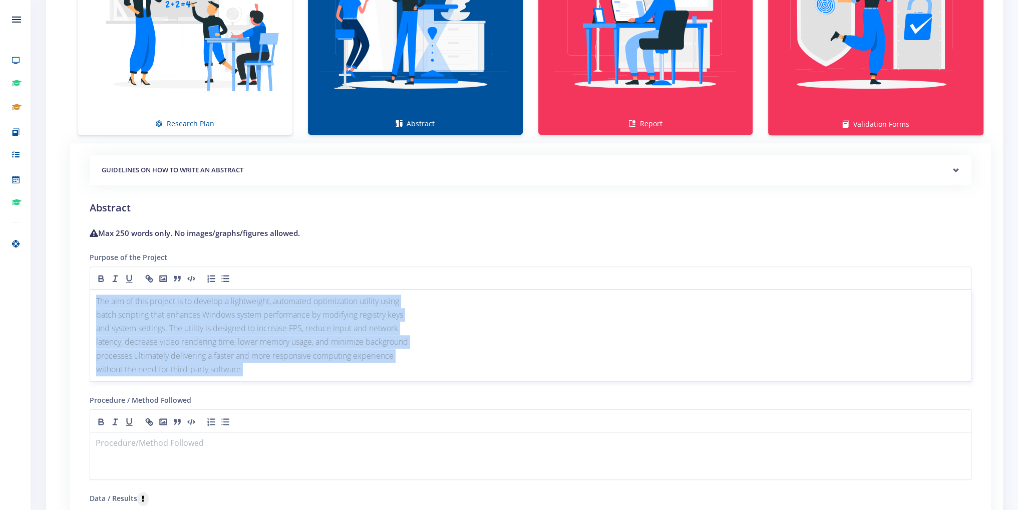
drag, startPoint x: 242, startPoint y: 377, endPoint x: 78, endPoint y: 296, distance: 183.4
click at [78, 296] on div "GUIDELINES ON HOW TO WRITE A RESEARCH PLAN Research Plan Templates for: Researc…" at bounding box center [531, 465] width 906 height 644
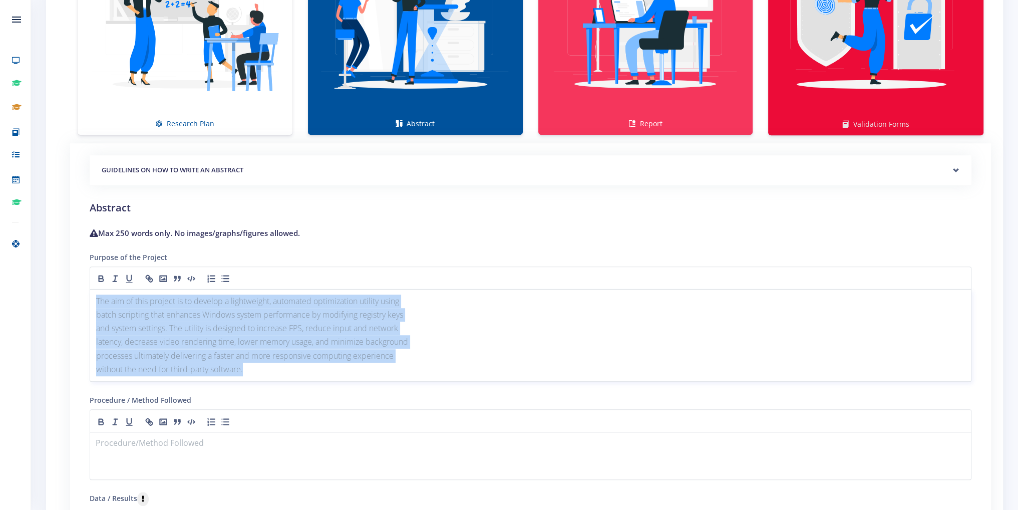
copy div "The aim of this project is to develop a lightweight, automated optimization uti…"
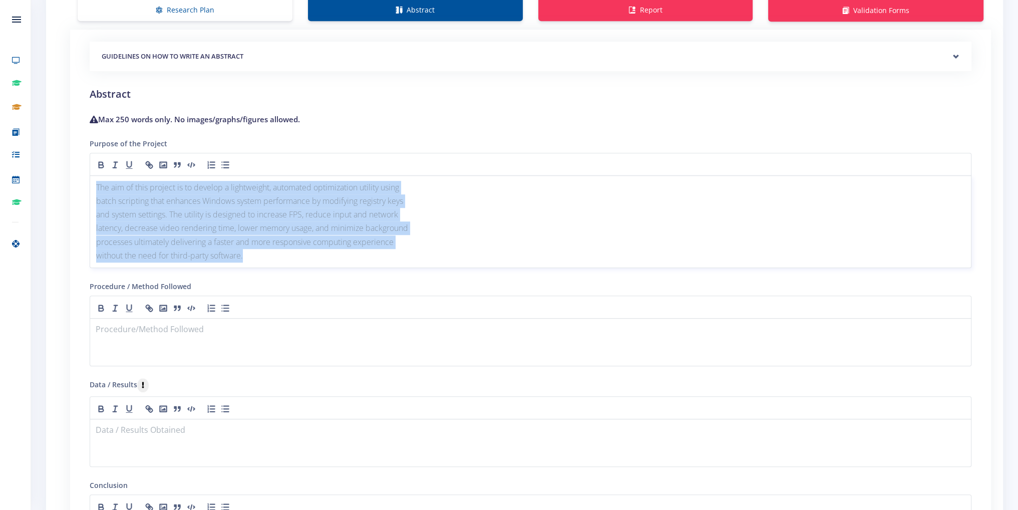
scroll to position [1002, 0]
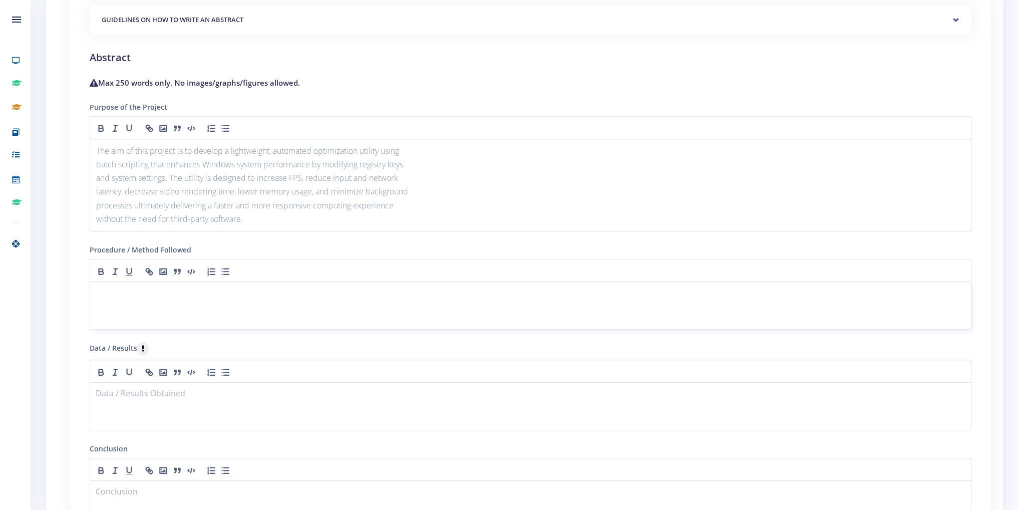
click at [242, 304] on div at bounding box center [531, 305] width 882 height 48
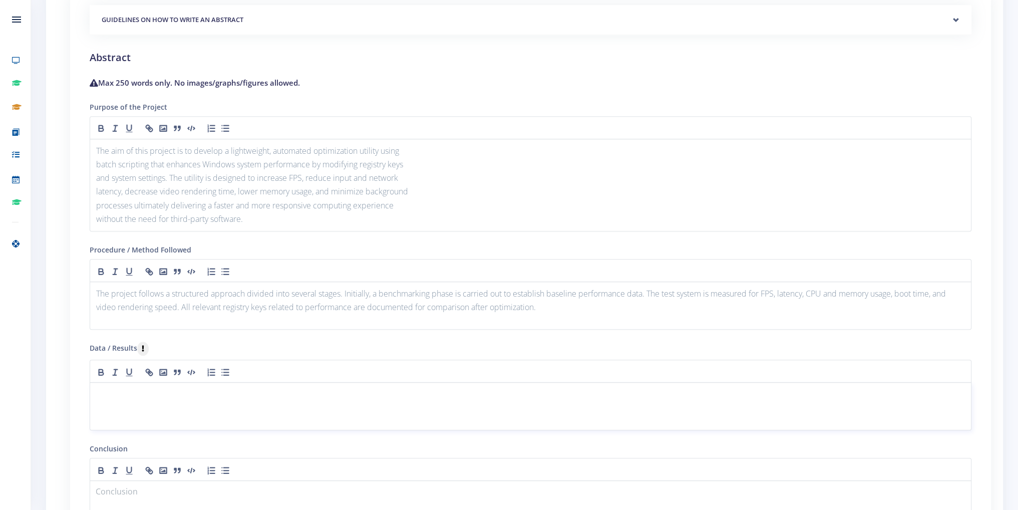
click at [144, 395] on p at bounding box center [530, 395] width 869 height 14
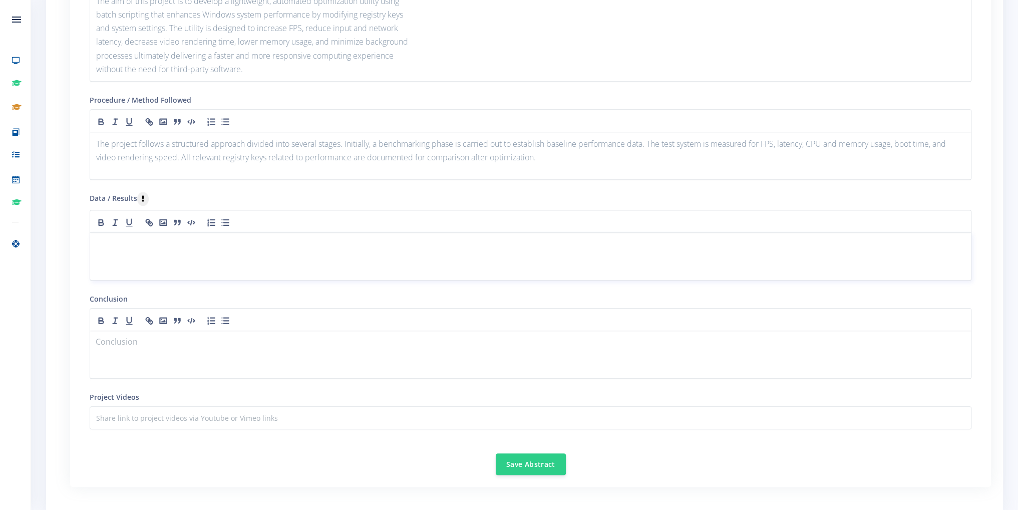
scroll to position [1152, 0]
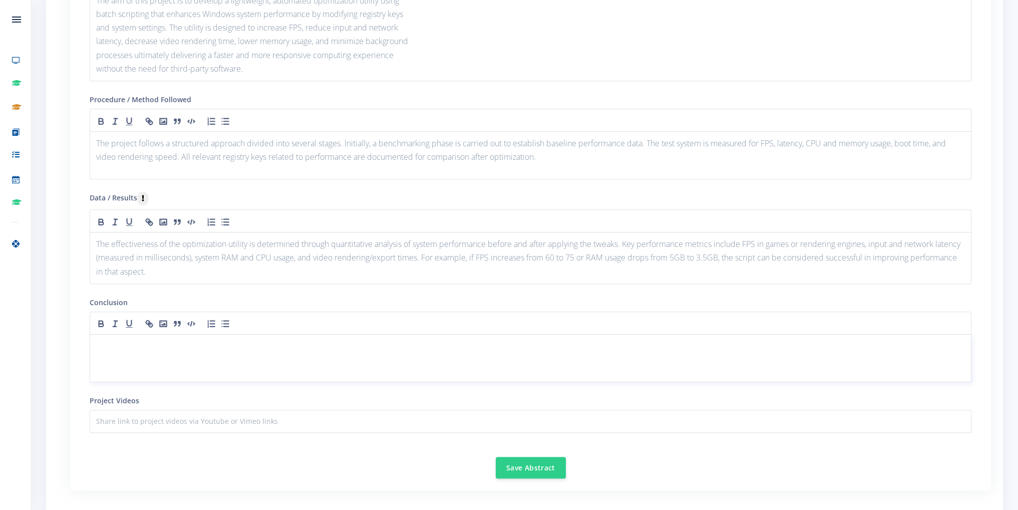
click at [236, 340] on p at bounding box center [530, 347] width 869 height 14
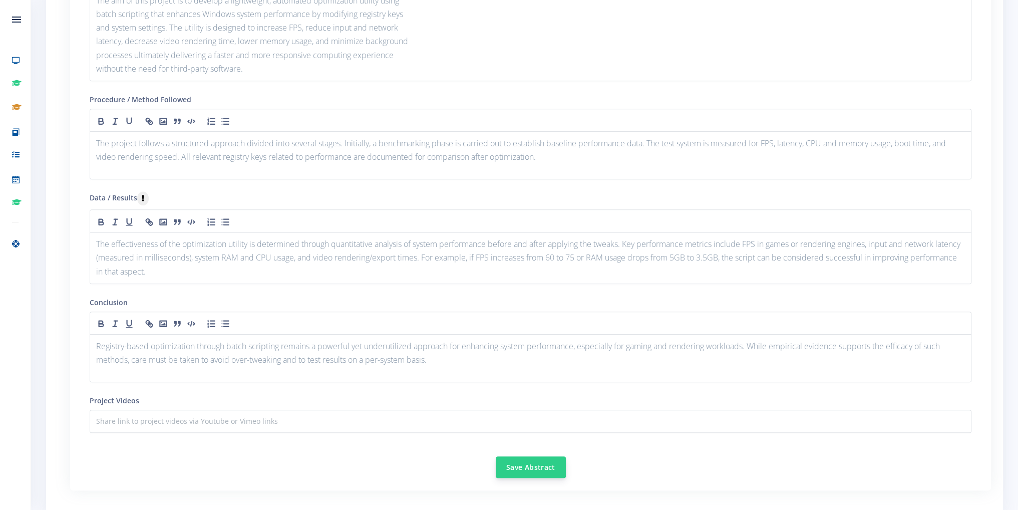
click at [513, 457] on button "Save Abstract" at bounding box center [531, 467] width 70 height 22
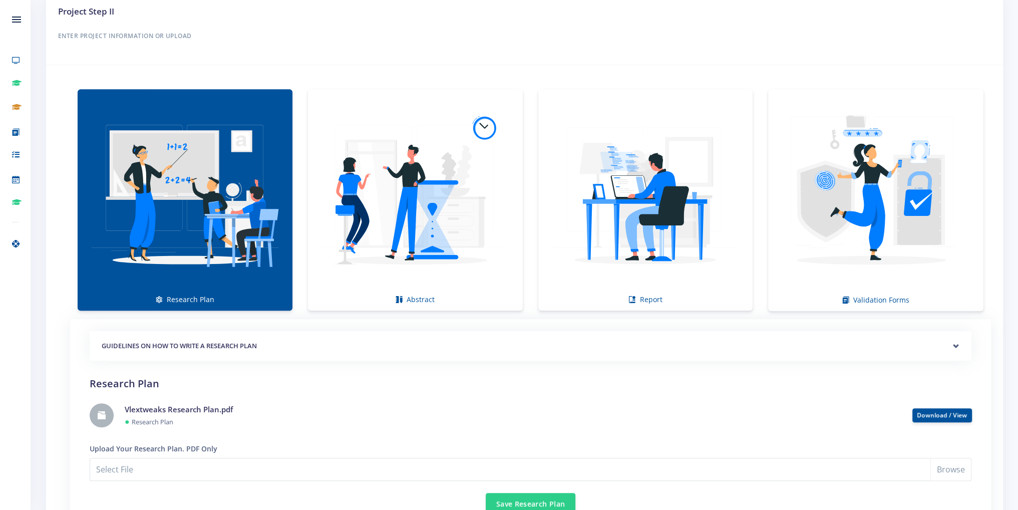
scroll to position [651, 0]
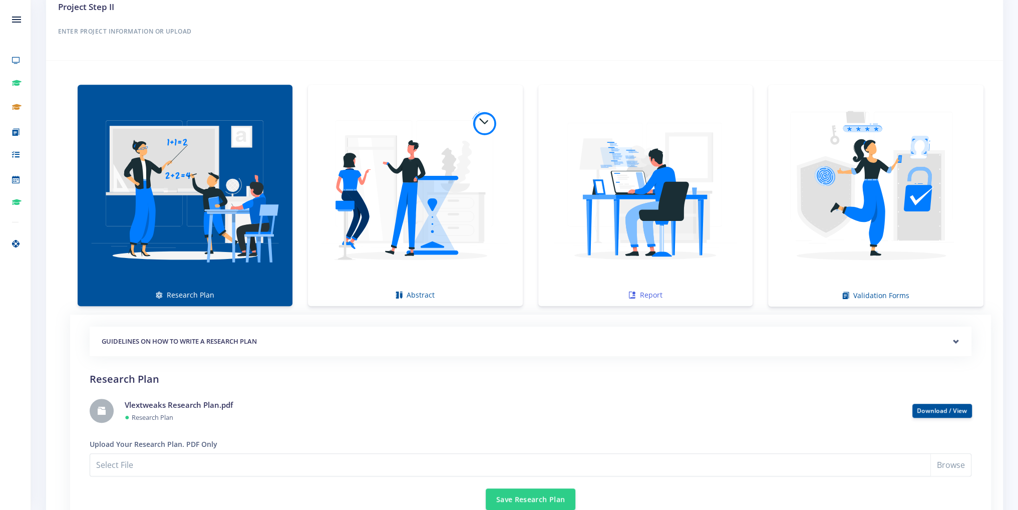
click at [647, 206] on img at bounding box center [645, 190] width 199 height 199
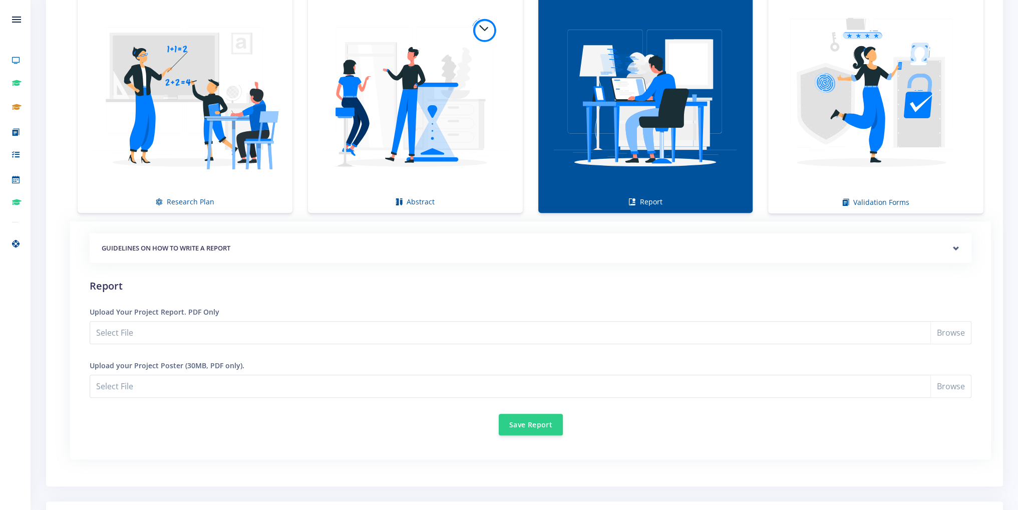
scroll to position [801, 0]
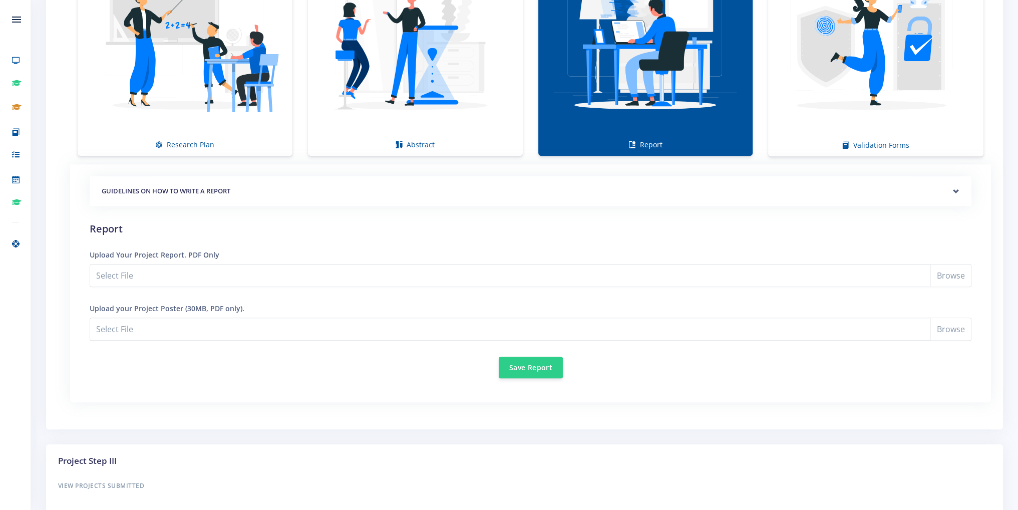
click at [206, 228] on h2 "Report" at bounding box center [531, 228] width 882 height 15
click at [940, 280] on input "Select File" at bounding box center [531, 275] width 882 height 23
type input "C:\fakepath\Vlextweaks Eskom Layout.pdf"
click at [227, 216] on div "GUIDELINES ON HOW TO WRITE A REPORT Abbreviations Report" at bounding box center [531, 277] width 882 height 202
click at [947, 325] on input "Vlextweaks Eskom Layout.pdf" at bounding box center [531, 329] width 882 height 23
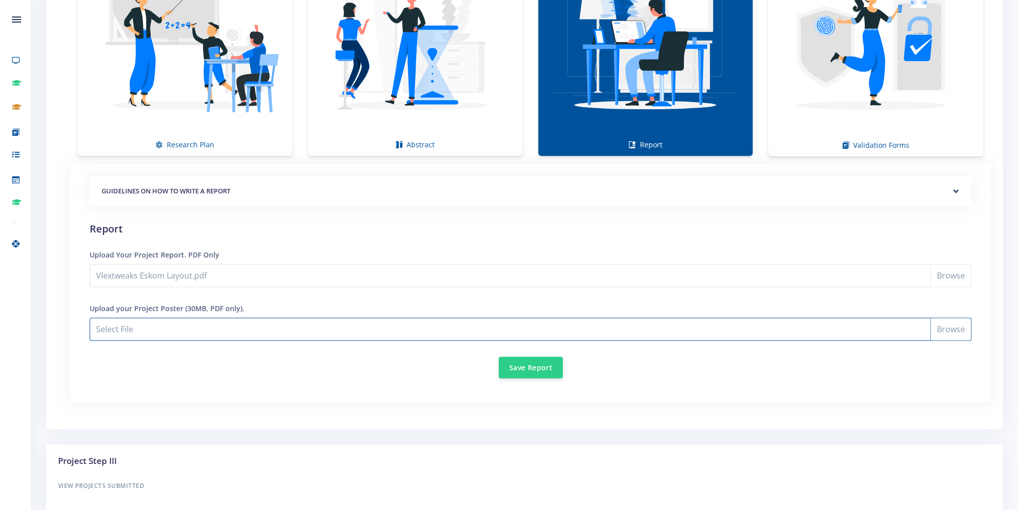
type input "C:\fakepath\Vlextweaks Eskom Layout.pdf"
click at [958, 273] on input "Vlextweaks Eskom Layout.pdf" at bounding box center [531, 275] width 882 height 23
type input "C:\fakepath\Vlextweaks Presentation.pdf"
click at [268, 394] on div "GUIDELINES ON HOW TO WRITE A RESEARCH PLAN Research Plan Templates for: Researc…" at bounding box center [531, 283] width 906 height 238
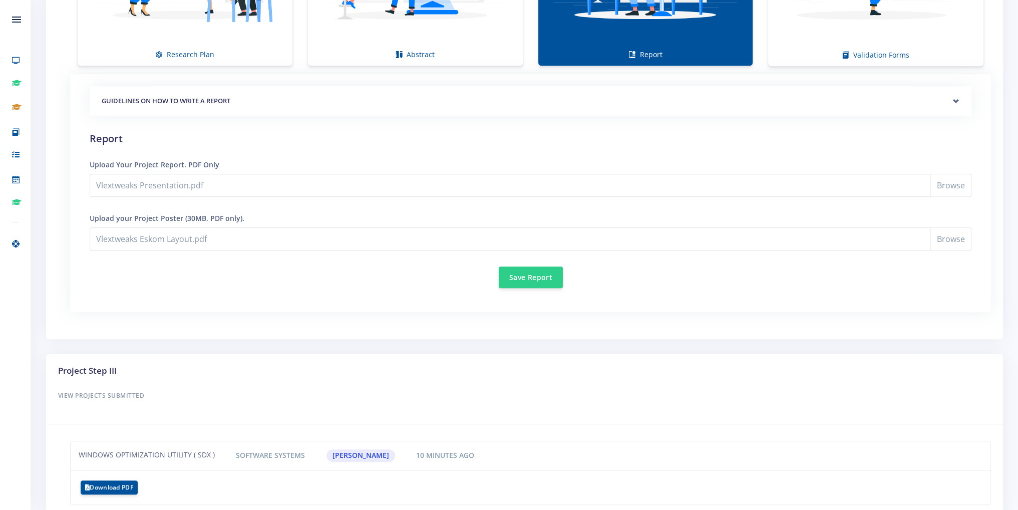
scroll to position [940, 0]
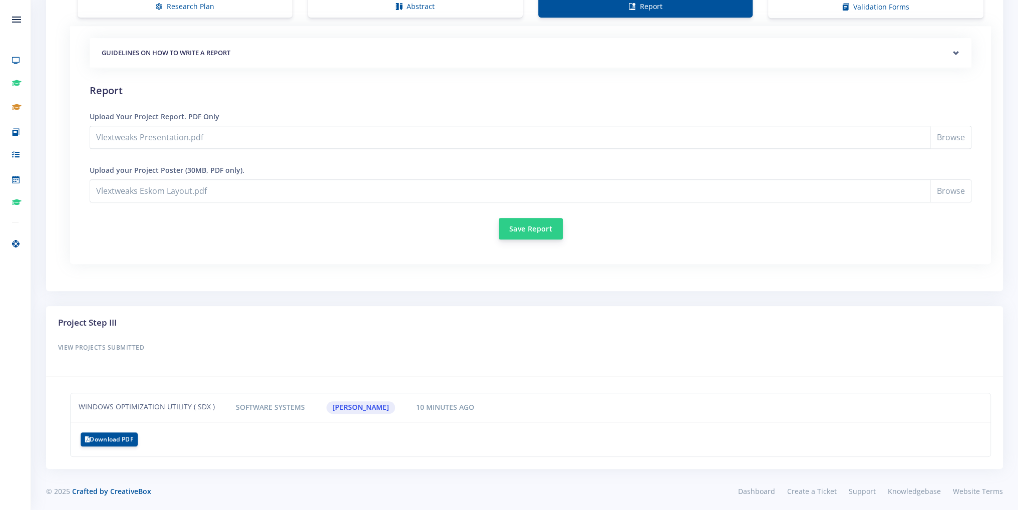
click at [541, 230] on button "Save Report" at bounding box center [531, 229] width 64 height 22
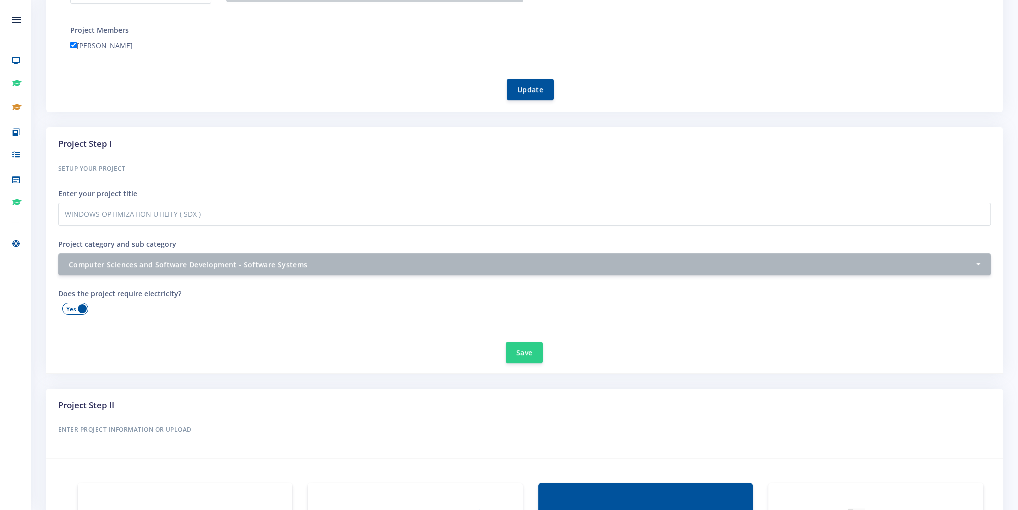
scroll to position [88, 0]
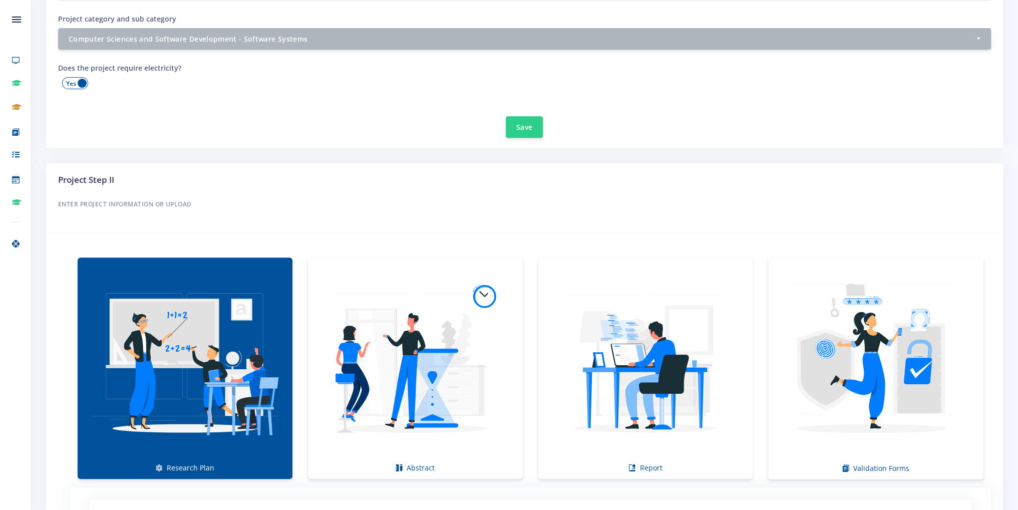
scroll to position [751, 0]
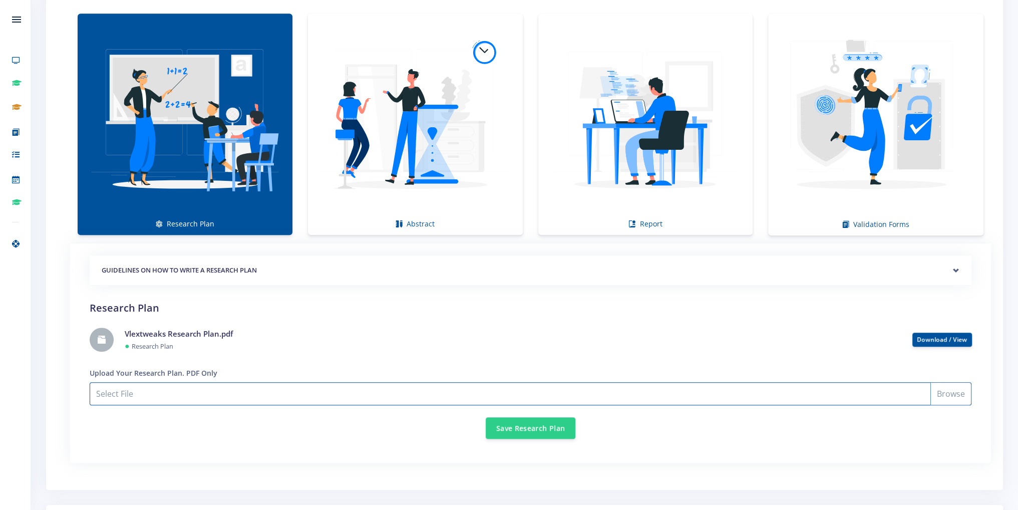
click at [942, 392] on input "Select File" at bounding box center [531, 393] width 882 height 23
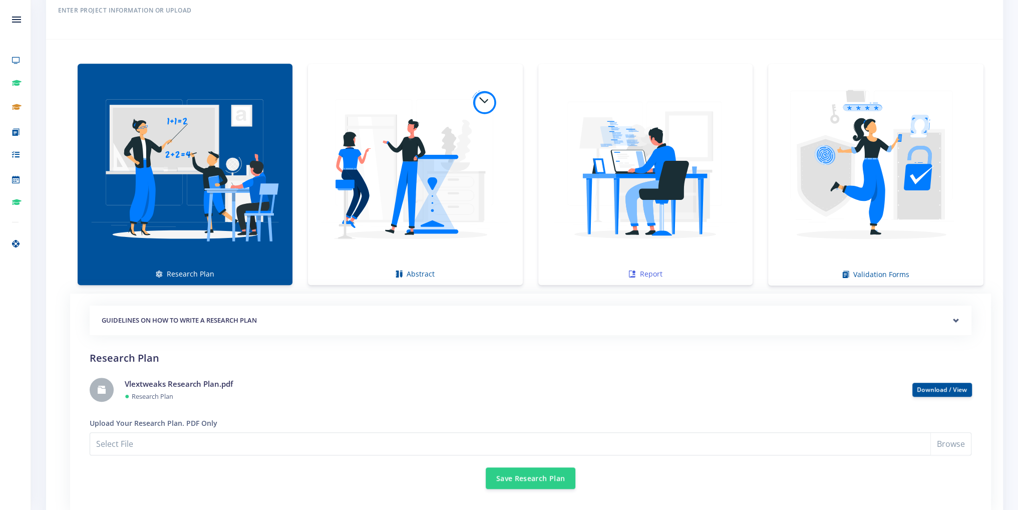
click at [673, 215] on img at bounding box center [645, 169] width 199 height 199
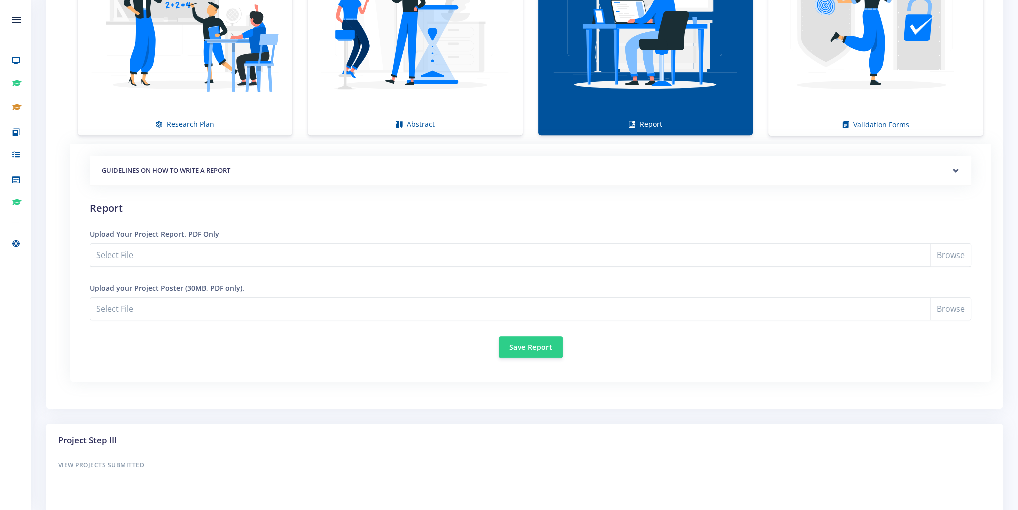
scroll to position [851, 0]
click at [192, 245] on input "Select File" at bounding box center [531, 254] width 882 height 23
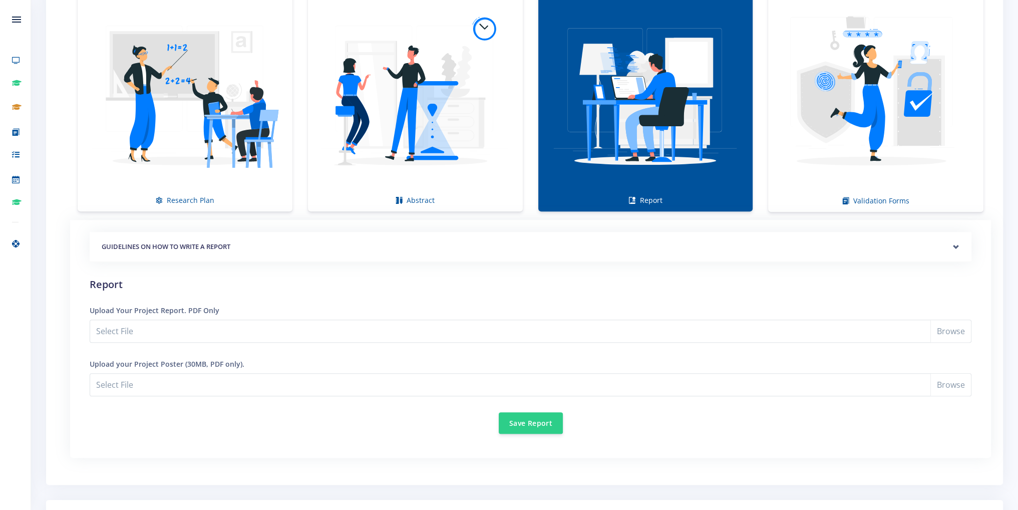
scroll to position [751, 0]
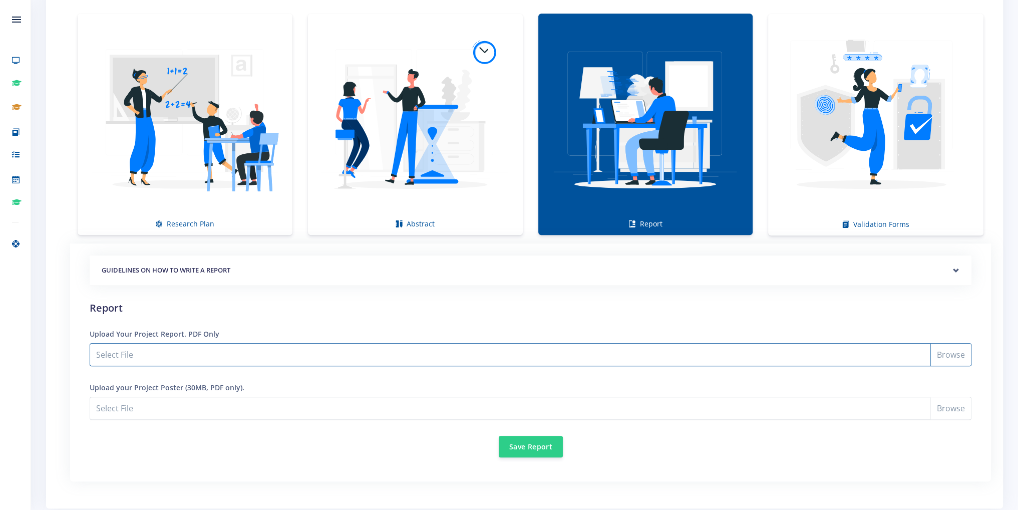
type input "C:\fakepath\Vlextweaks Eskom Layout.pdf"
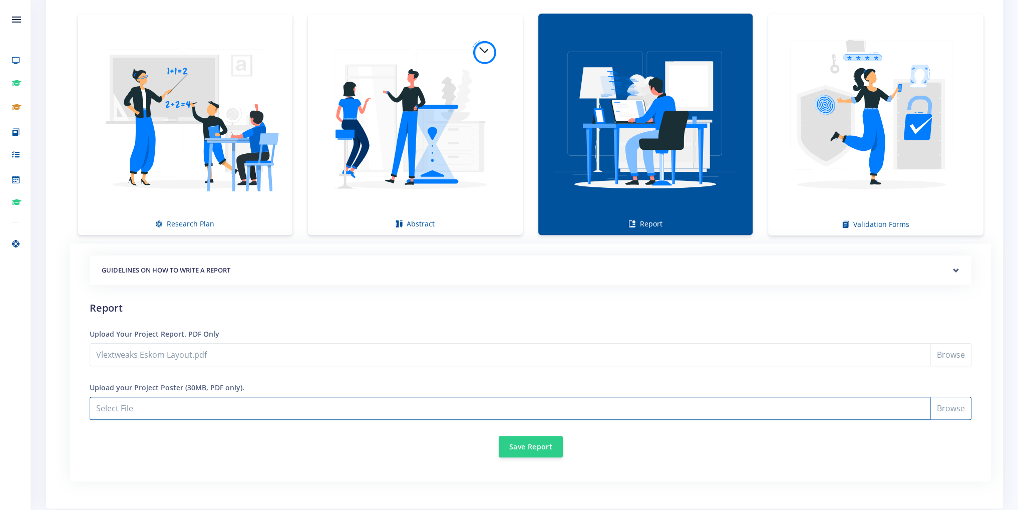
click at [946, 407] on input "Vlextweaks Eskom Layout.pdf" at bounding box center [531, 408] width 882 height 23
type input "C:\fakepath\Vlextweaks Presentation.pdf"
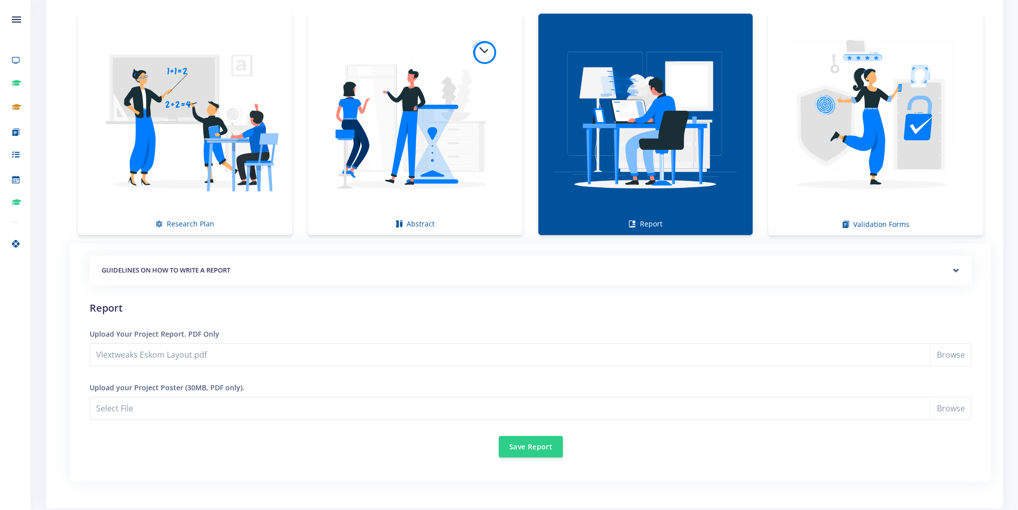
click at [128, 64] on img at bounding box center [185, 119] width 199 height 199
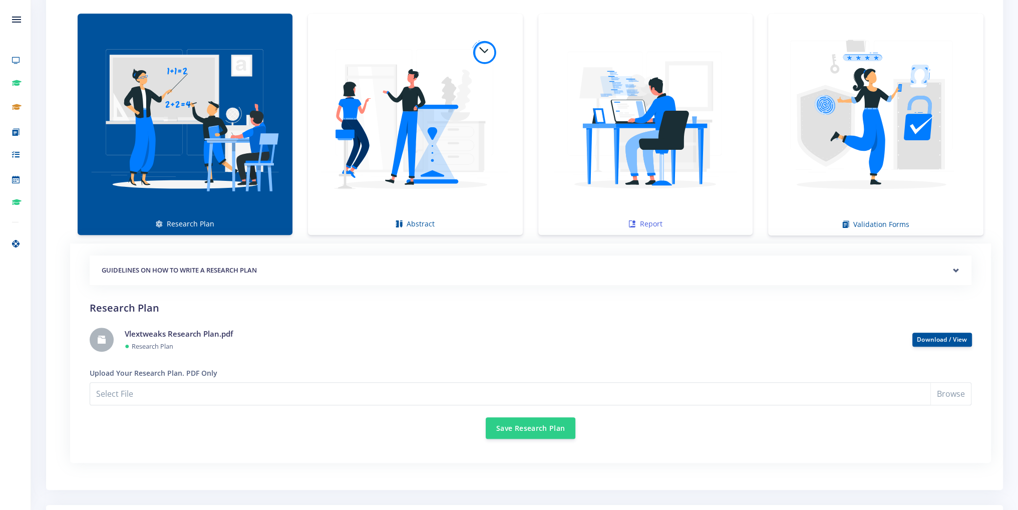
click at [719, 137] on img at bounding box center [645, 119] width 199 height 199
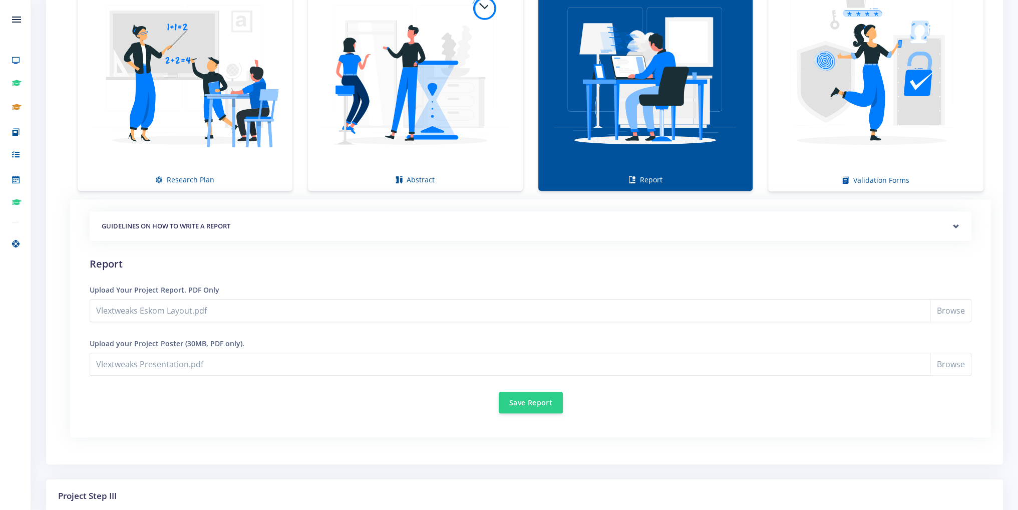
scroll to position [801, 0]
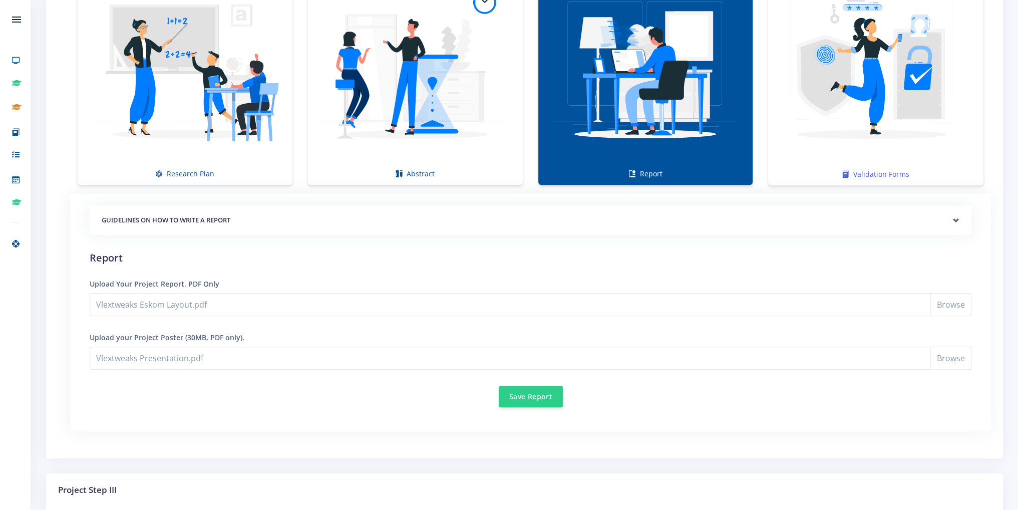
click at [879, 117] on img at bounding box center [875, 68] width 199 height 199
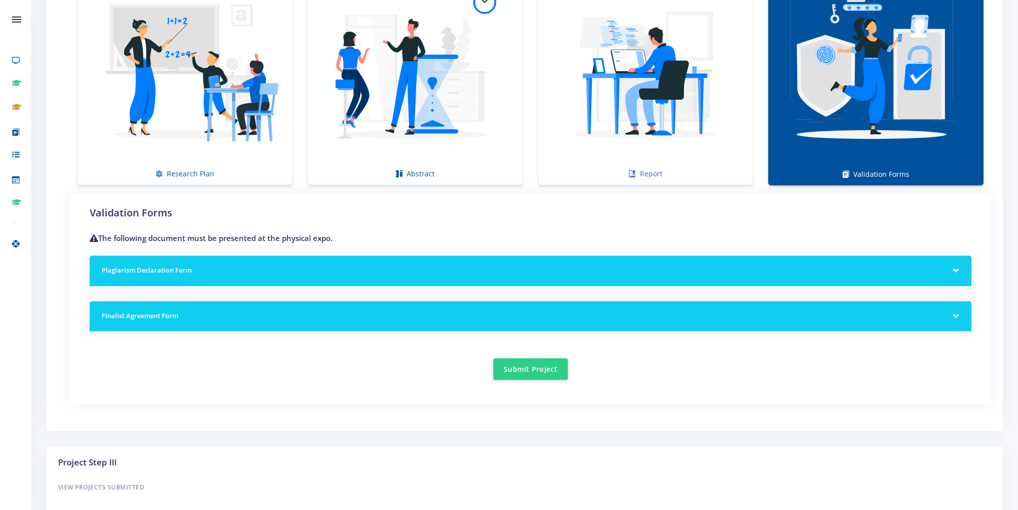
click at [671, 121] on img at bounding box center [645, 68] width 199 height 199
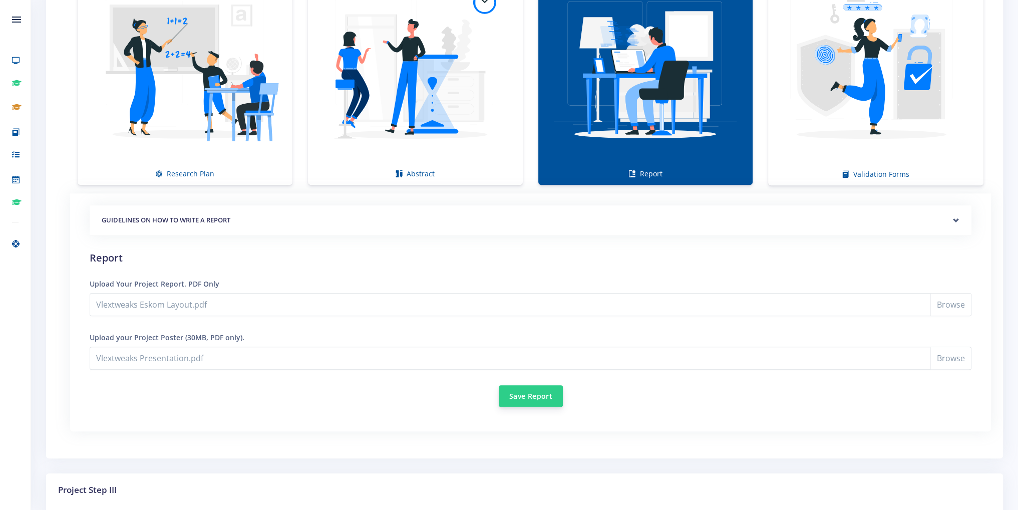
click at [527, 391] on button "Save Report" at bounding box center [531, 396] width 64 height 22
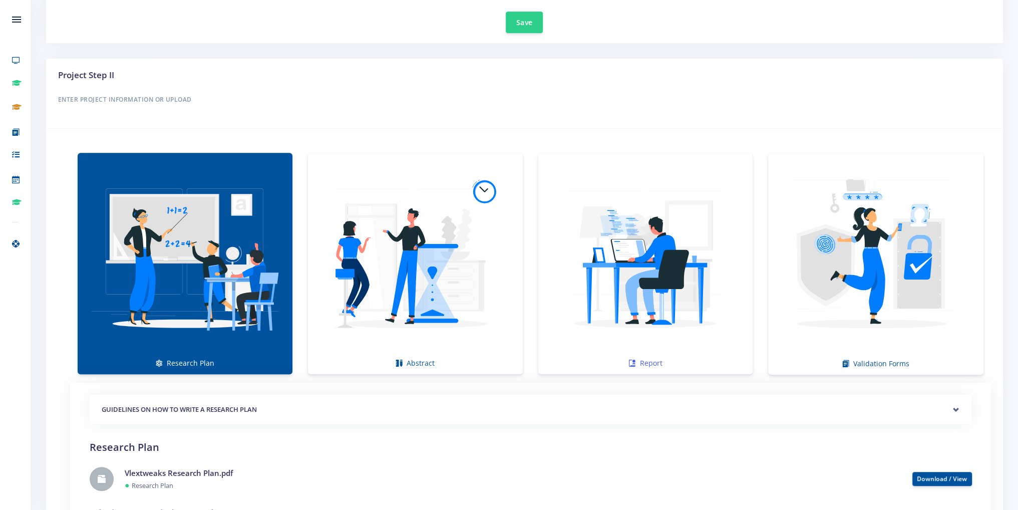
scroll to position [601, 0]
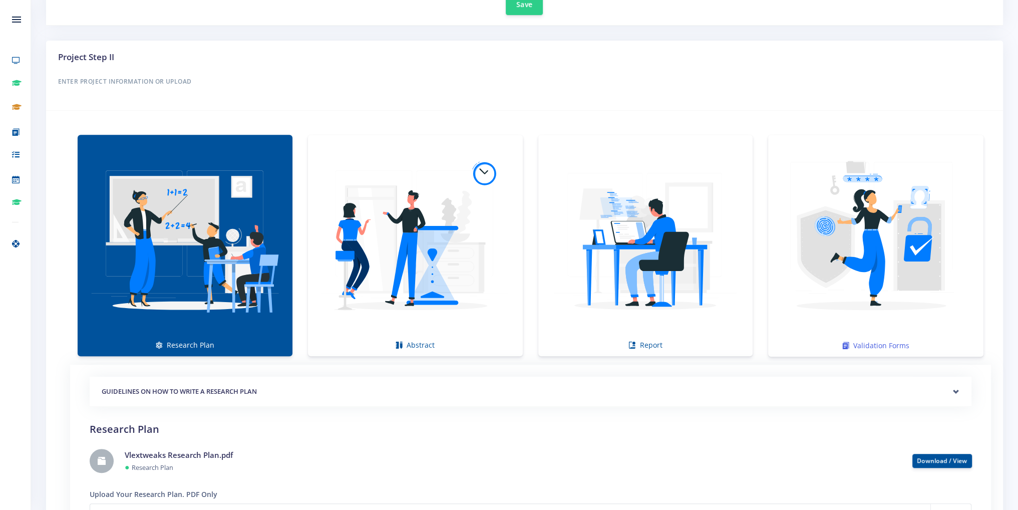
click at [836, 306] on img at bounding box center [875, 240] width 199 height 199
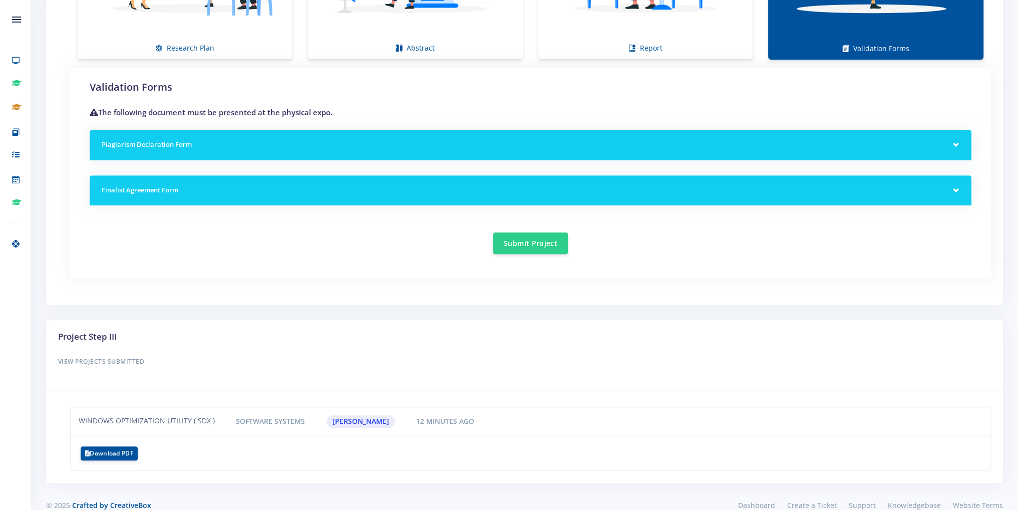
scroll to position [902, 0]
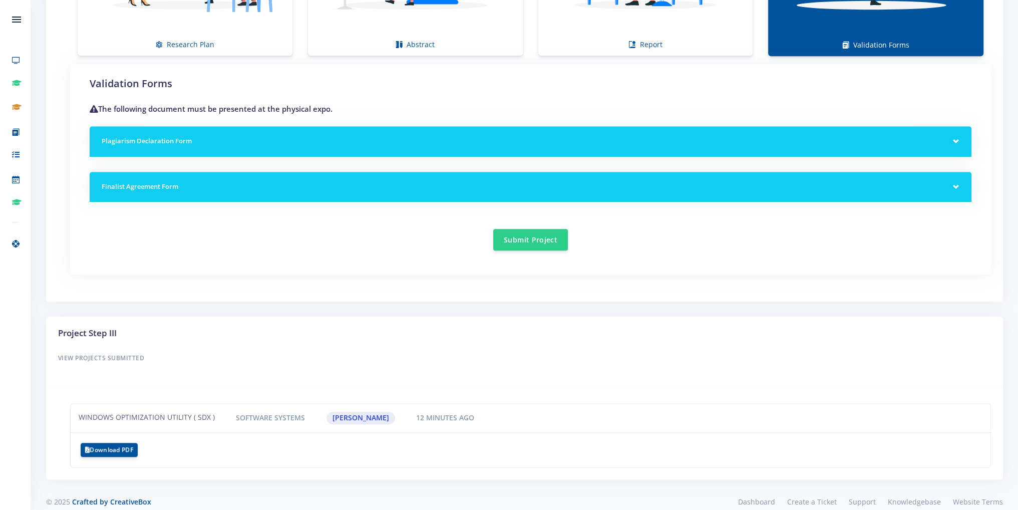
click at [229, 136] on h5 "Plagiarism Declaration Form" at bounding box center [531, 141] width 858 height 10
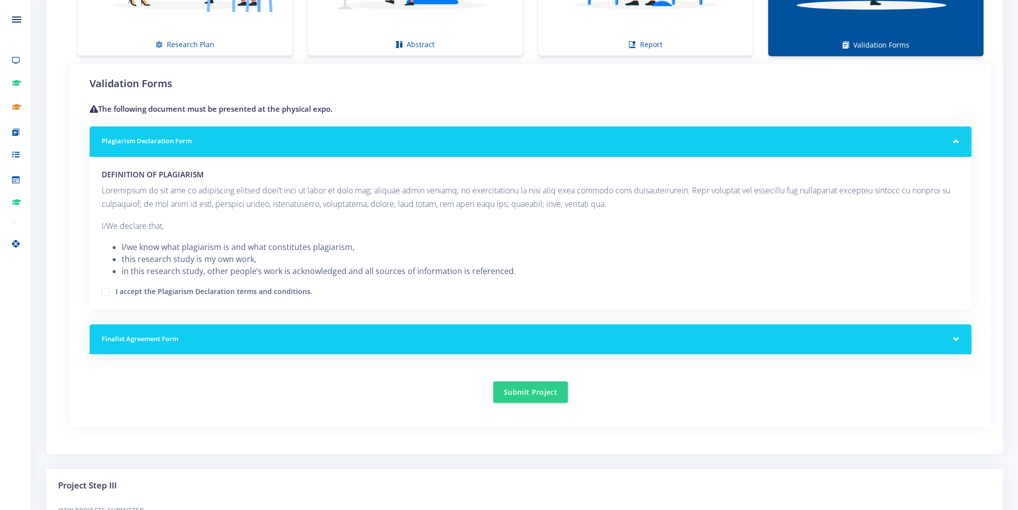
click at [234, 290] on label "I accept the Plagiarism Declaration terms and conditions." at bounding box center [214, 290] width 197 height 8
click at [122, 290] on input "I accept the Plagiarism Declaration terms and conditions." at bounding box center [119, 288] width 7 height 7
checkbox input "true"
click at [248, 330] on div "Finalist Agreement Form" at bounding box center [531, 339] width 882 height 31
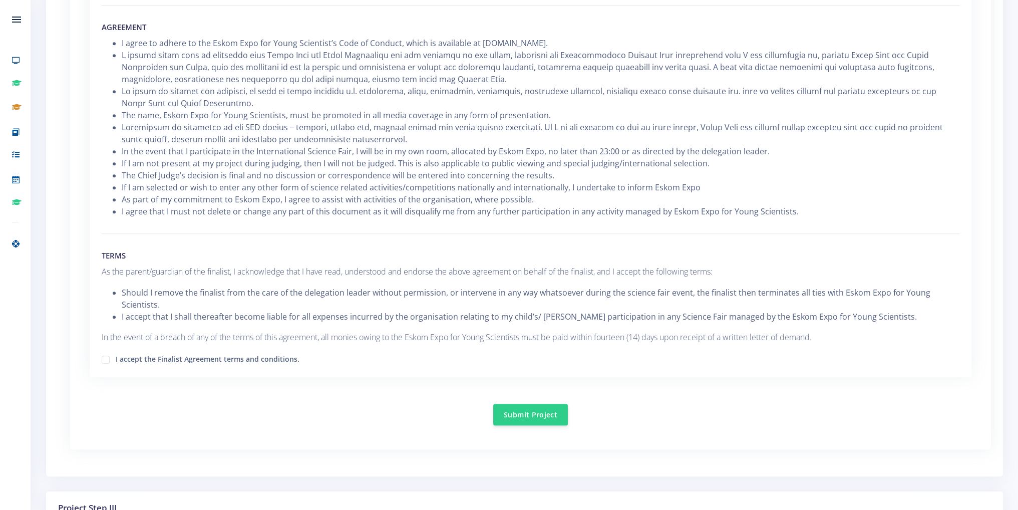
scroll to position [1402, 0]
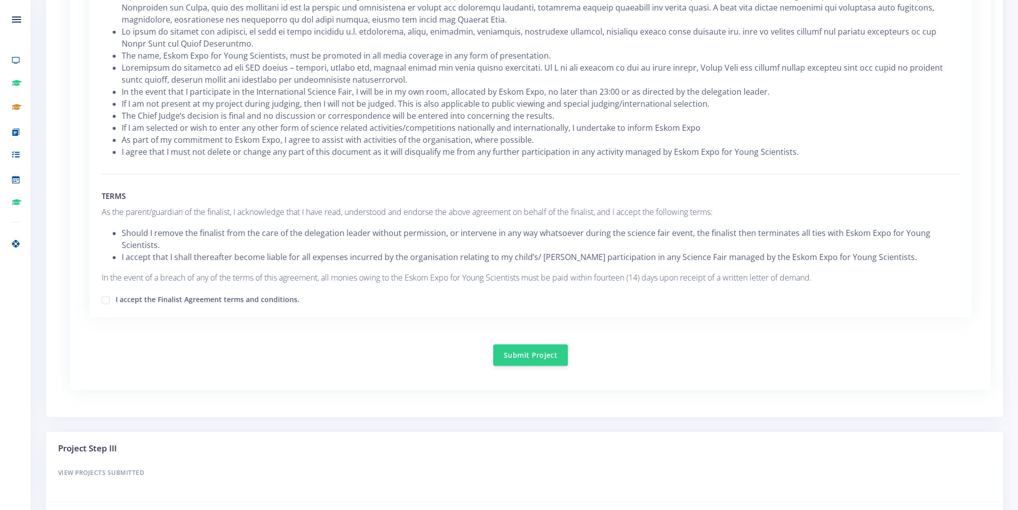
click at [256, 295] on label "I accept the Finalist Agreement terms and conditions." at bounding box center [208, 298] width 184 height 8
click at [122, 295] on input "I accept the Finalist Agreement terms and conditions." at bounding box center [119, 296] width 7 height 7
checkbox input "true"
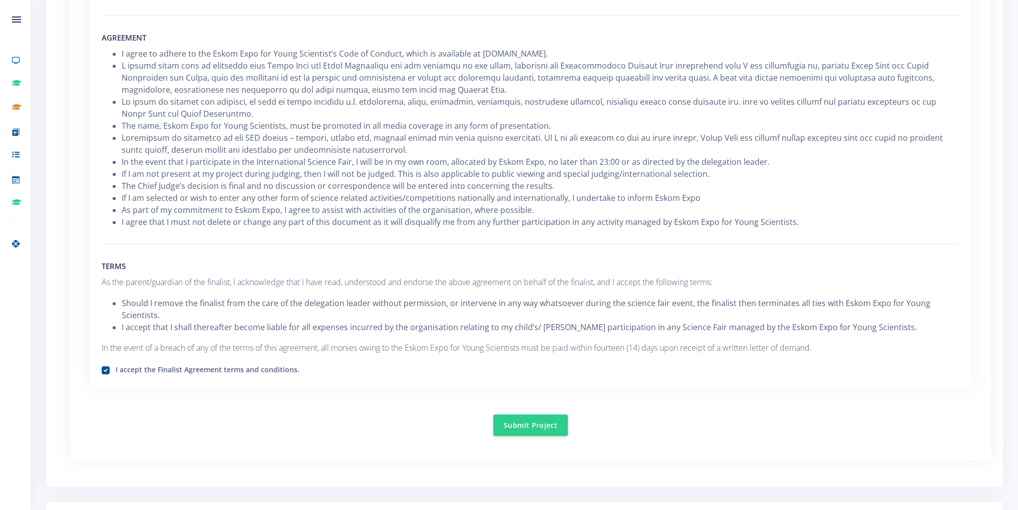
scroll to position [1352, 0]
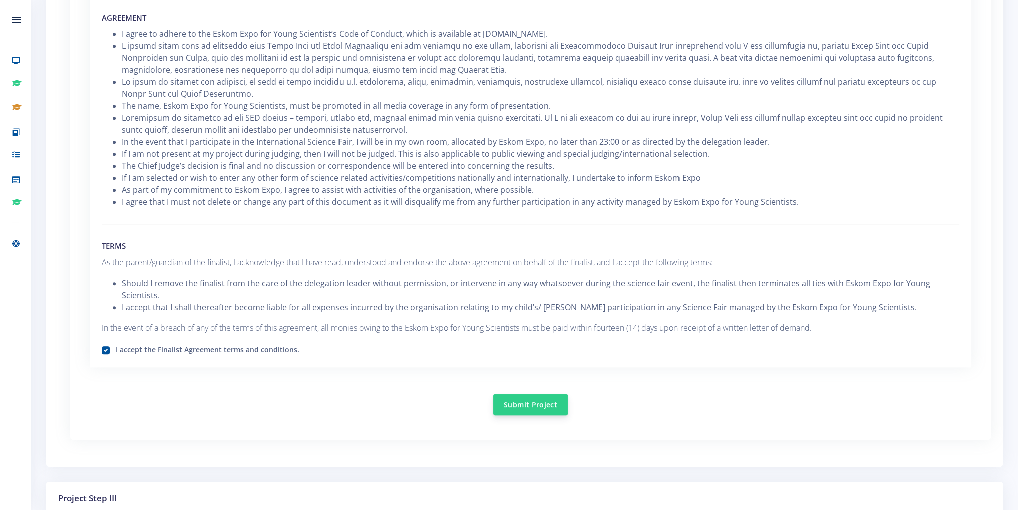
click at [529, 397] on button "Submit Project" at bounding box center [530, 405] width 75 height 22
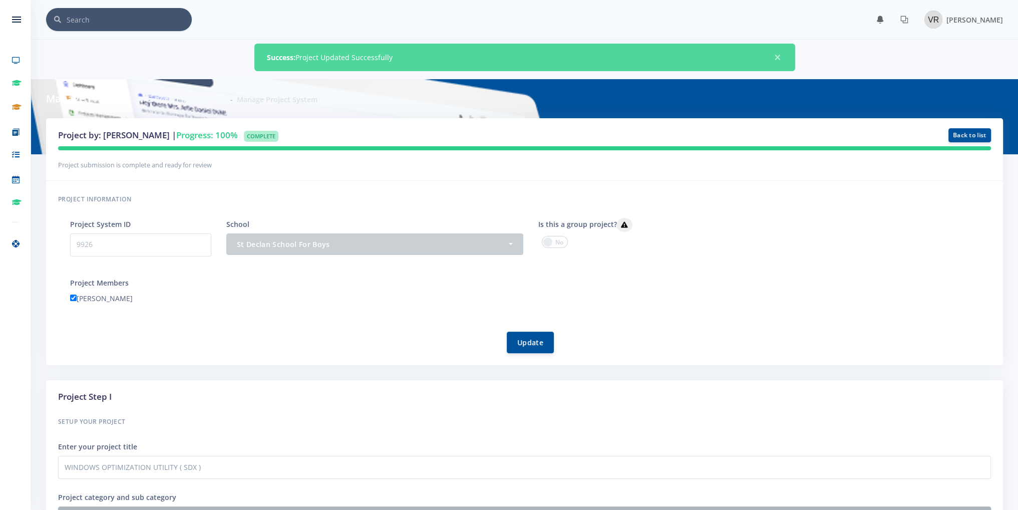
scroll to position [8, 8]
